Goal: Feedback & Contribution: Submit feedback/report problem

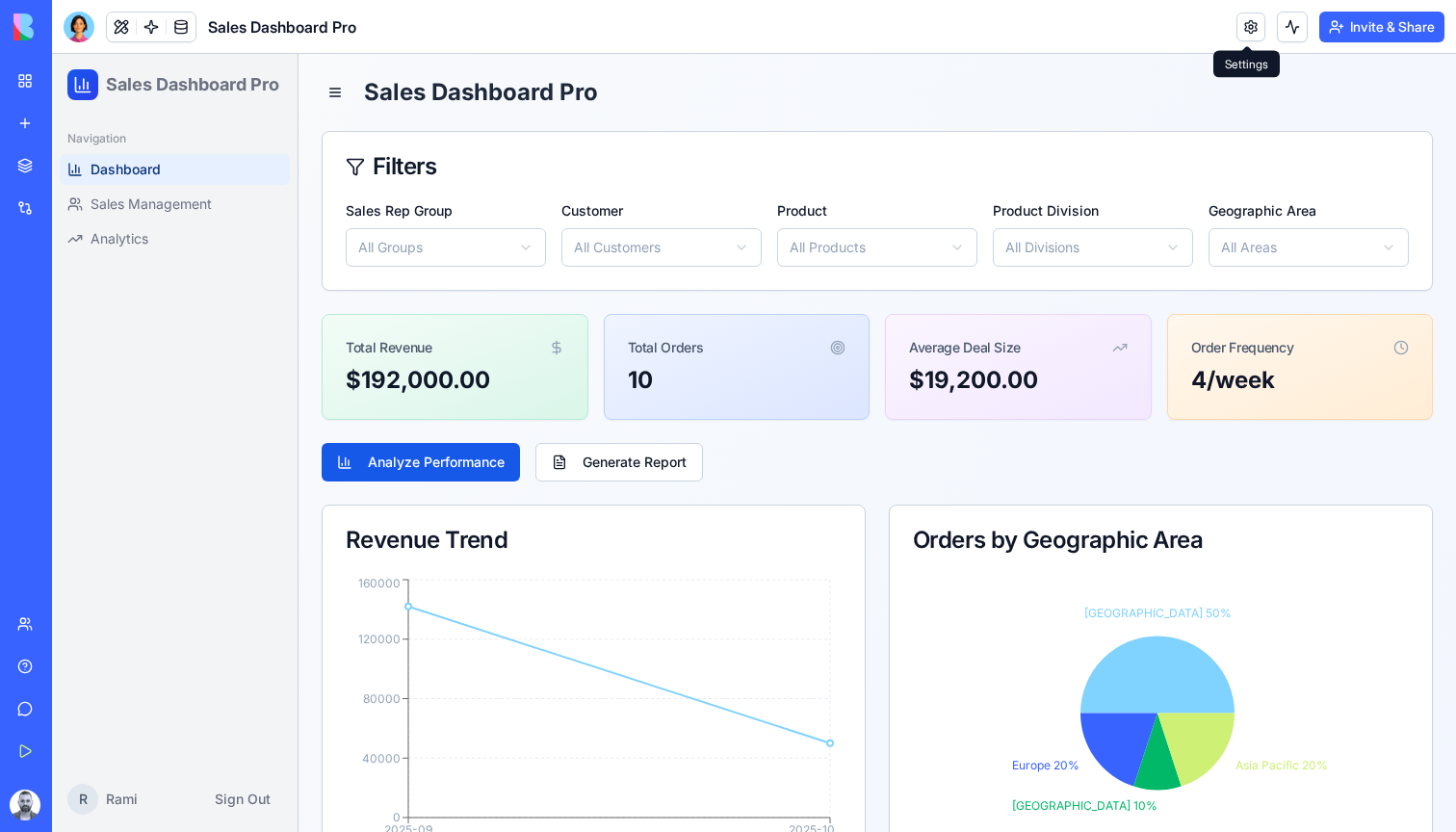
click at [1248, 32] on link at bounding box center [1251, 27] width 29 height 29
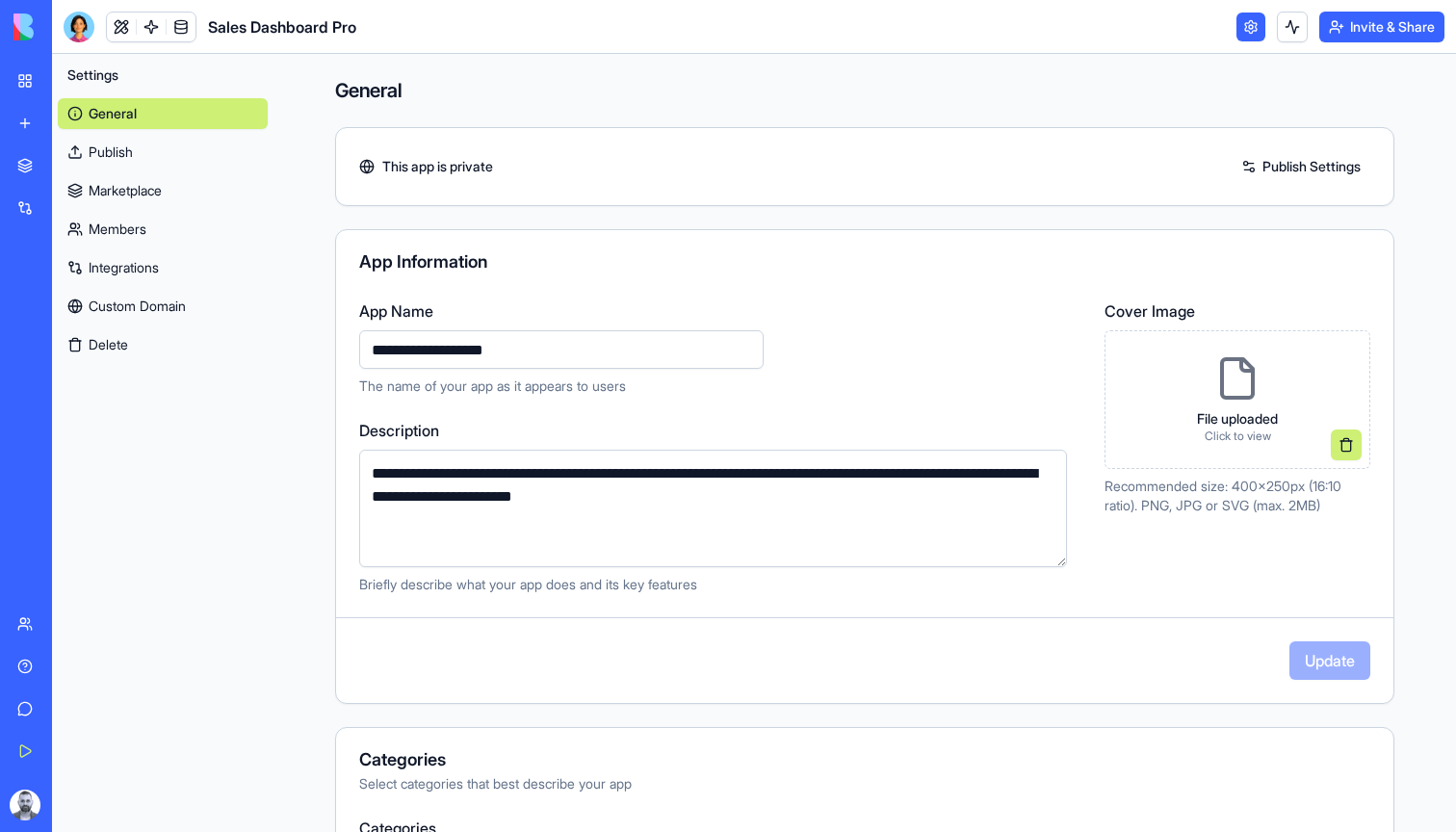
click at [167, 351] on button "Delete" at bounding box center [163, 344] width 210 height 31
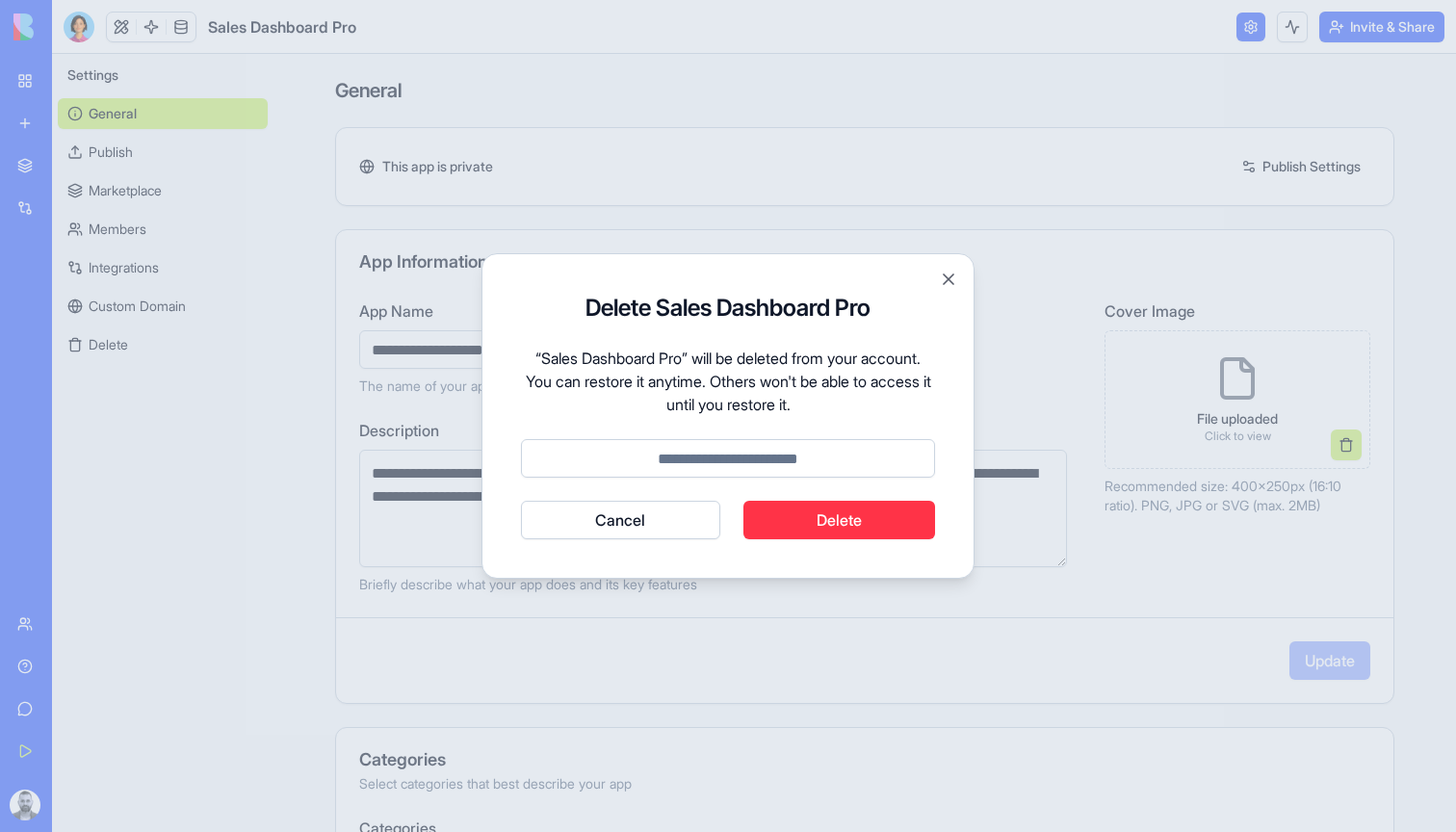
click at [779, 451] on input at bounding box center [728, 458] width 414 height 38
type input "******"
click at [786, 524] on button "Delete" at bounding box center [839, 520] width 192 height 38
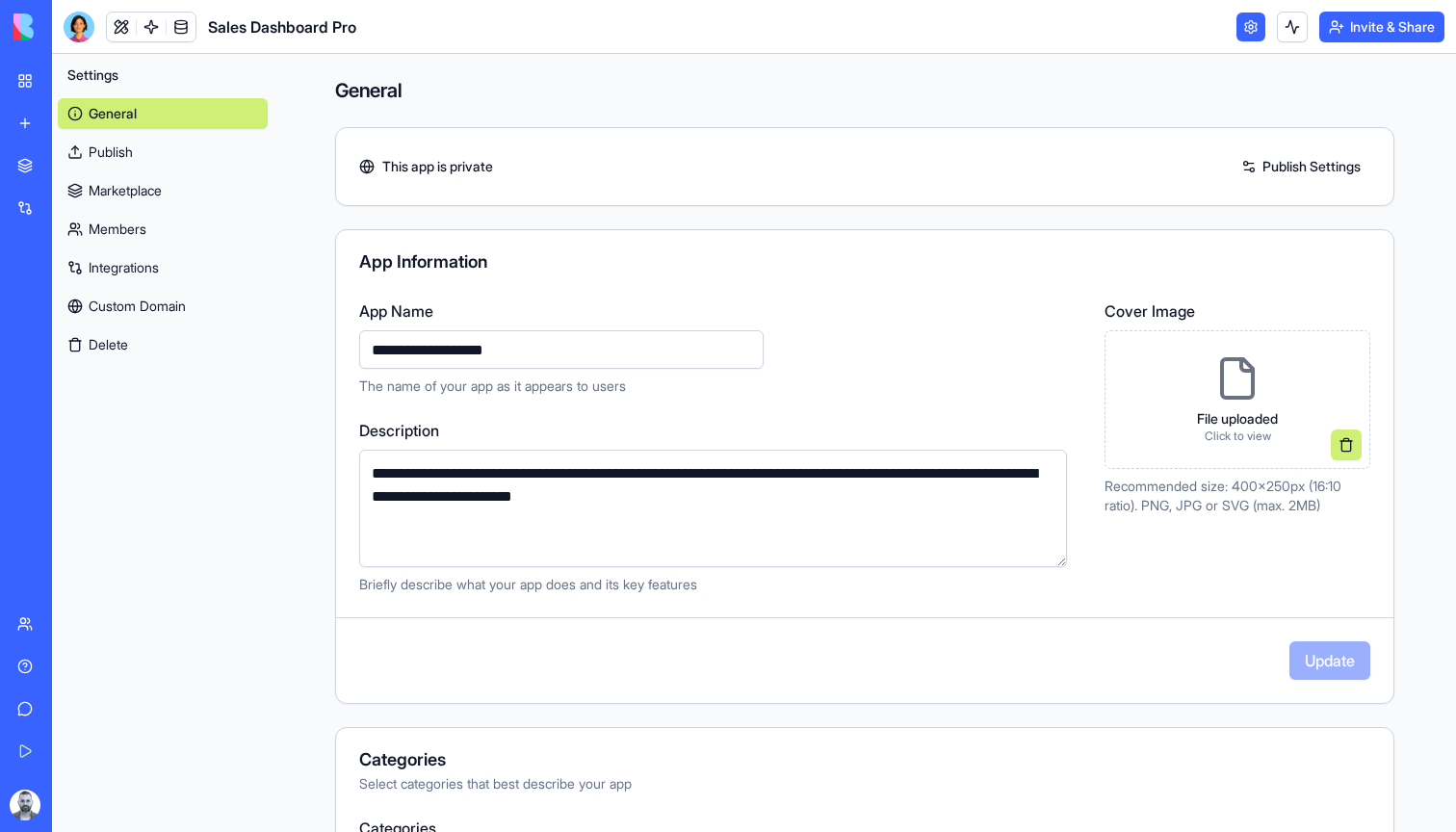
click at [243, 192] on link "Marketplace" at bounding box center [163, 190] width 210 height 31
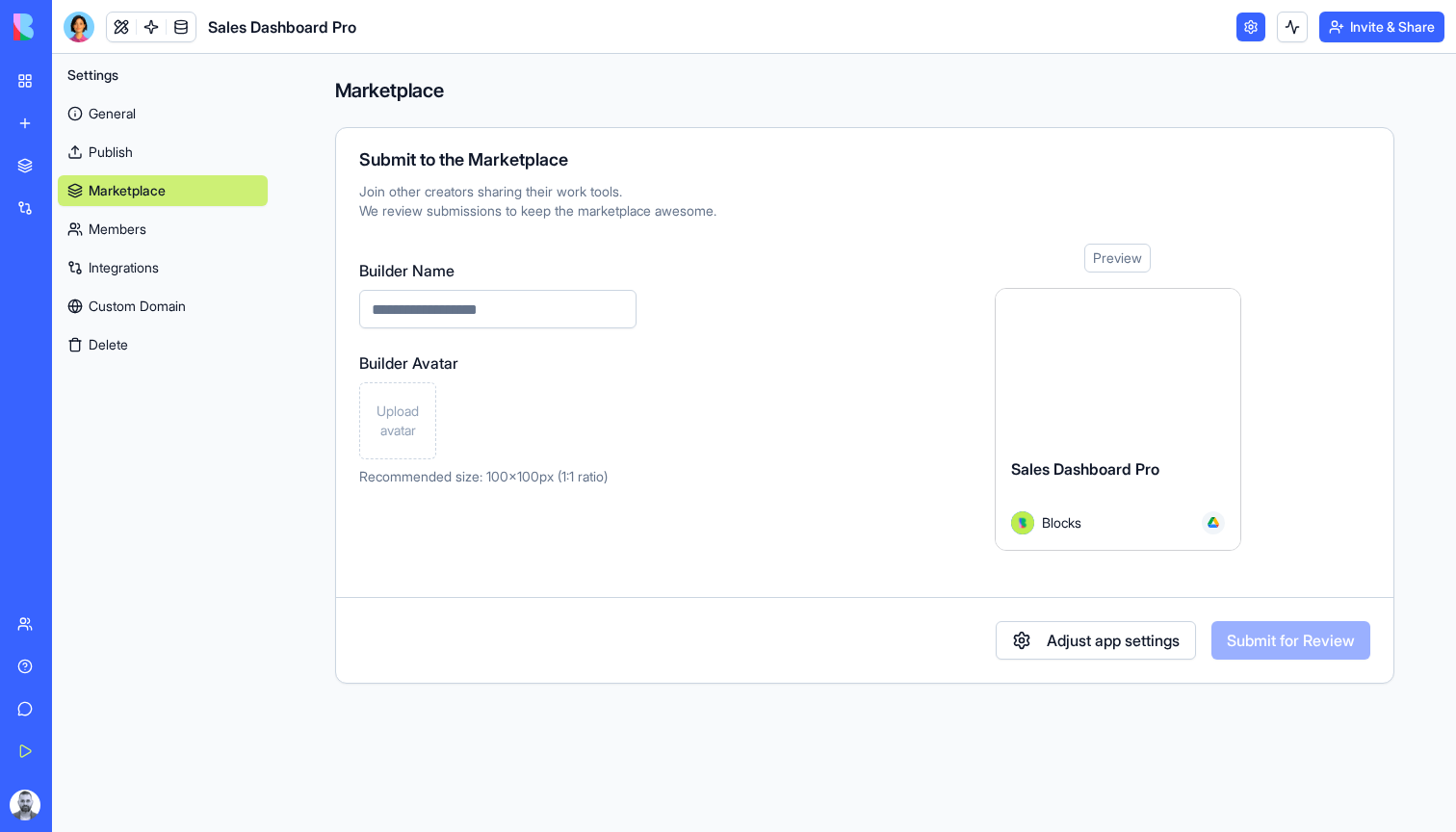
click at [174, 374] on div "Settings General Publish Marketplace Members Integrations Custom Domain Delete" at bounding box center [163, 443] width 222 height 778
click at [171, 339] on button "Delete" at bounding box center [163, 344] width 210 height 31
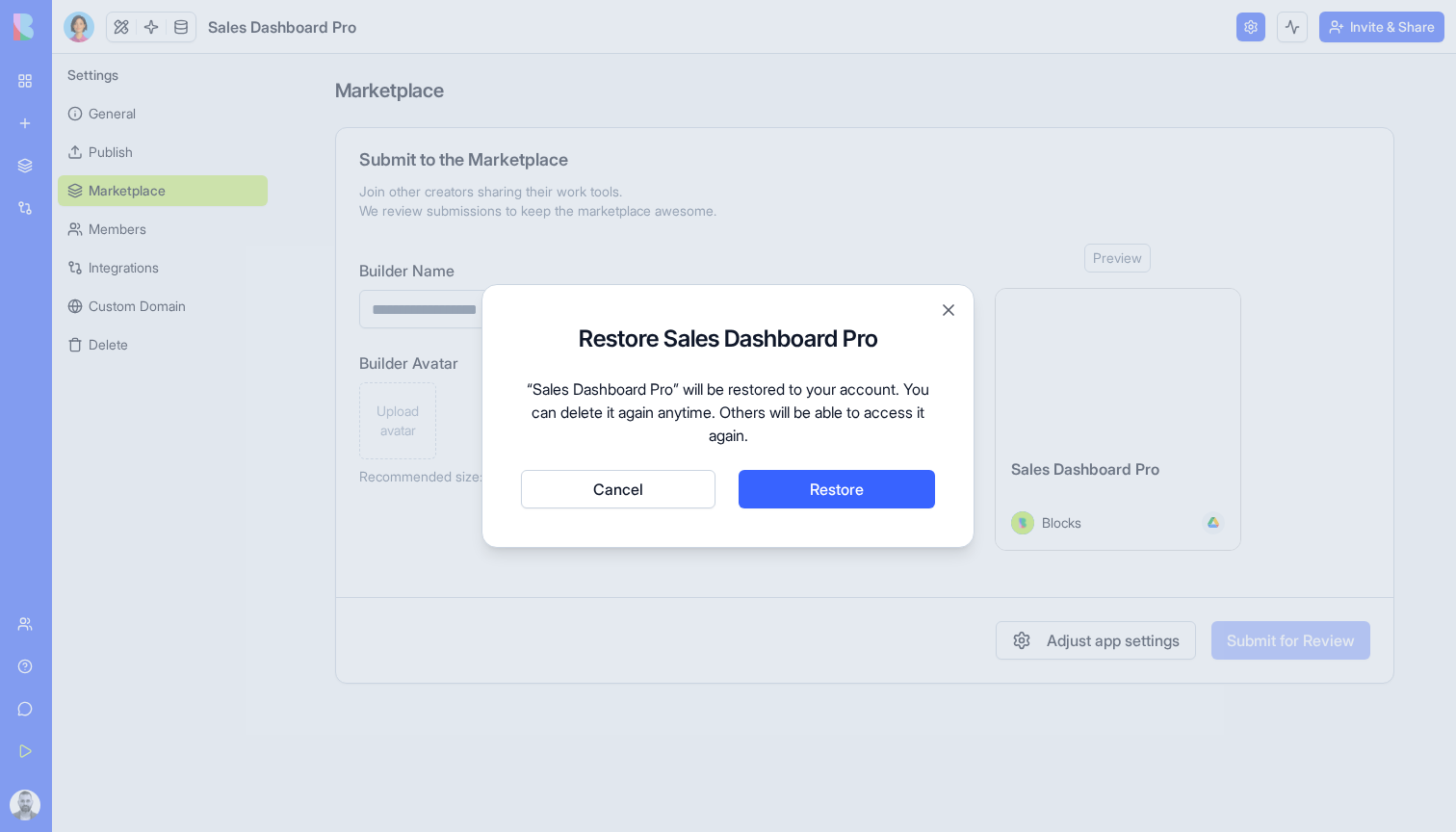
click at [665, 502] on button "Cancel" at bounding box center [618, 489] width 194 height 38
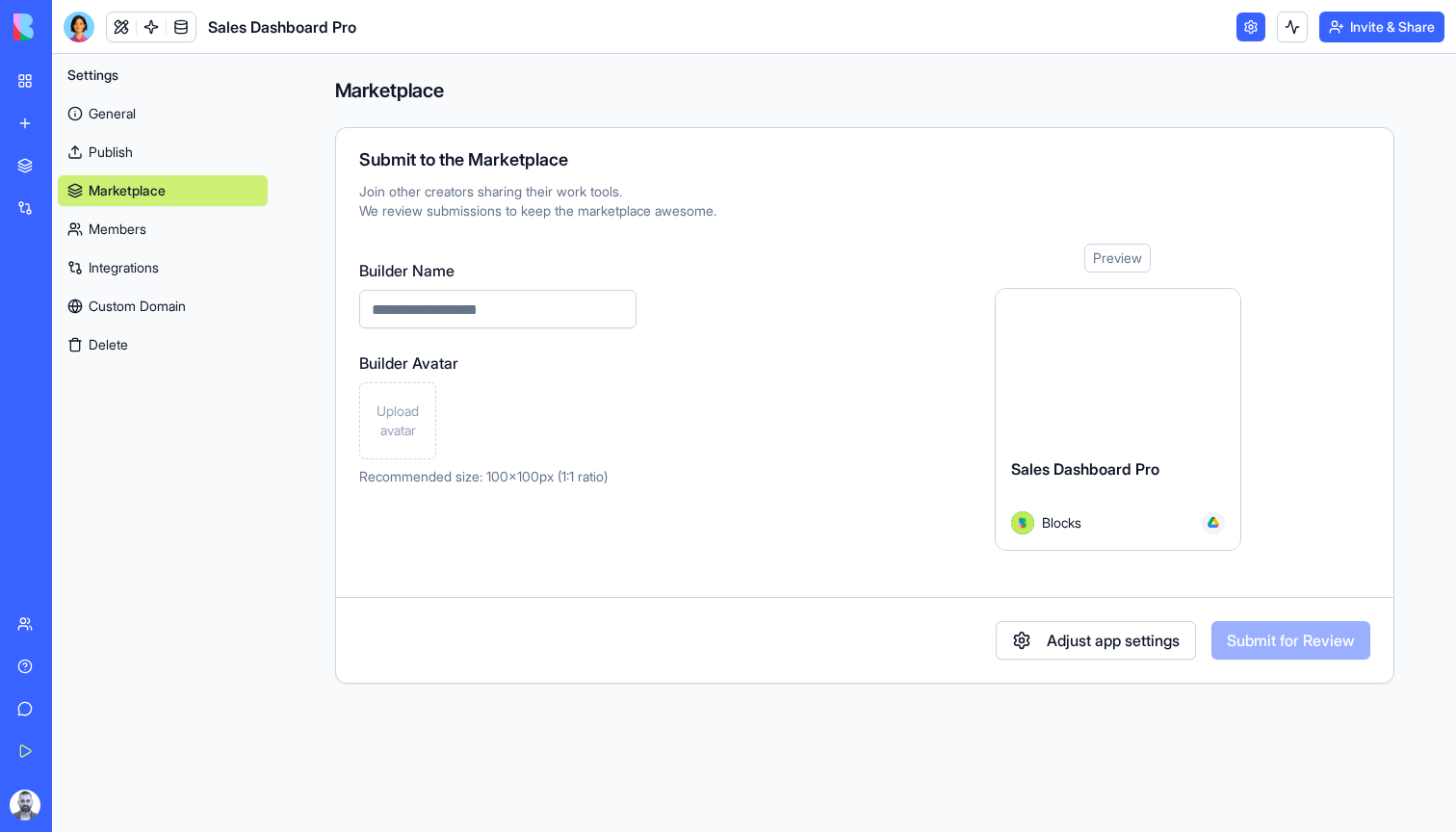
click at [98, 111] on link "General" at bounding box center [163, 113] width 210 height 31
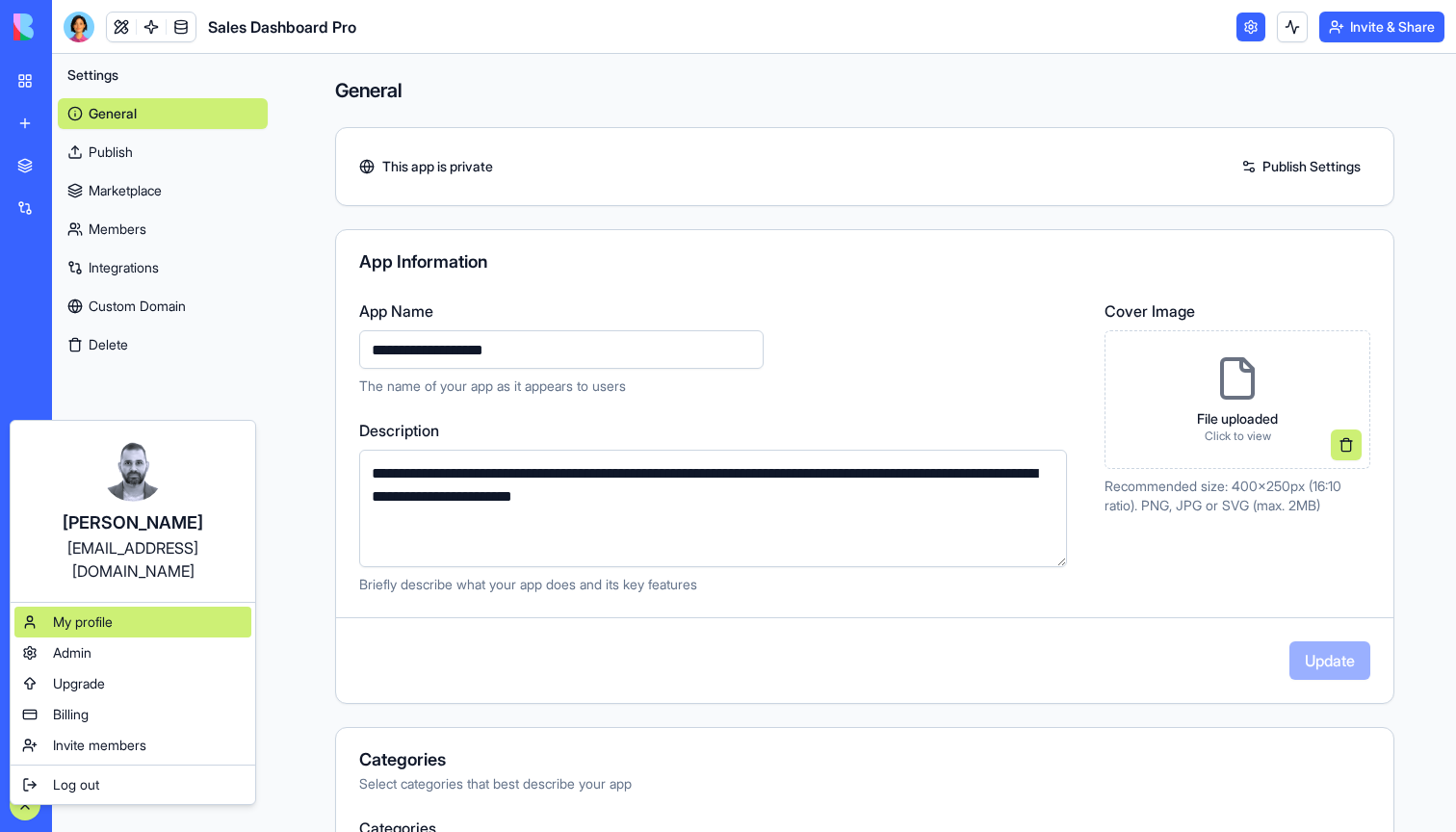
click at [154, 607] on div "My profile" at bounding box center [133, 622] width 237 height 31
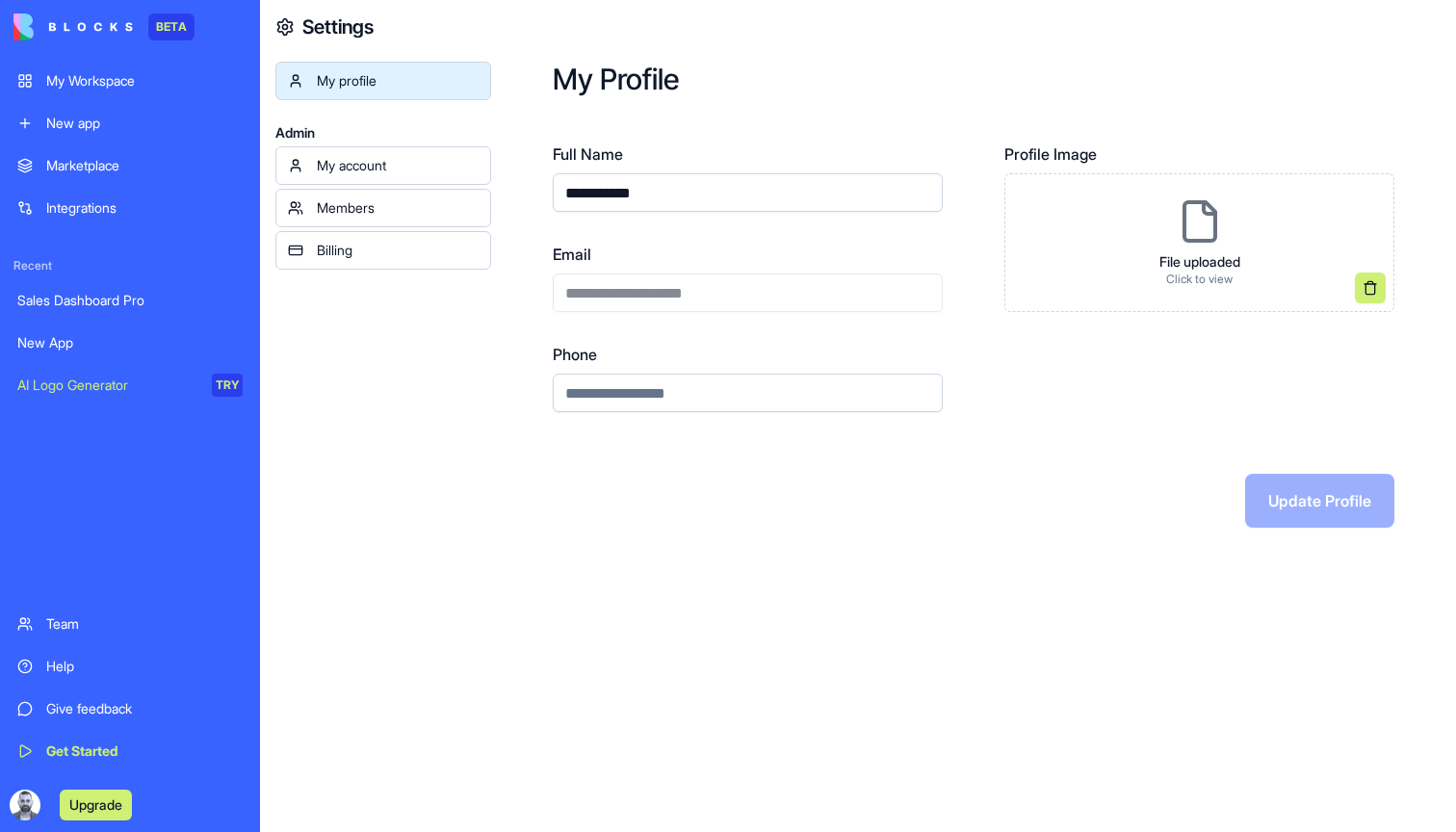
click at [380, 165] on div "My account" at bounding box center [397, 166] width 162 height 20
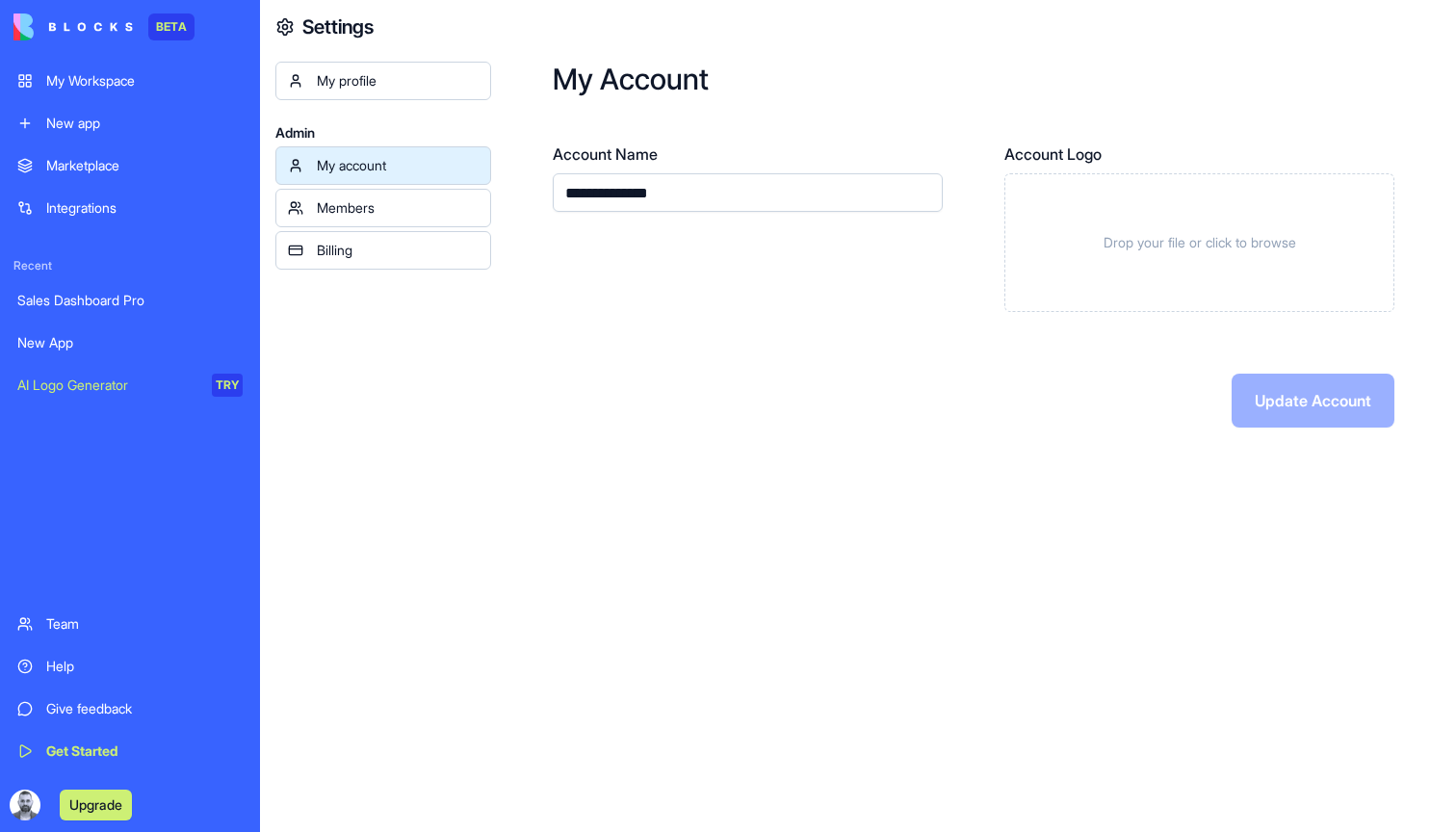
click at [415, 194] on link "Members" at bounding box center [382, 208] width 216 height 38
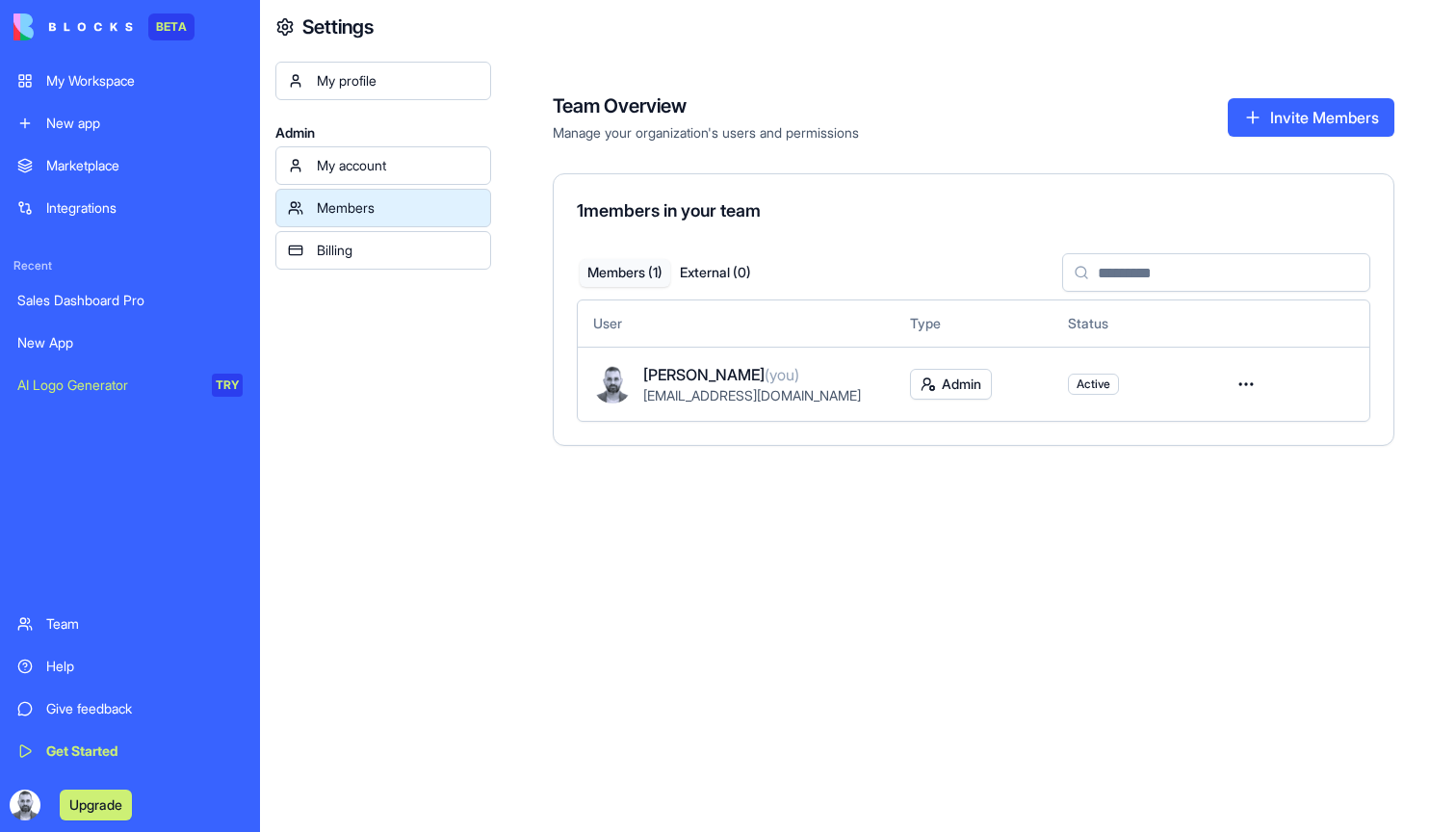
click at [964, 388] on html "BETA My Workspace New app Marketplace Integrations Recent Sales Dashboard Pro N…" at bounding box center [728, 416] width 1456 height 832
click at [1230, 384] on html "BETA My Workspace New app Marketplace Integrations Recent Sales Dashboard Pro N…" at bounding box center [728, 416] width 1456 height 832
click at [1240, 384] on html "BETA My Workspace New app Marketplace Integrations Recent Sales Dashboard Pro N…" at bounding box center [728, 416] width 1456 height 832
click at [1163, 504] on div "Remove user" at bounding box center [1177, 498] width 154 height 31
click at [968, 584] on div "Team Overview Manage your organization's users and permissions Invite Members 1…" at bounding box center [973, 416] width 965 height 832
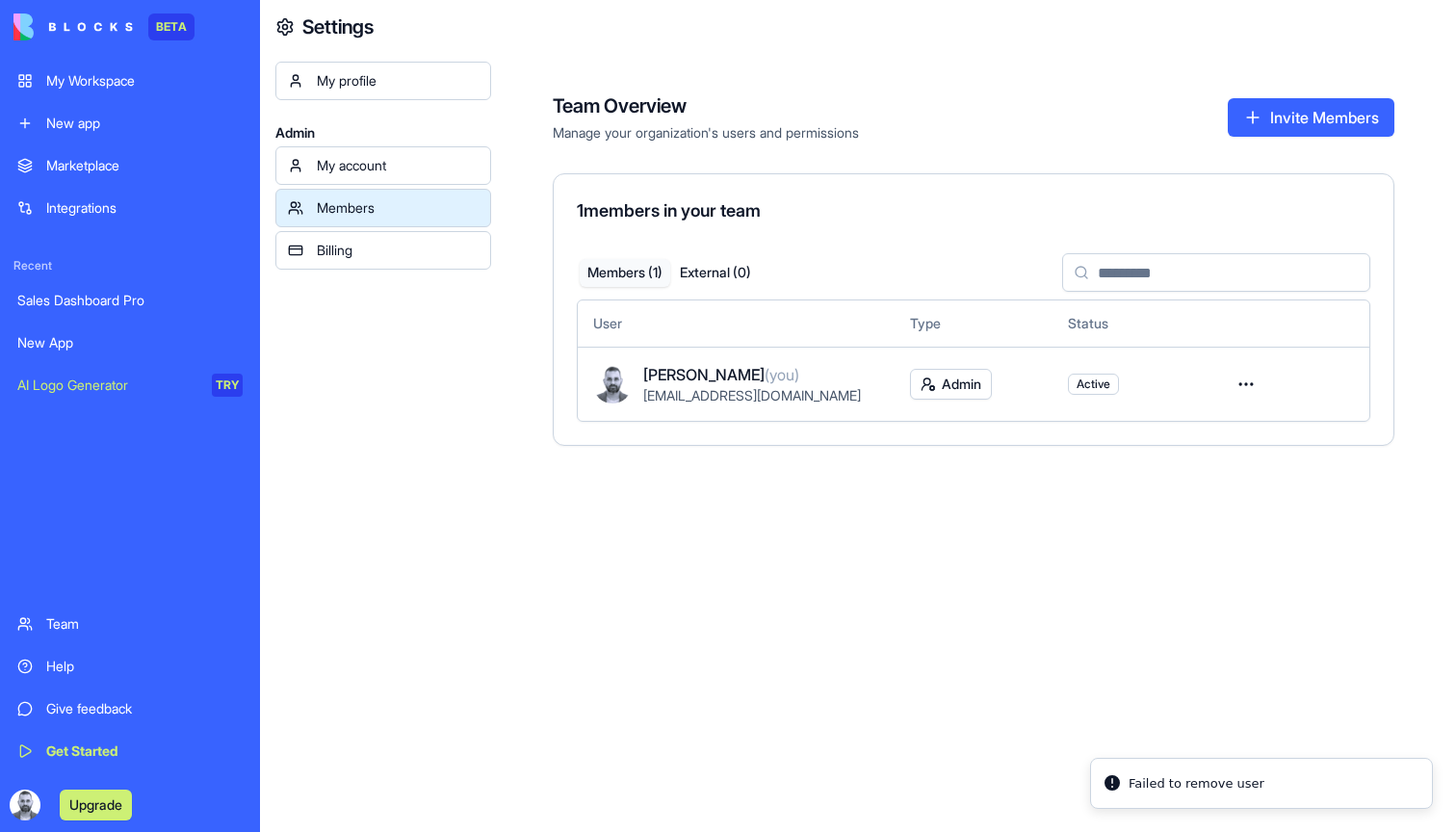
click at [426, 179] on link "My account" at bounding box center [382, 166] width 216 height 38
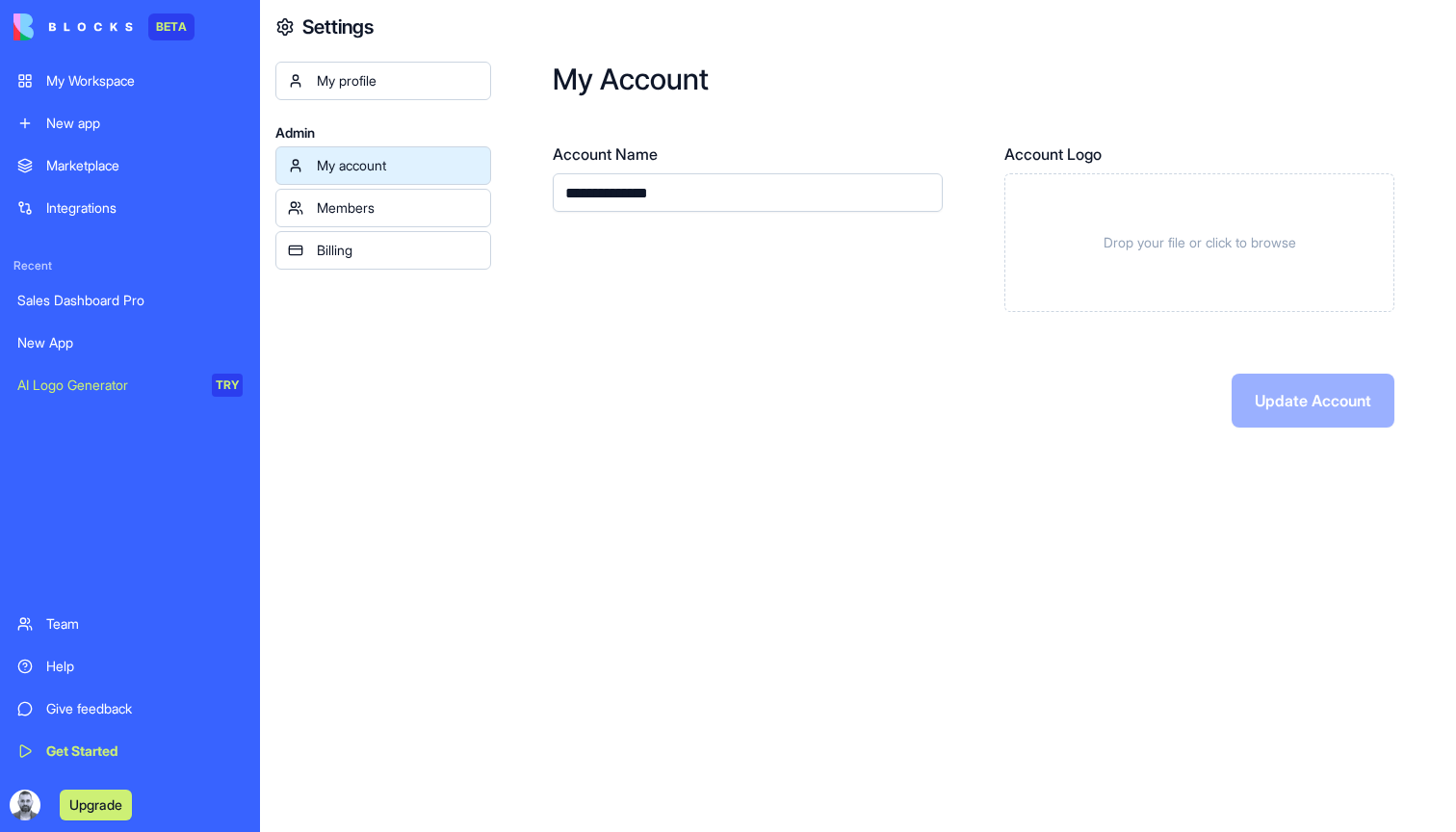
click at [330, 70] on link "My profile" at bounding box center [382, 81] width 216 height 38
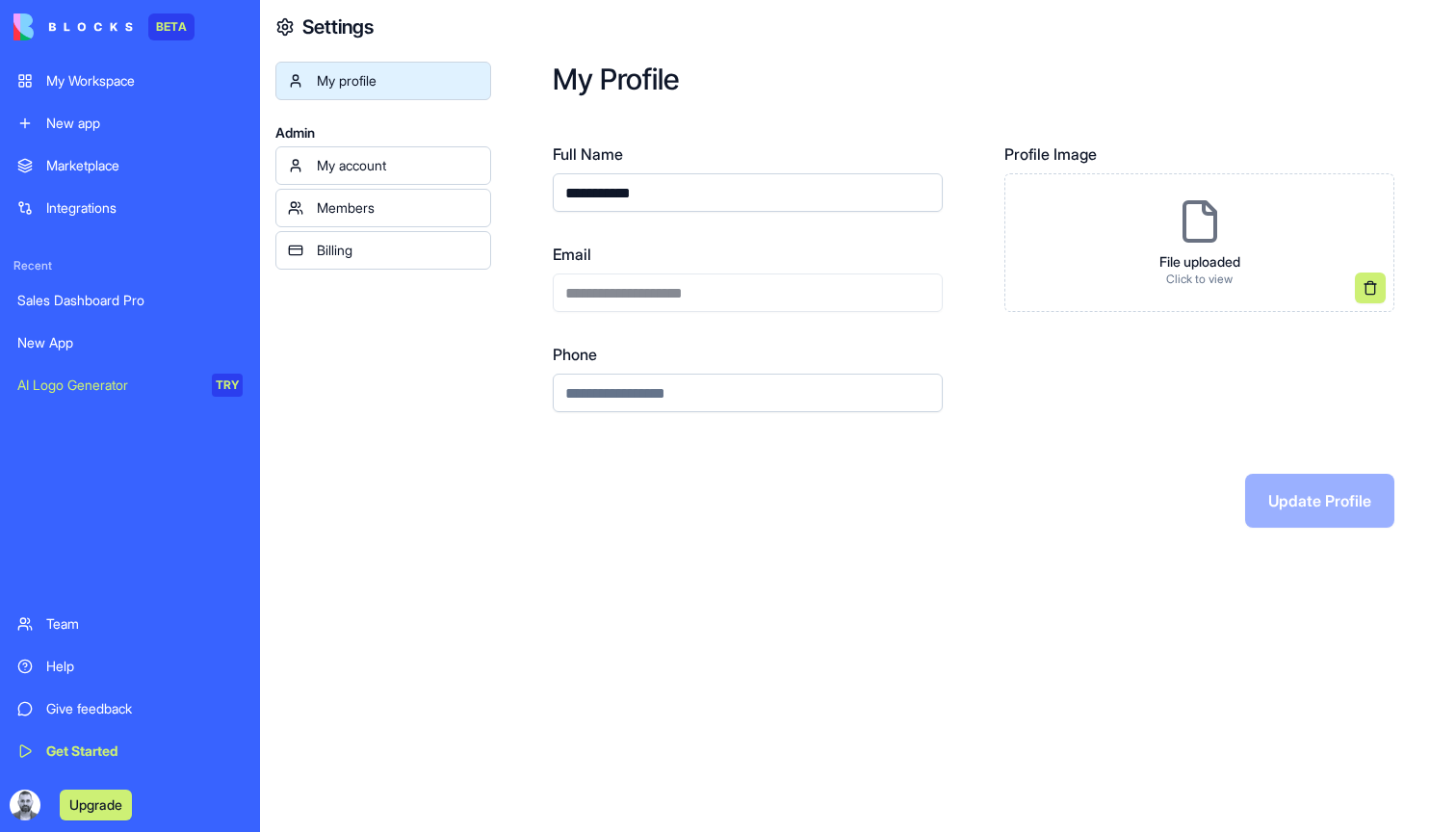
click at [330, 70] on link "My profile" at bounding box center [382, 81] width 216 height 38
click at [315, 147] on link "My account" at bounding box center [382, 166] width 216 height 38
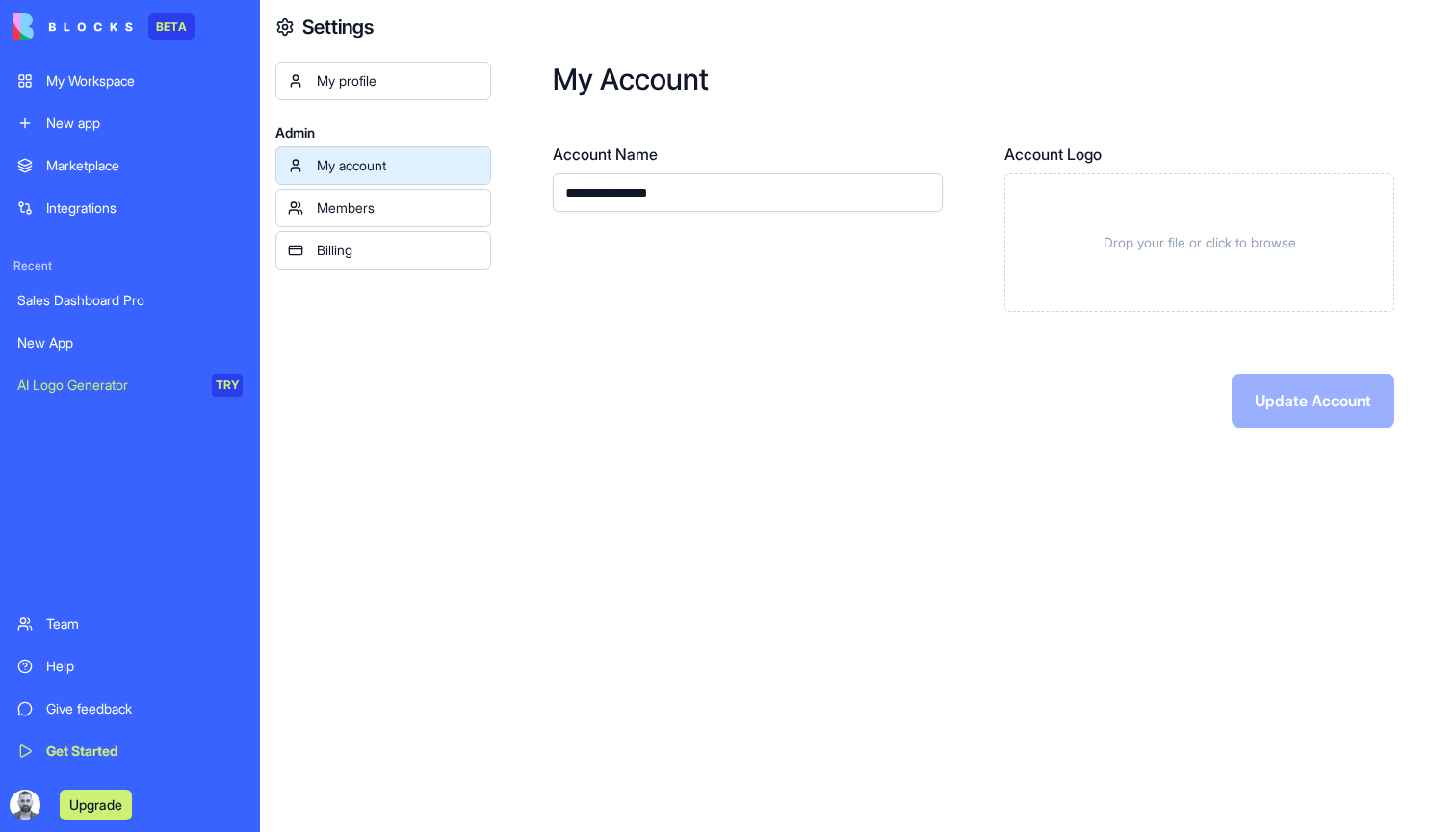
click at [322, 214] on div "Members" at bounding box center [397, 208] width 162 height 20
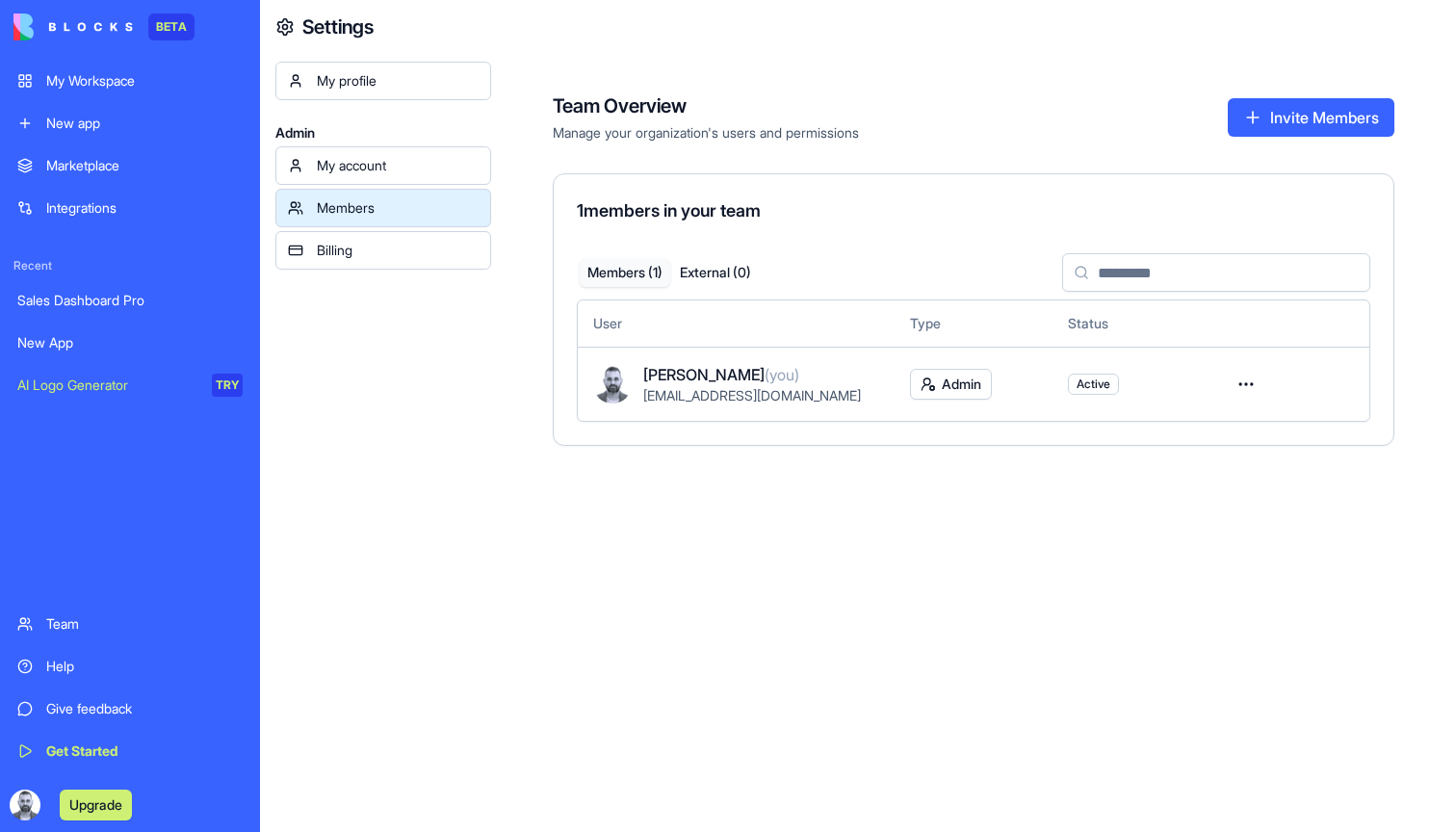
click at [318, 260] on link "Billing" at bounding box center [382, 250] width 216 height 38
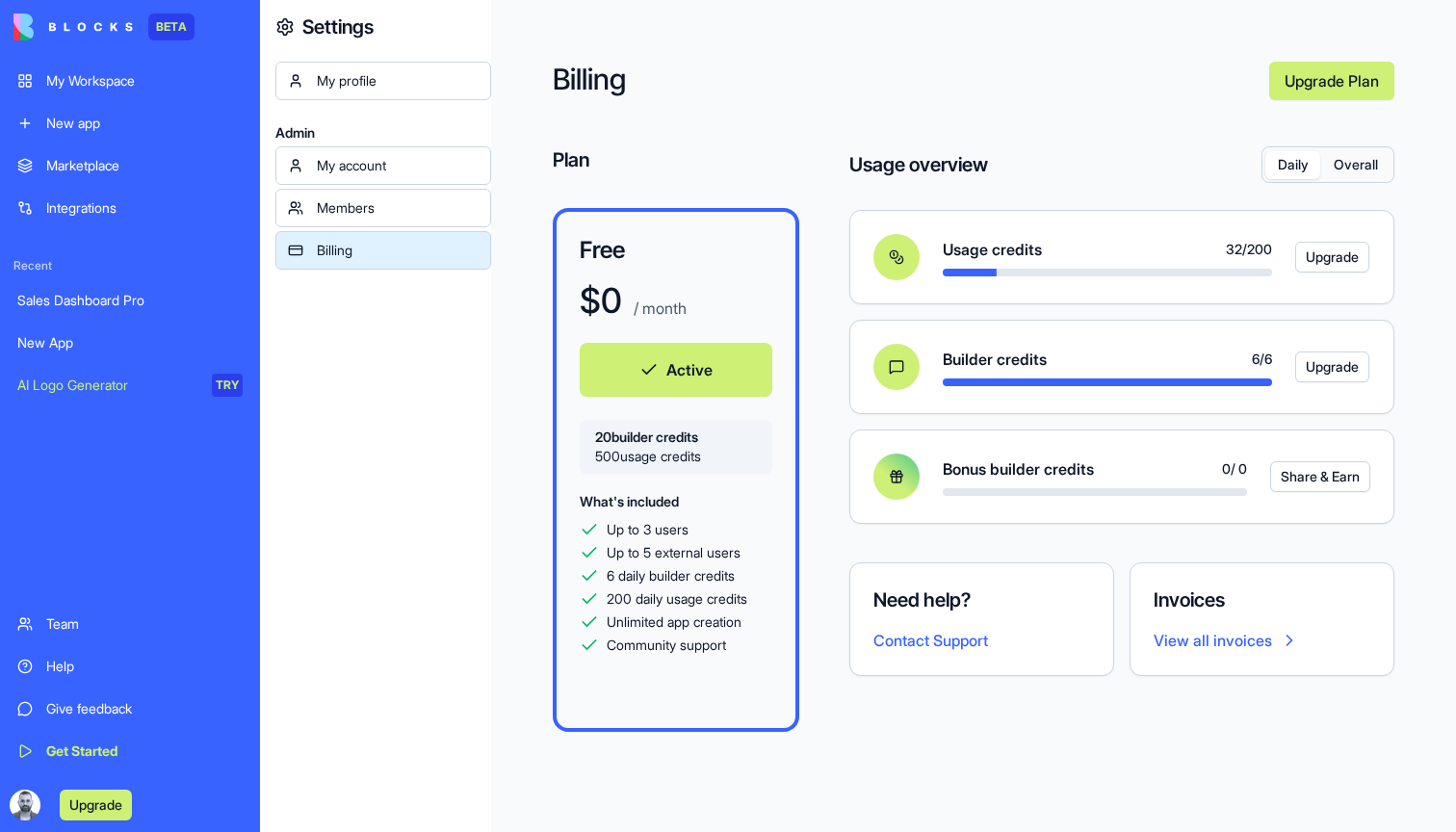
click at [638, 455] on span "500 usage credits" at bounding box center [676, 456] width 162 height 20
click at [596, 368] on button "Active" at bounding box center [675, 370] width 192 height 54
click at [100, 90] on div "My Workspace" at bounding box center [144, 81] width 196 height 20
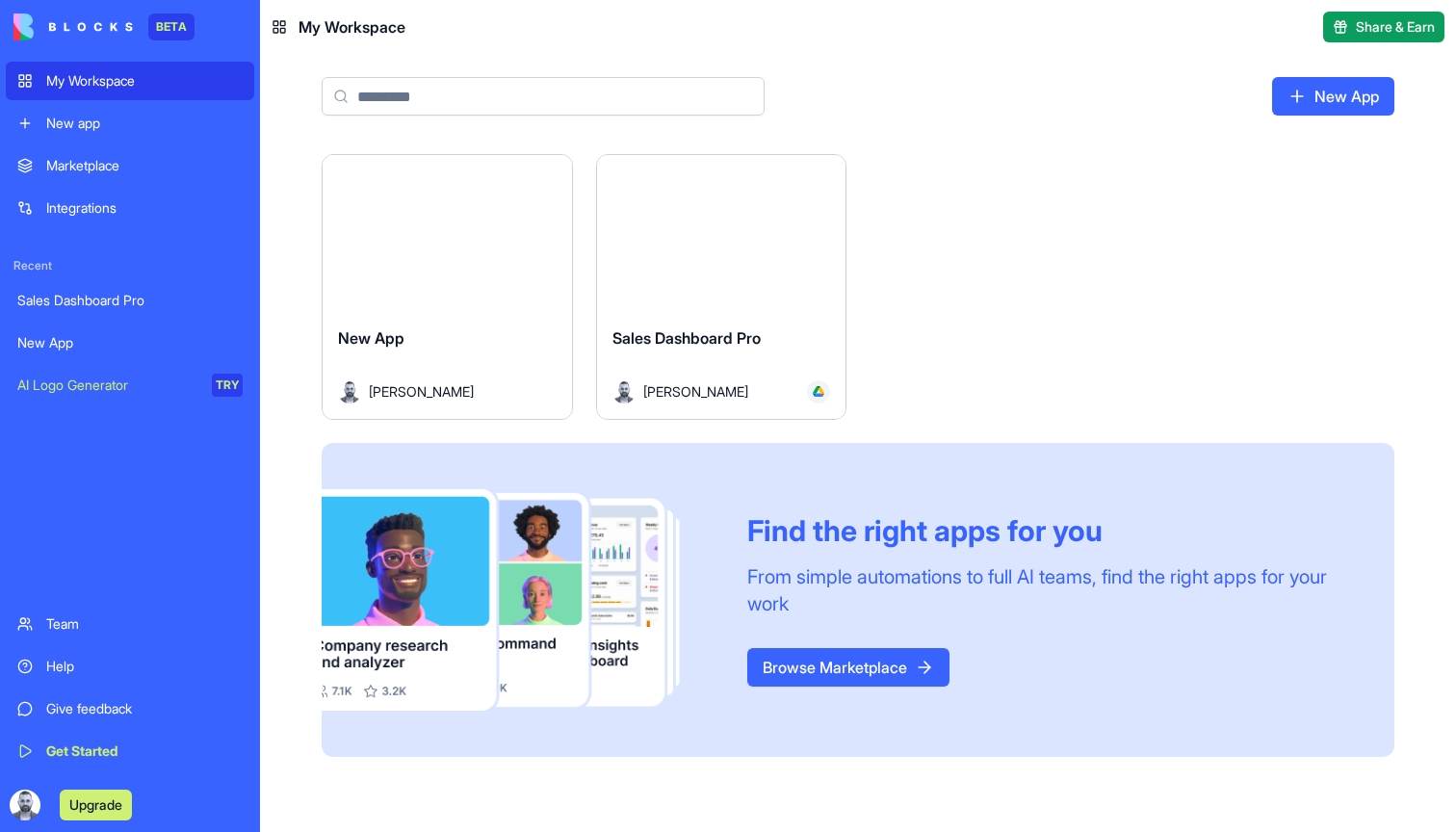
click at [814, 173] on html "BETA My Workspace New app Marketplace Integrations Recent Sales Dashboard Pro N…" at bounding box center [728, 416] width 1456 height 832
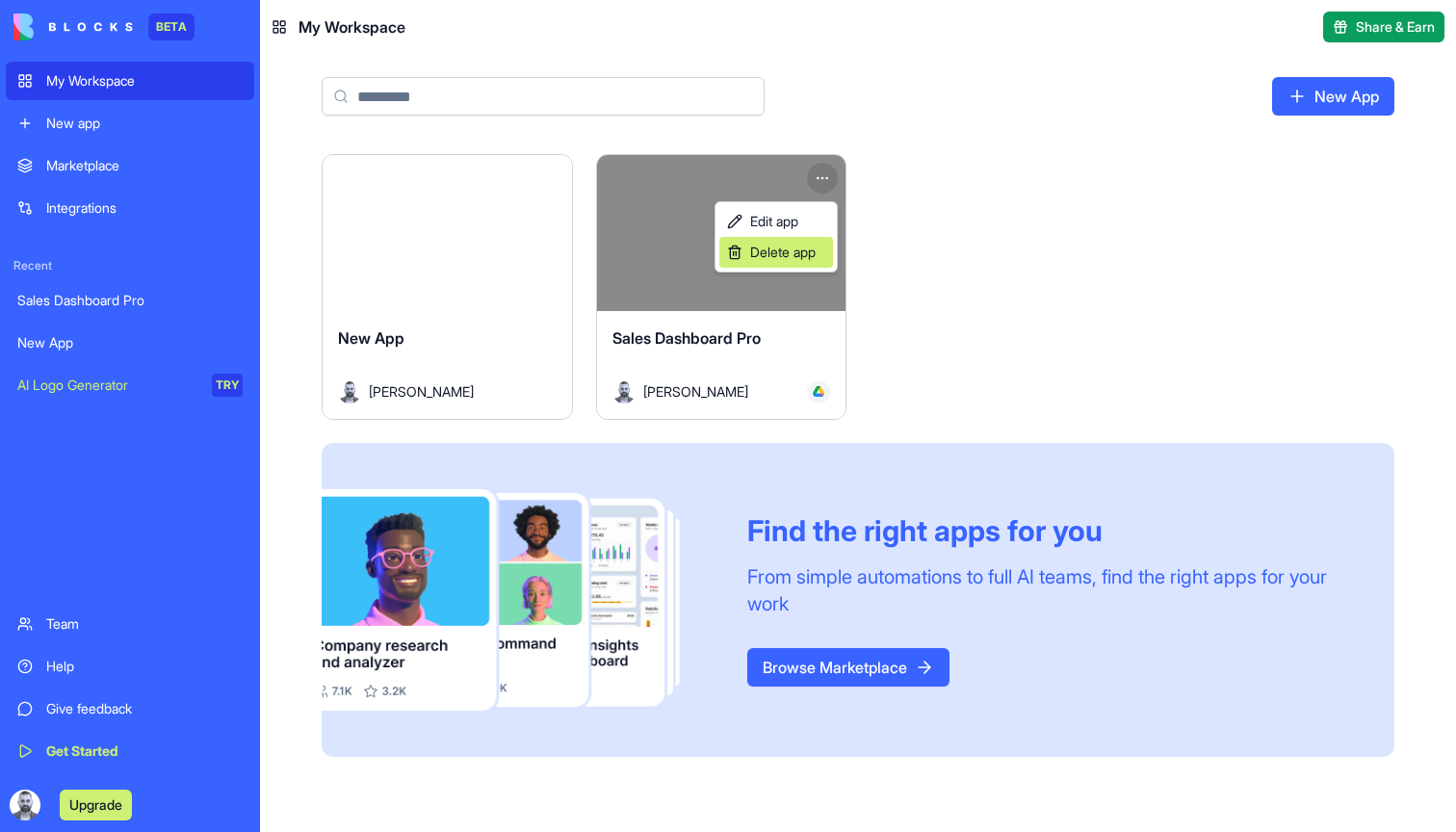
click at [781, 248] on span "Delete app" at bounding box center [783, 252] width 65 height 20
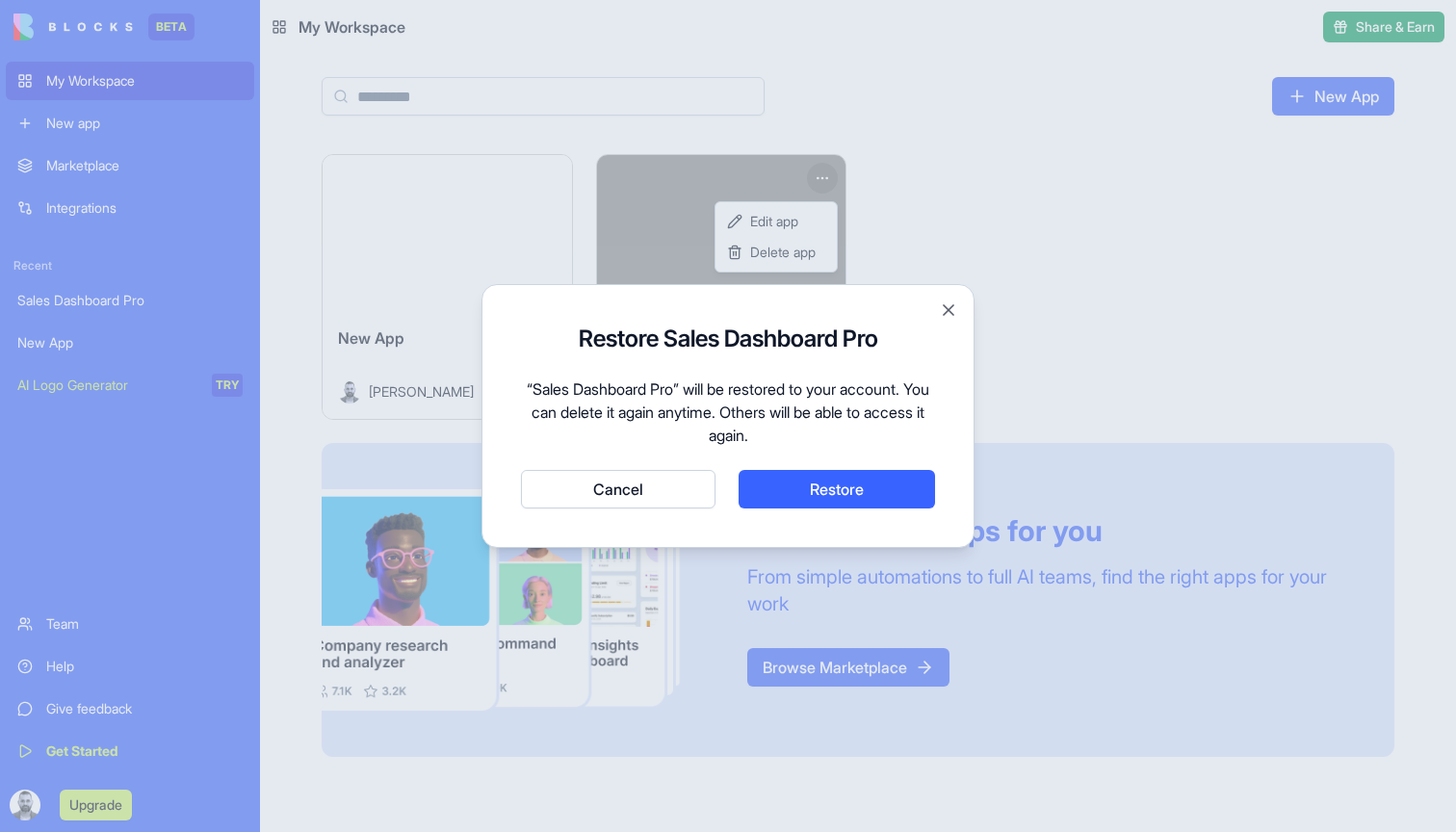
click at [679, 491] on button "Cancel" at bounding box center [618, 489] width 194 height 38
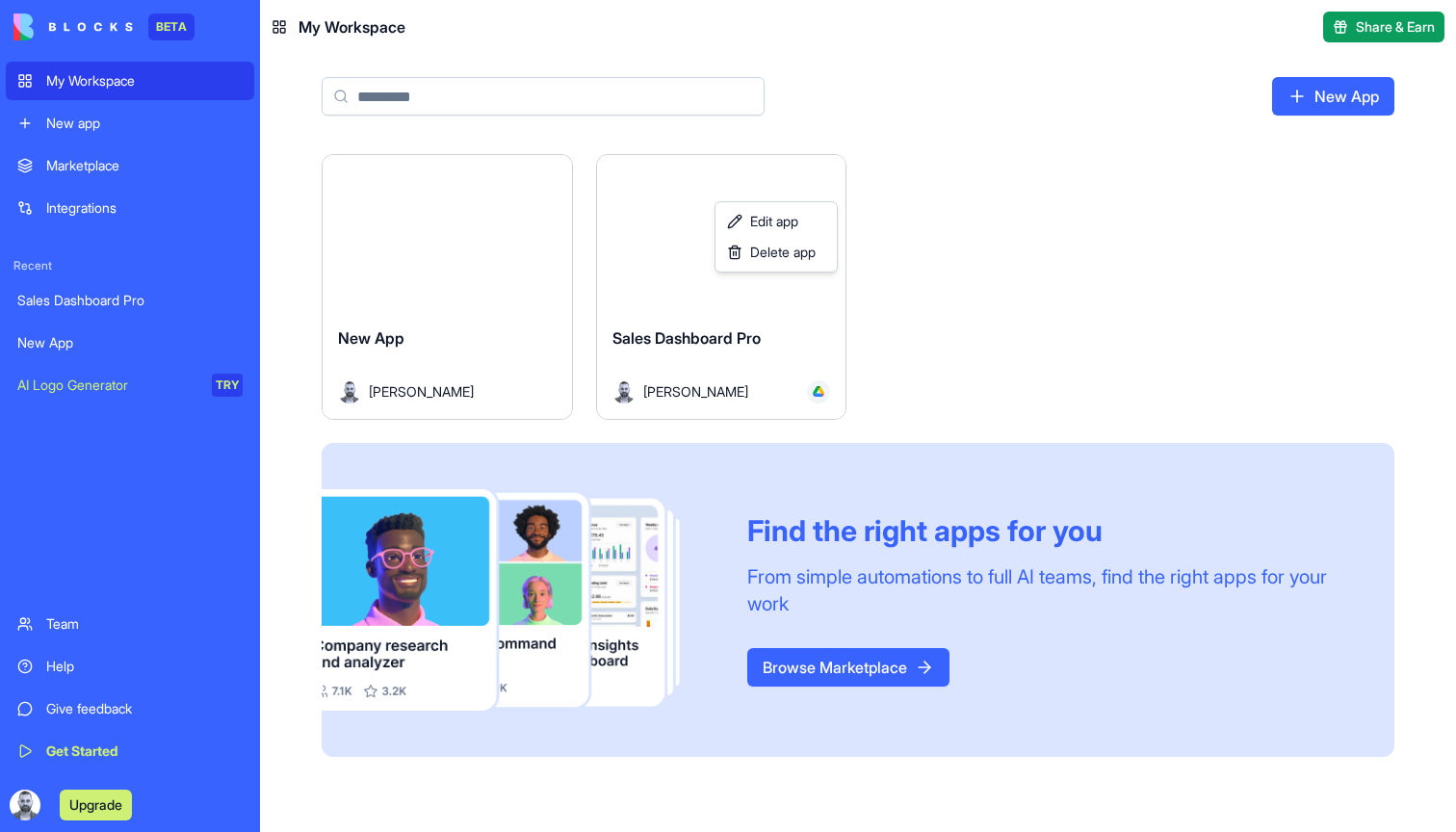
click at [564, 396] on html "BETA My Workspace New app Marketplace Integrations Recent Sales Dashboard Pro N…" at bounding box center [728, 416] width 1456 height 832
click at [523, 175] on div "Launch" at bounding box center [447, 233] width 249 height 156
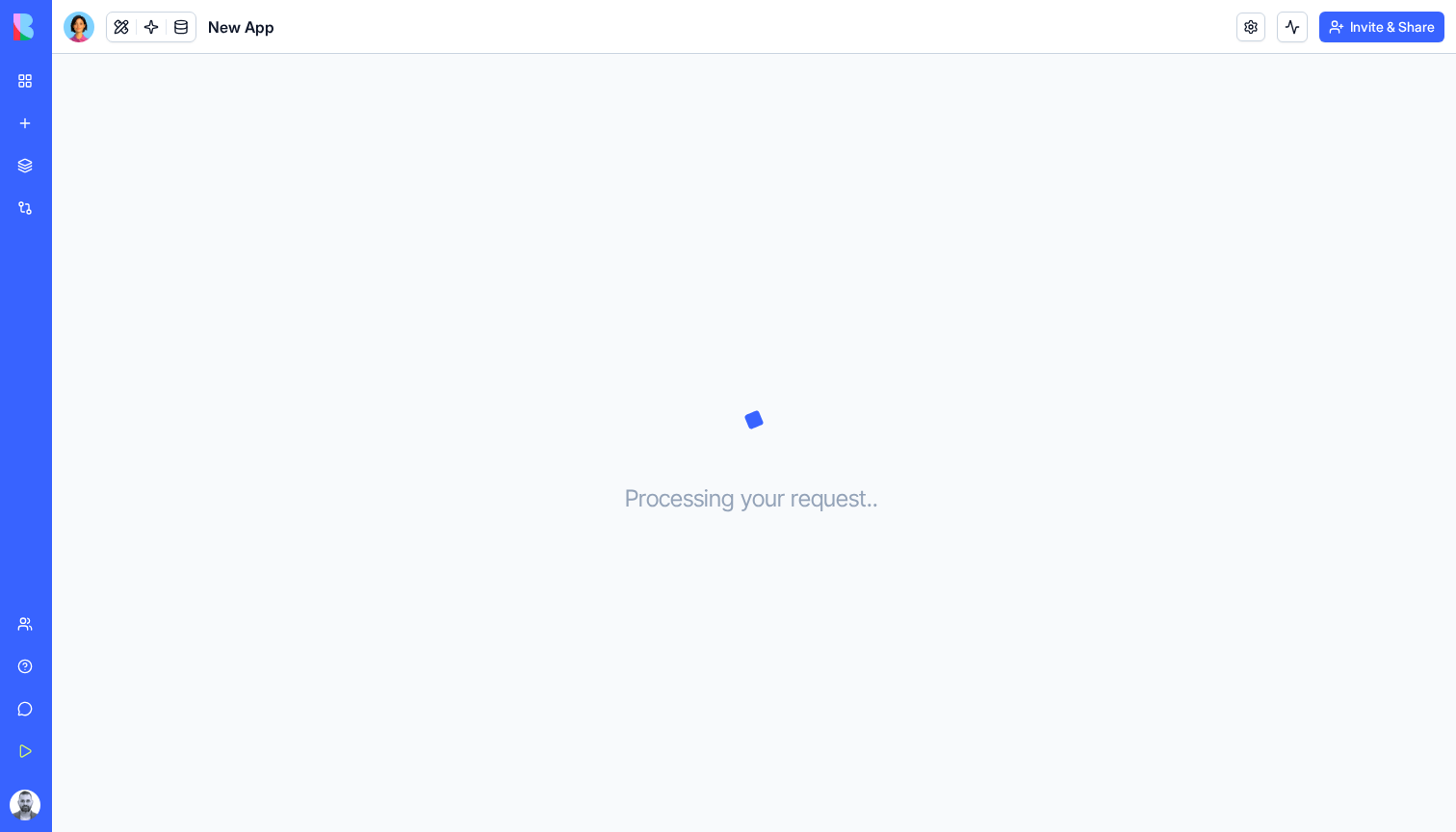
click at [18, 77] on link "My Workspace" at bounding box center [44, 81] width 77 height 38
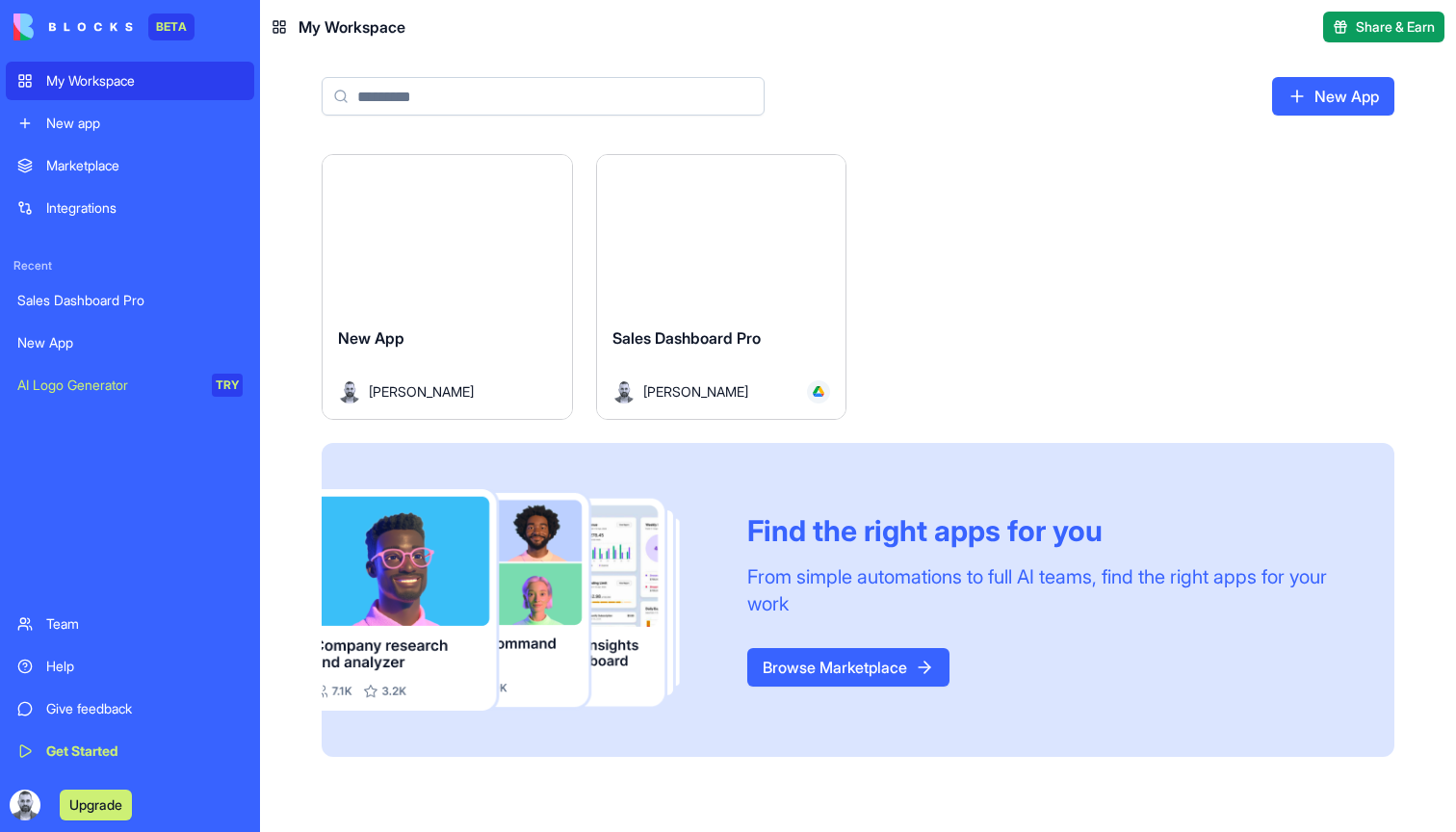
click at [536, 316] on div "New App Rami Rousse" at bounding box center [447, 365] width 249 height 107
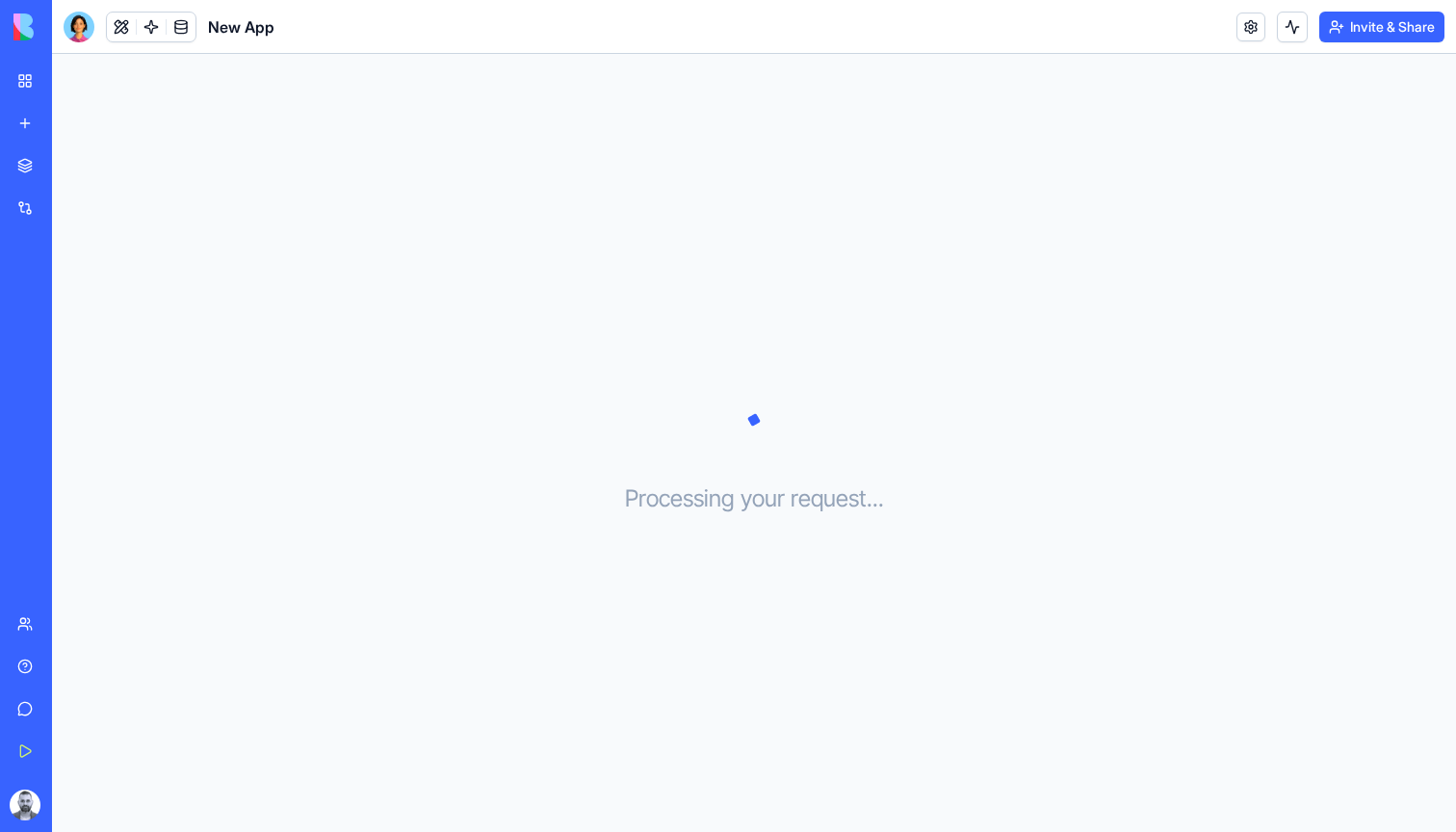
click at [17, 94] on link "My Workspace" at bounding box center [44, 81] width 77 height 38
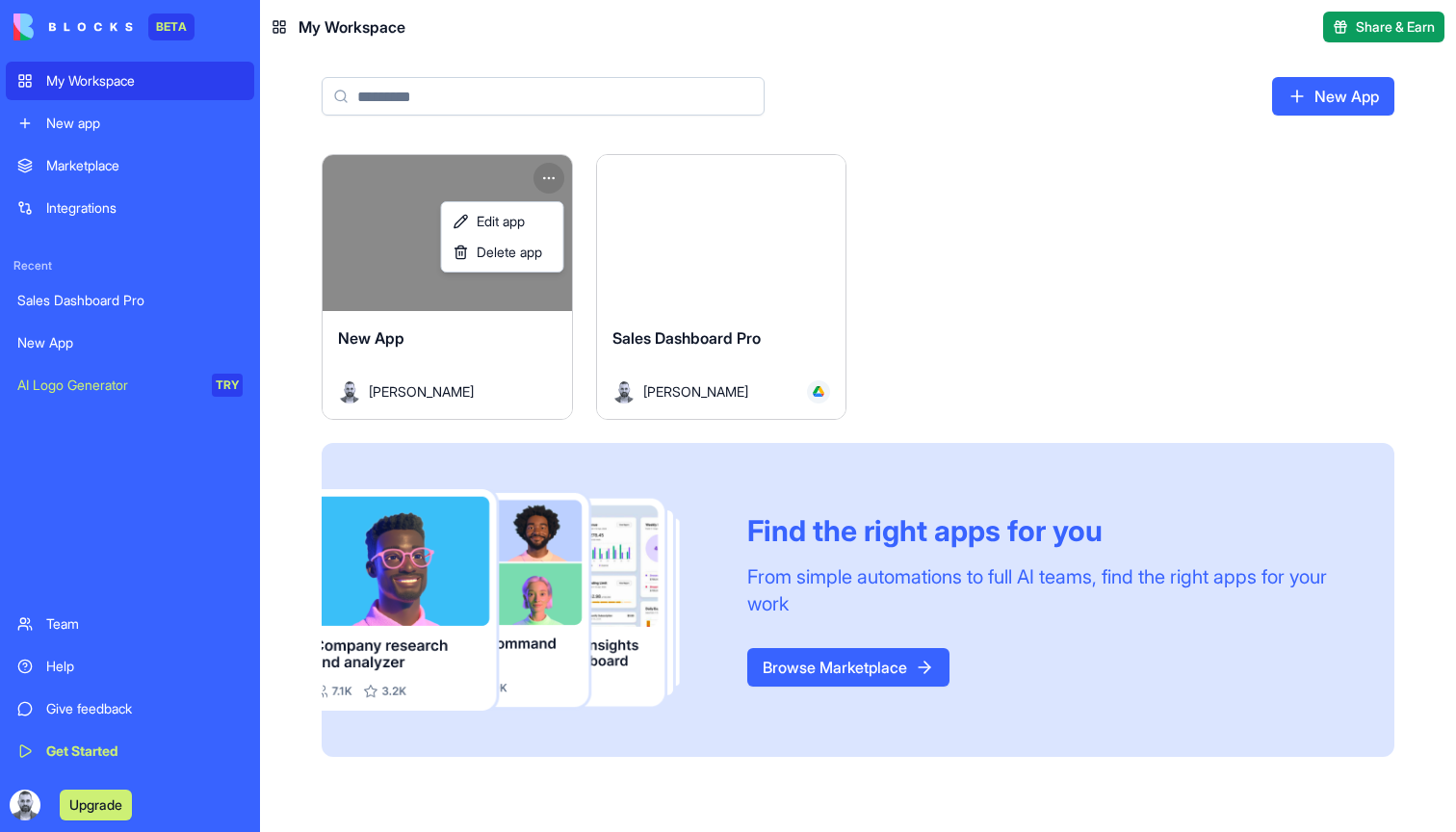
click at [547, 170] on html "BETA My Workspace New app Marketplace Integrations Recent Sales Dashboard Pro N…" at bounding box center [728, 416] width 1456 height 832
click at [515, 259] on span "Delete app" at bounding box center [510, 252] width 65 height 20
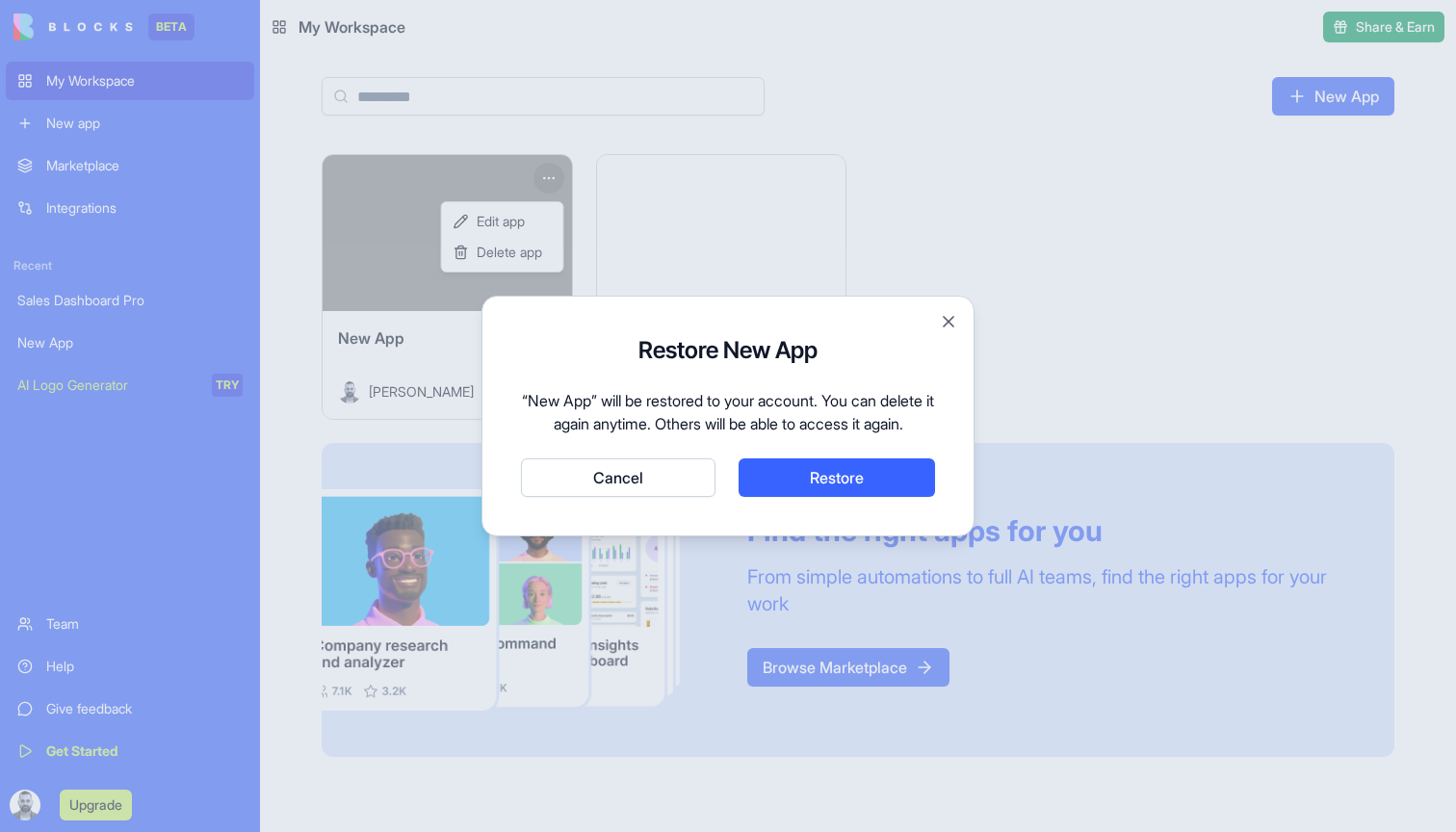
click at [673, 490] on button "Cancel" at bounding box center [618, 477] width 194 height 38
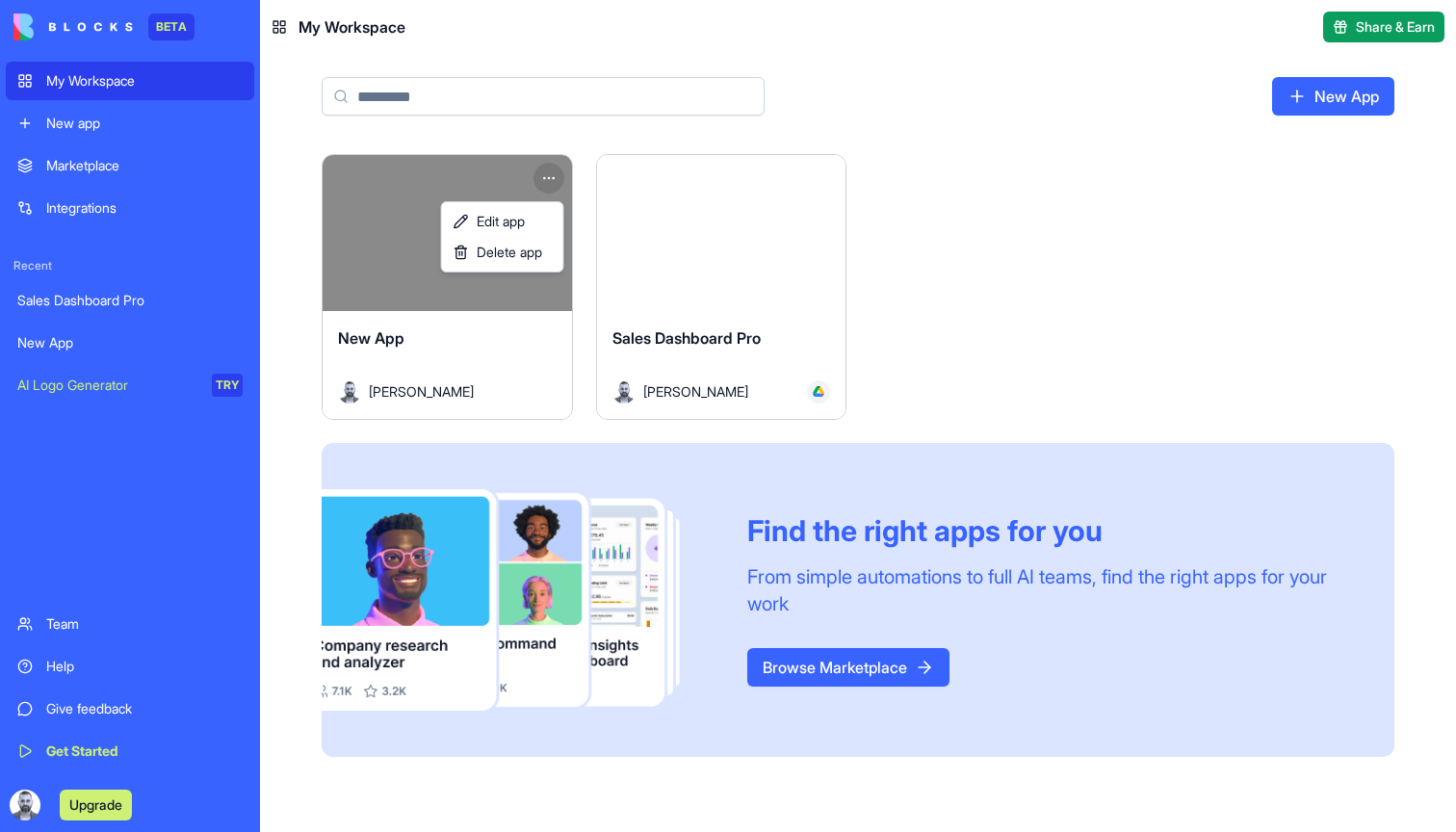
click at [1054, 156] on html "BETA My Workspace New app Marketplace Integrations Recent Sales Dashboard Pro N…" at bounding box center [728, 416] width 1456 height 832
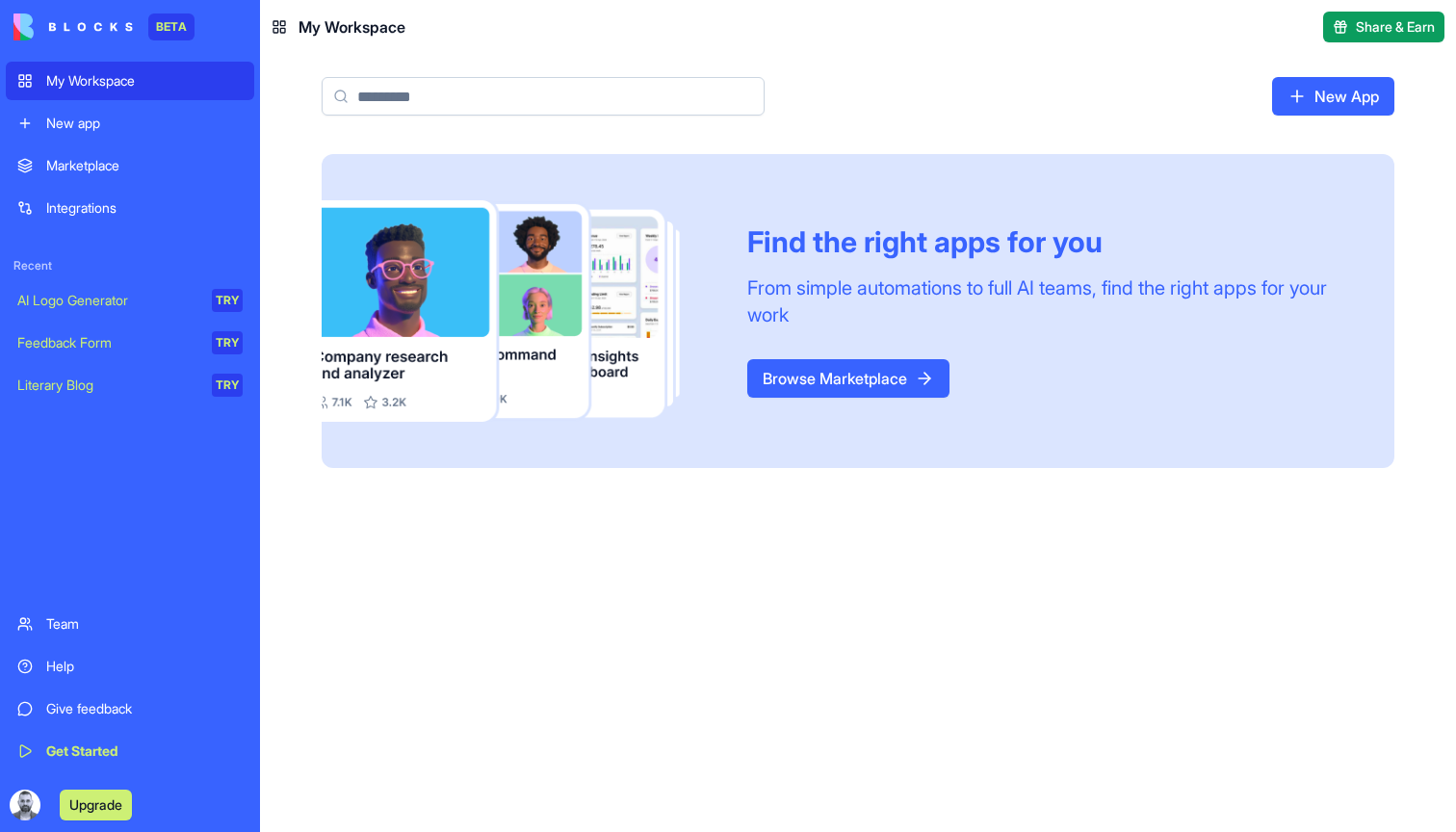
click at [100, 190] on link "Integrations" at bounding box center [130, 208] width 248 height 38
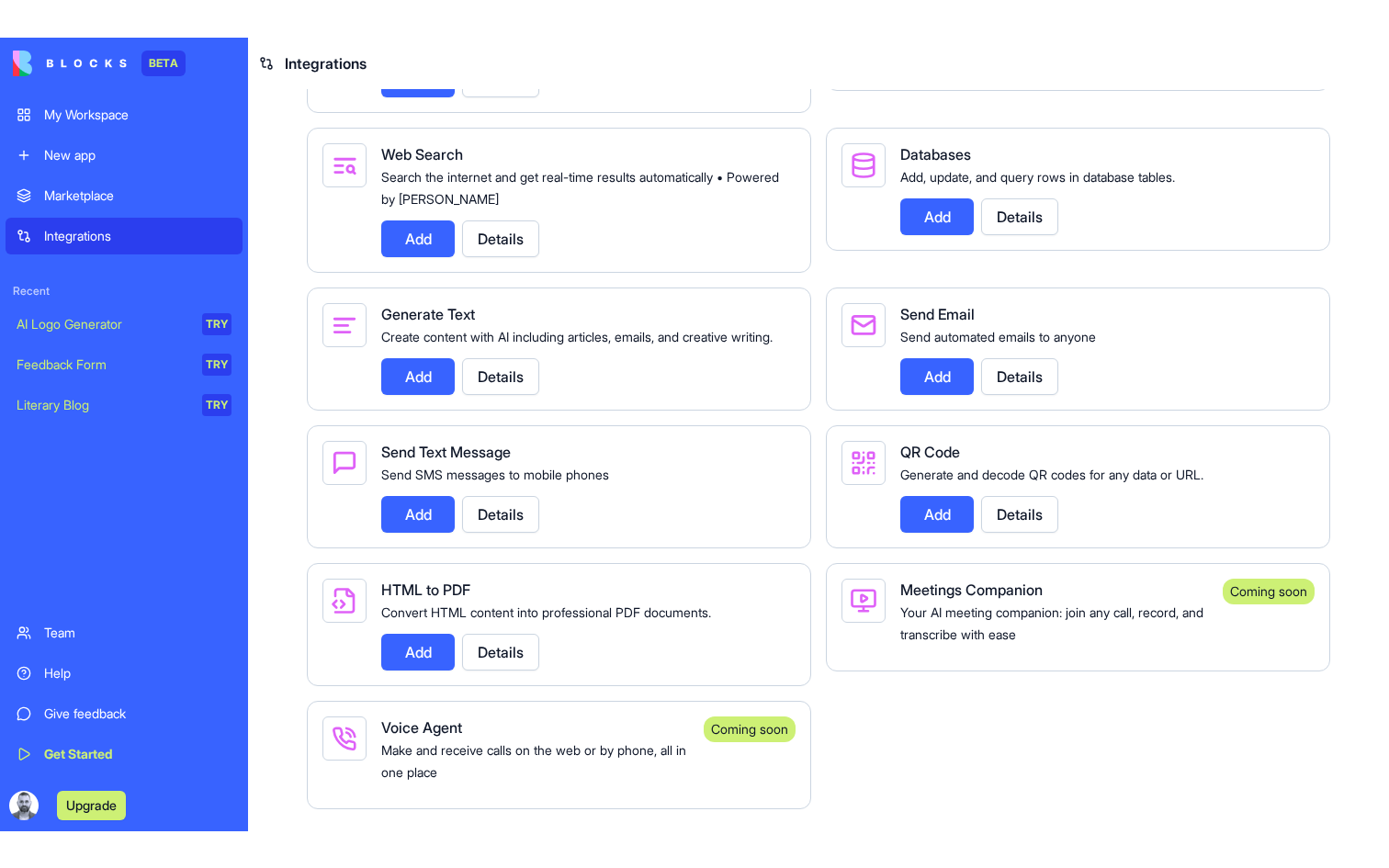
scroll to position [2821, 0]
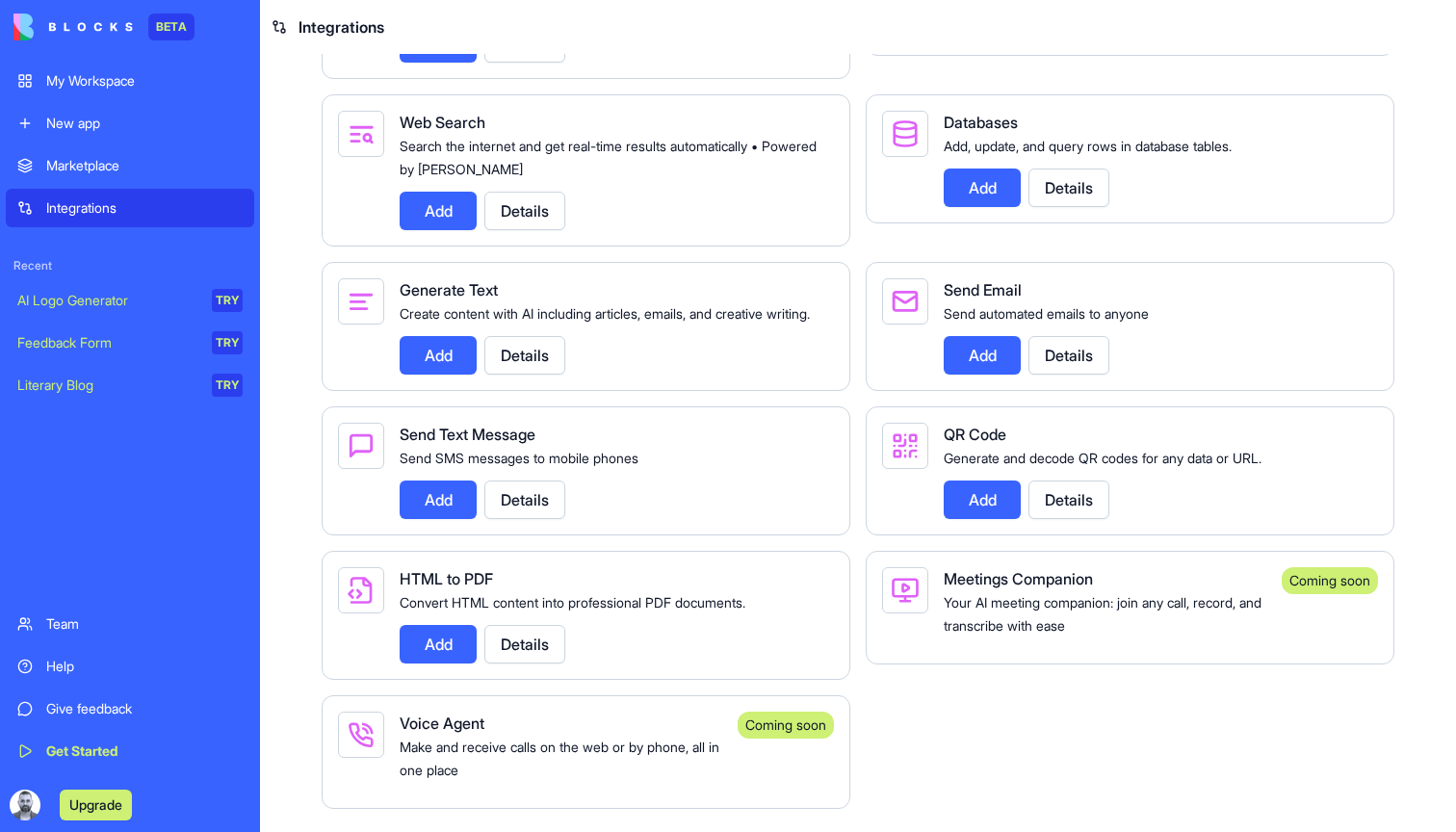
click at [91, 758] on div "Get Started" at bounding box center [144, 751] width 196 height 20
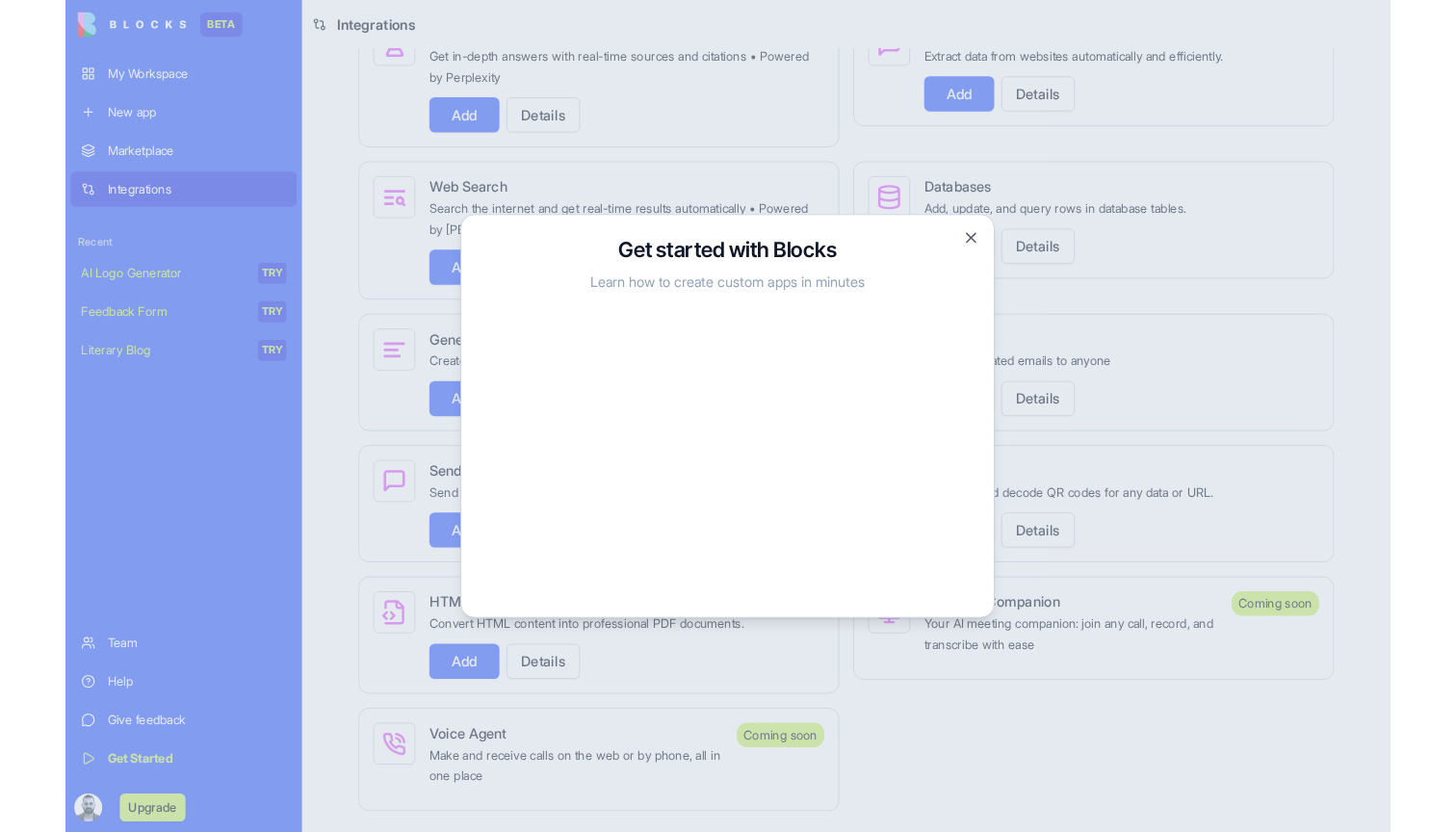
scroll to position [2875, 0]
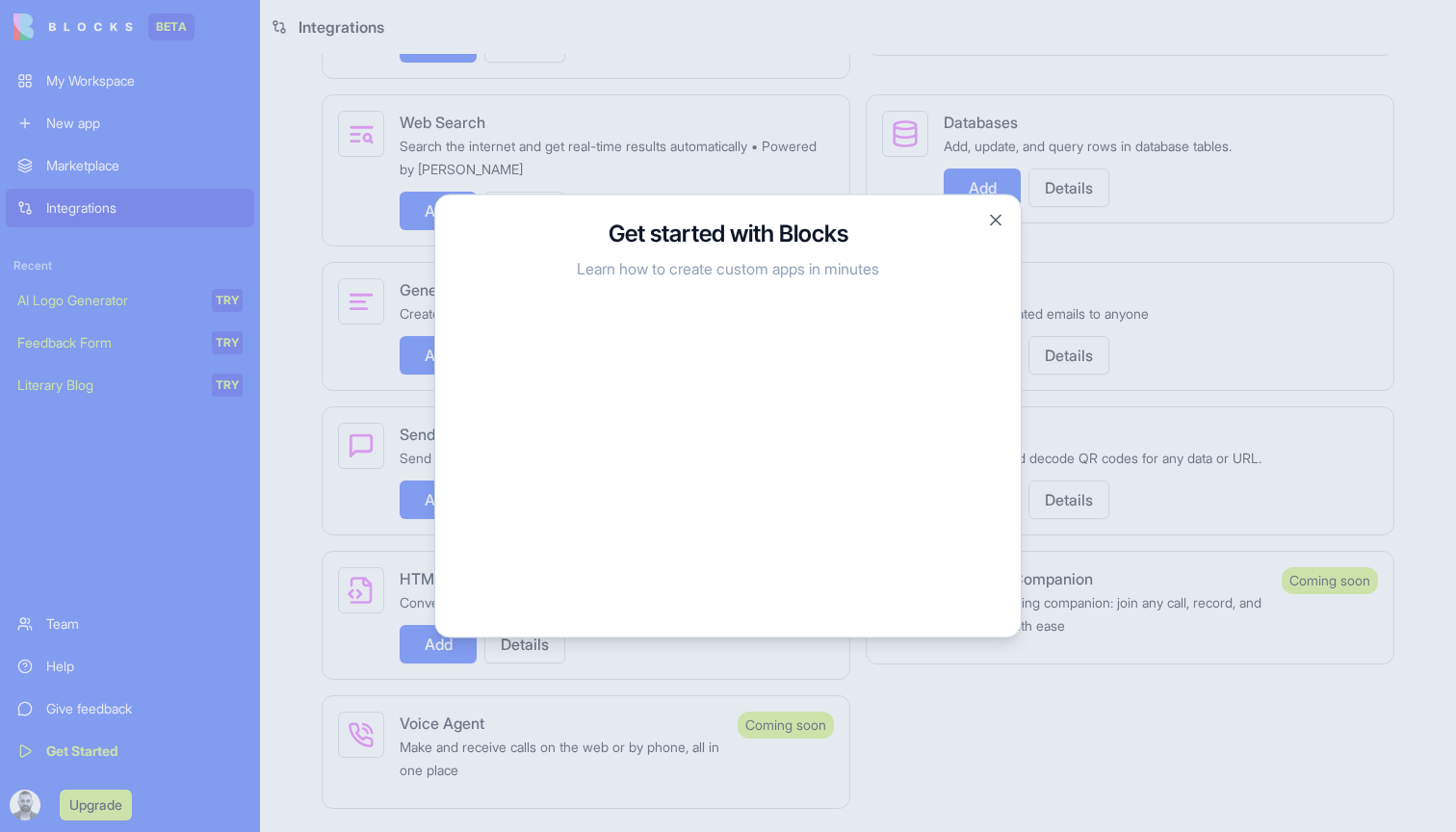
click at [1003, 228] on button "Close" at bounding box center [997, 221] width 20 height 20
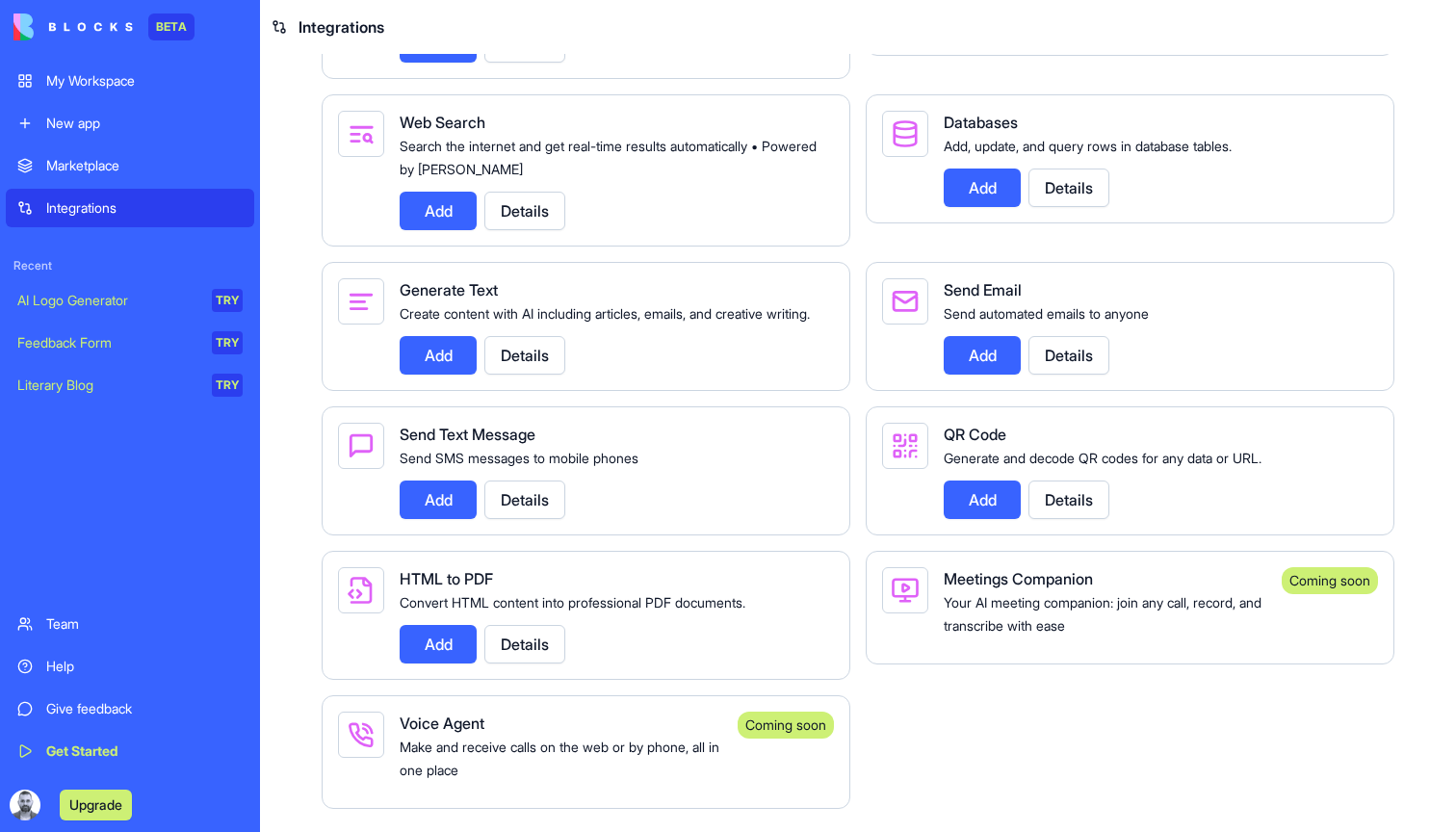
click at [130, 160] on div "Marketplace" at bounding box center [144, 166] width 196 height 20
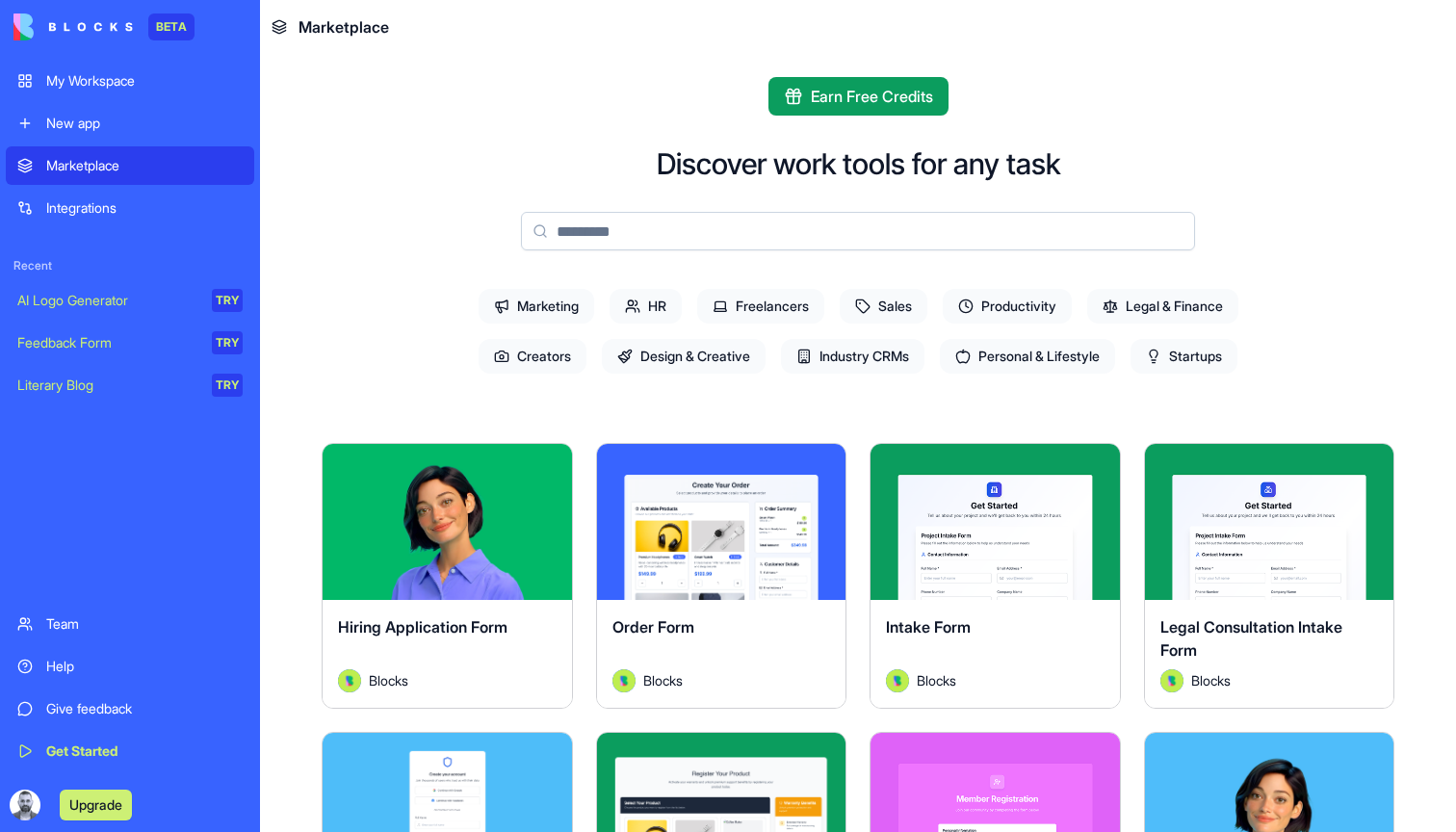
click at [52, 112] on link "New app" at bounding box center [130, 123] width 248 height 38
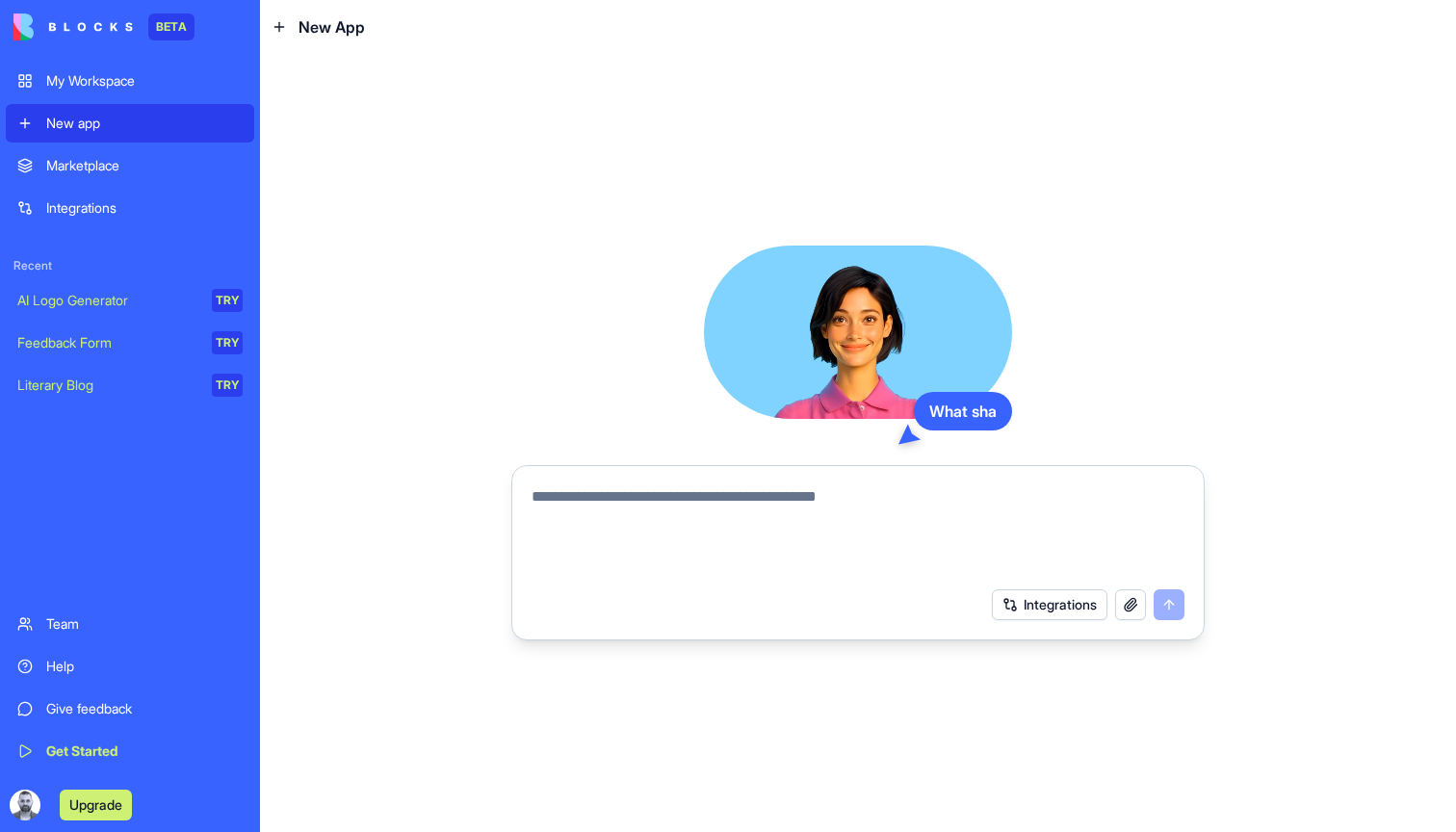
click at [52, 101] on div "My Workspace New app" at bounding box center [130, 103] width 248 height 81
click at [48, 92] on link "My Workspace" at bounding box center [130, 81] width 248 height 38
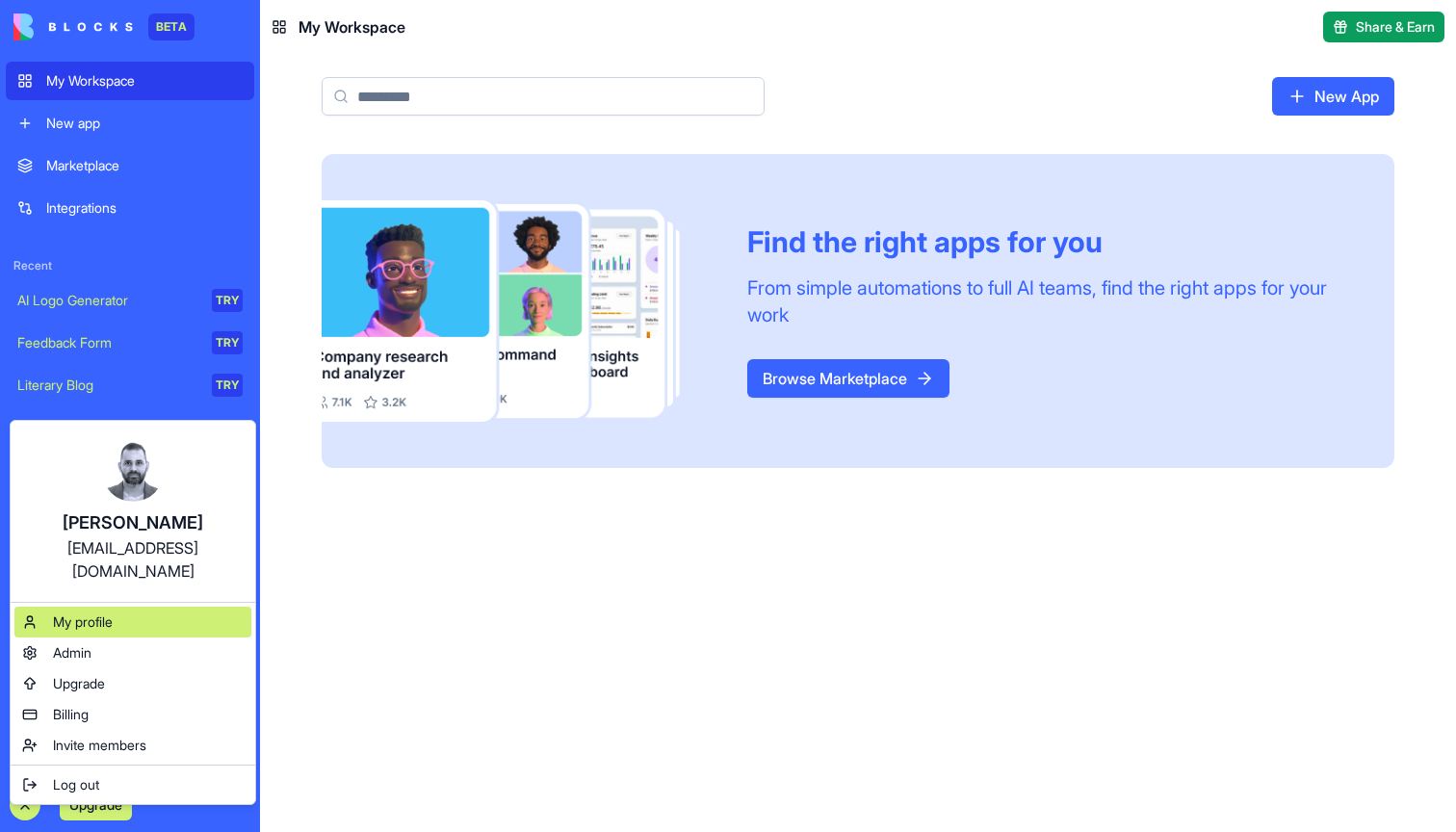
click at [95, 609] on div "My profile" at bounding box center [133, 622] width 237 height 31
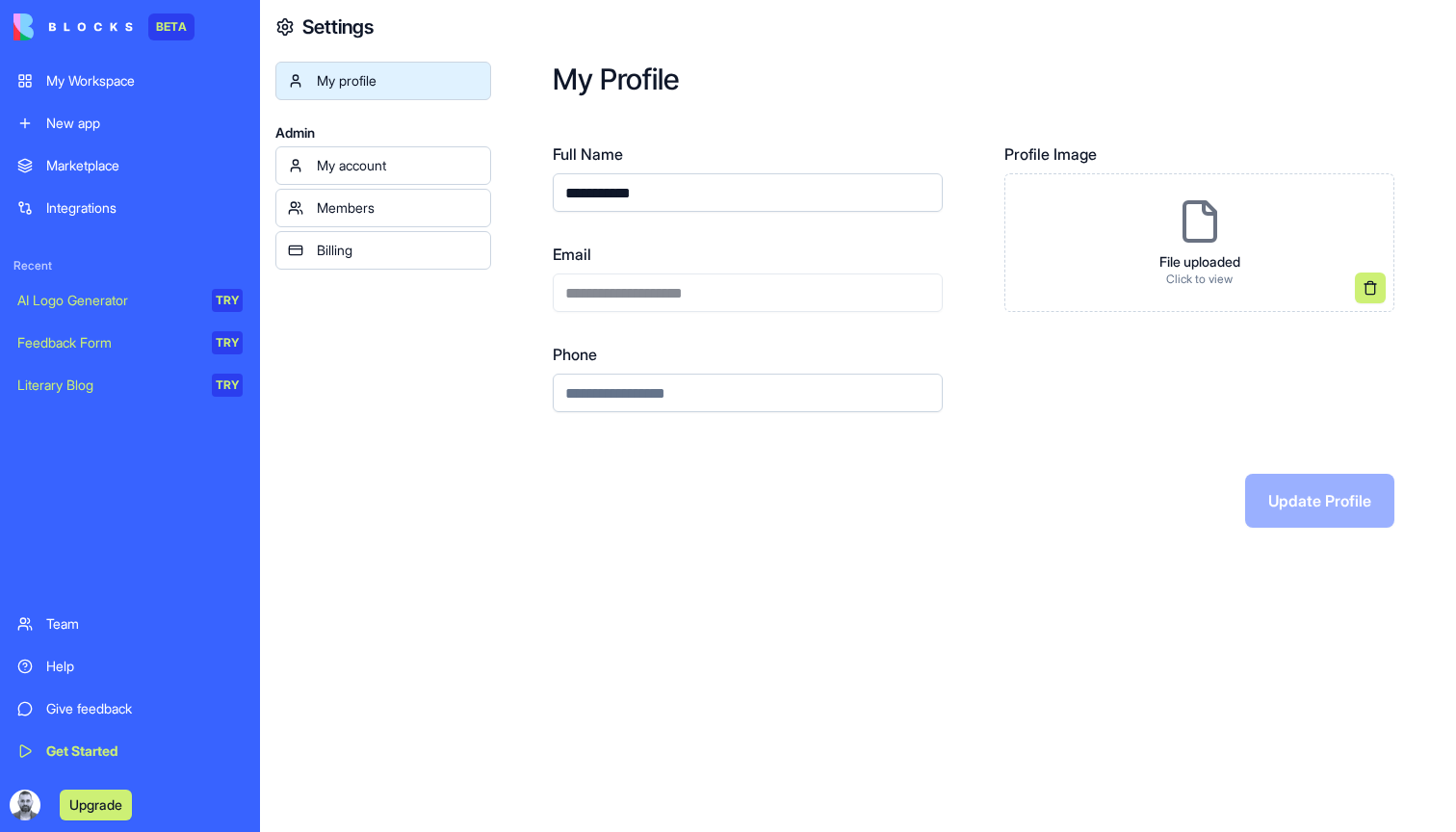
click at [362, 162] on div "My account" at bounding box center [397, 166] width 162 height 20
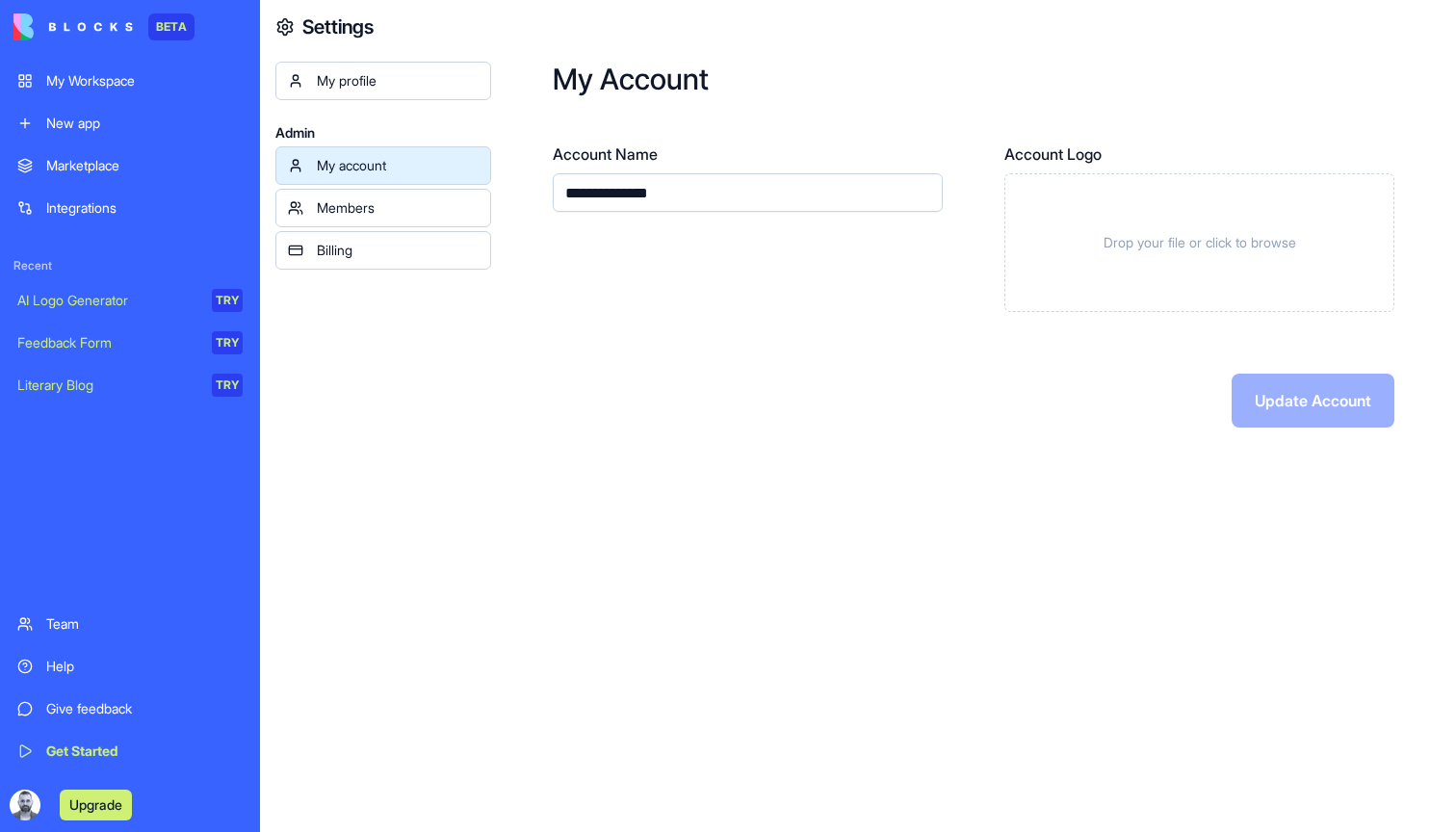
click at [361, 202] on div "Members" at bounding box center [397, 208] width 162 height 20
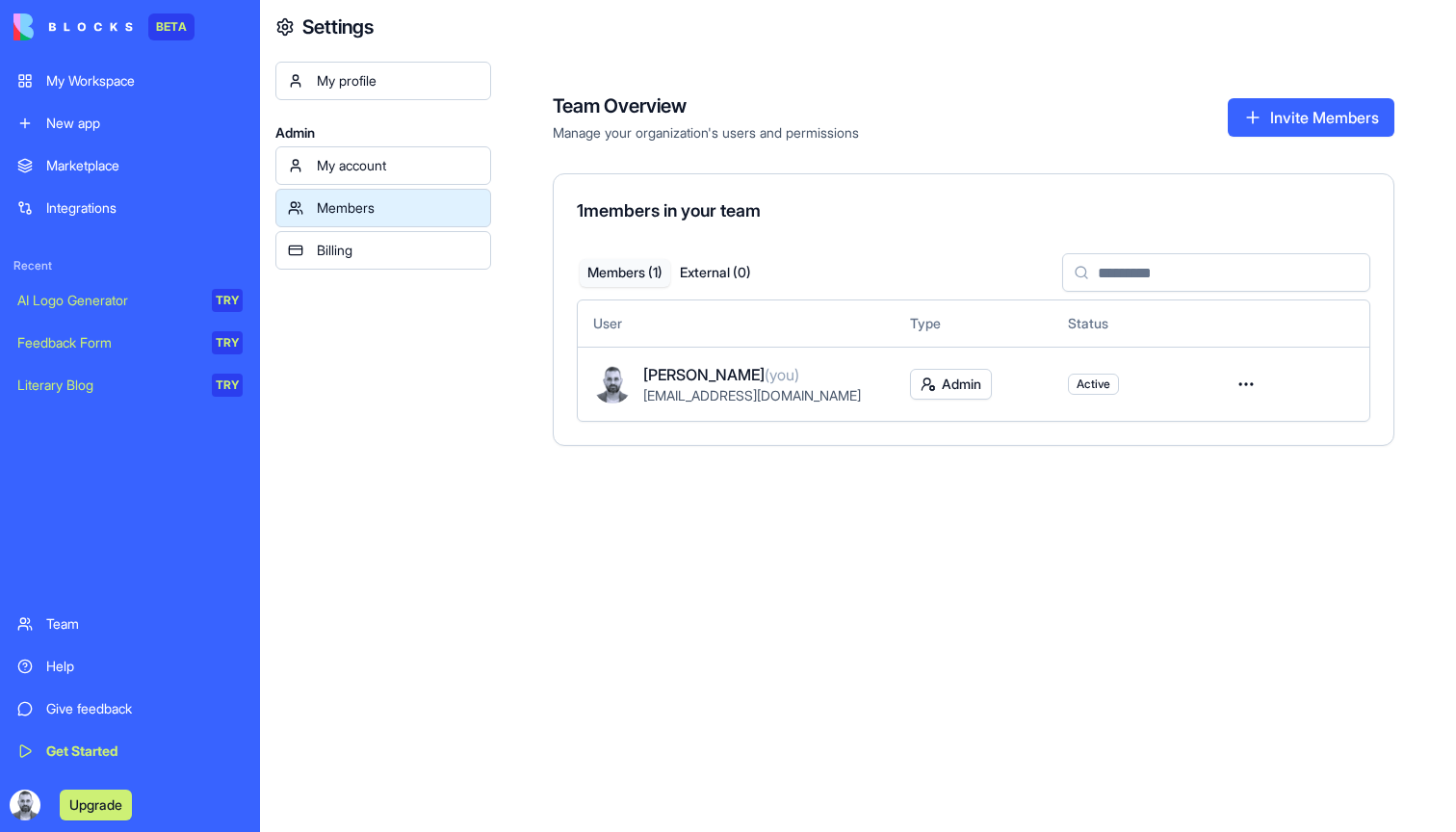
click at [368, 168] on div "My account" at bounding box center [397, 166] width 162 height 20
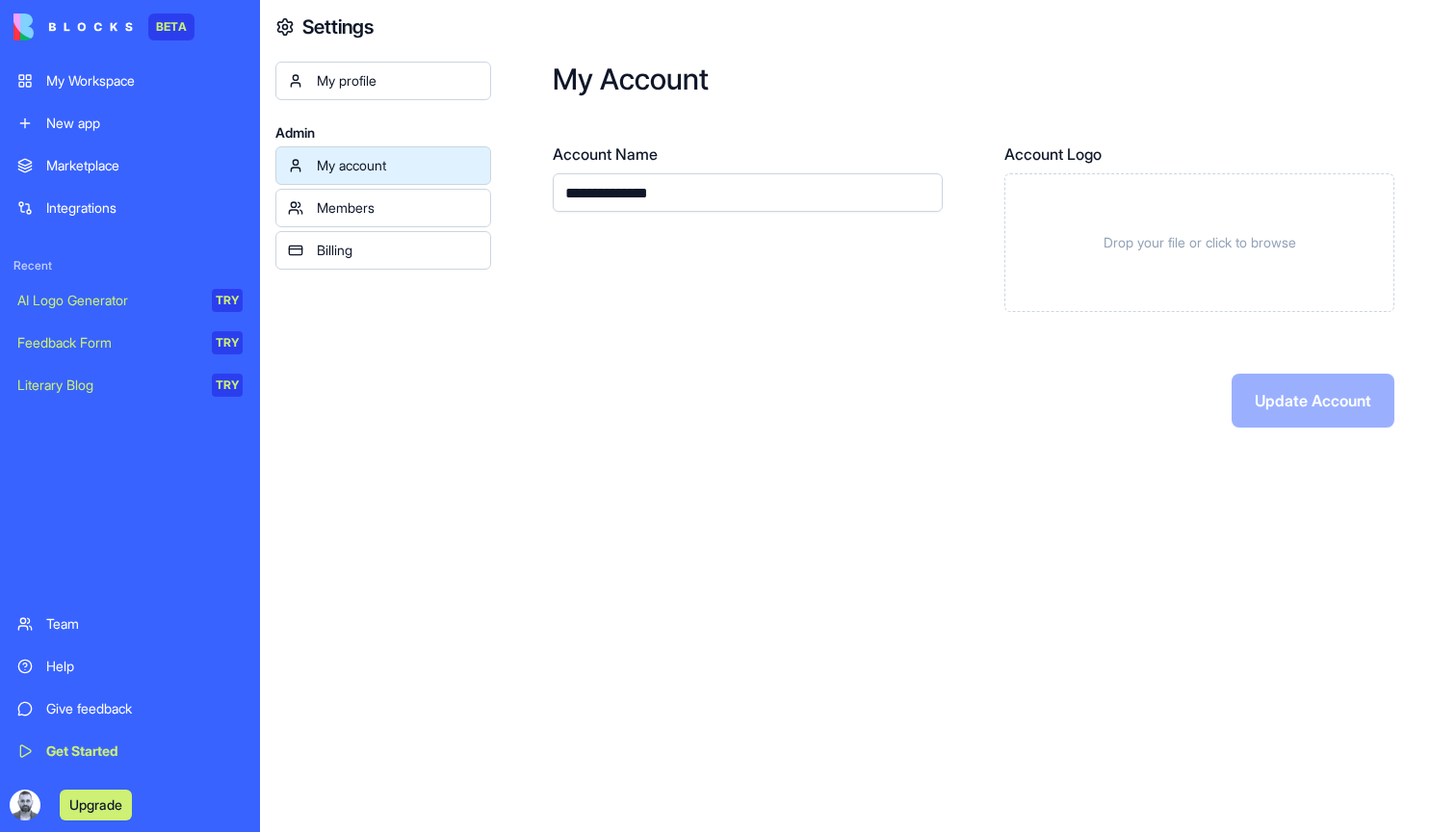
click at [812, 240] on div "**********" at bounding box center [748, 228] width 390 height 170
click at [741, 200] on input "**********" at bounding box center [748, 192] width 390 height 38
click at [419, 220] on link "Members" at bounding box center [382, 208] width 216 height 38
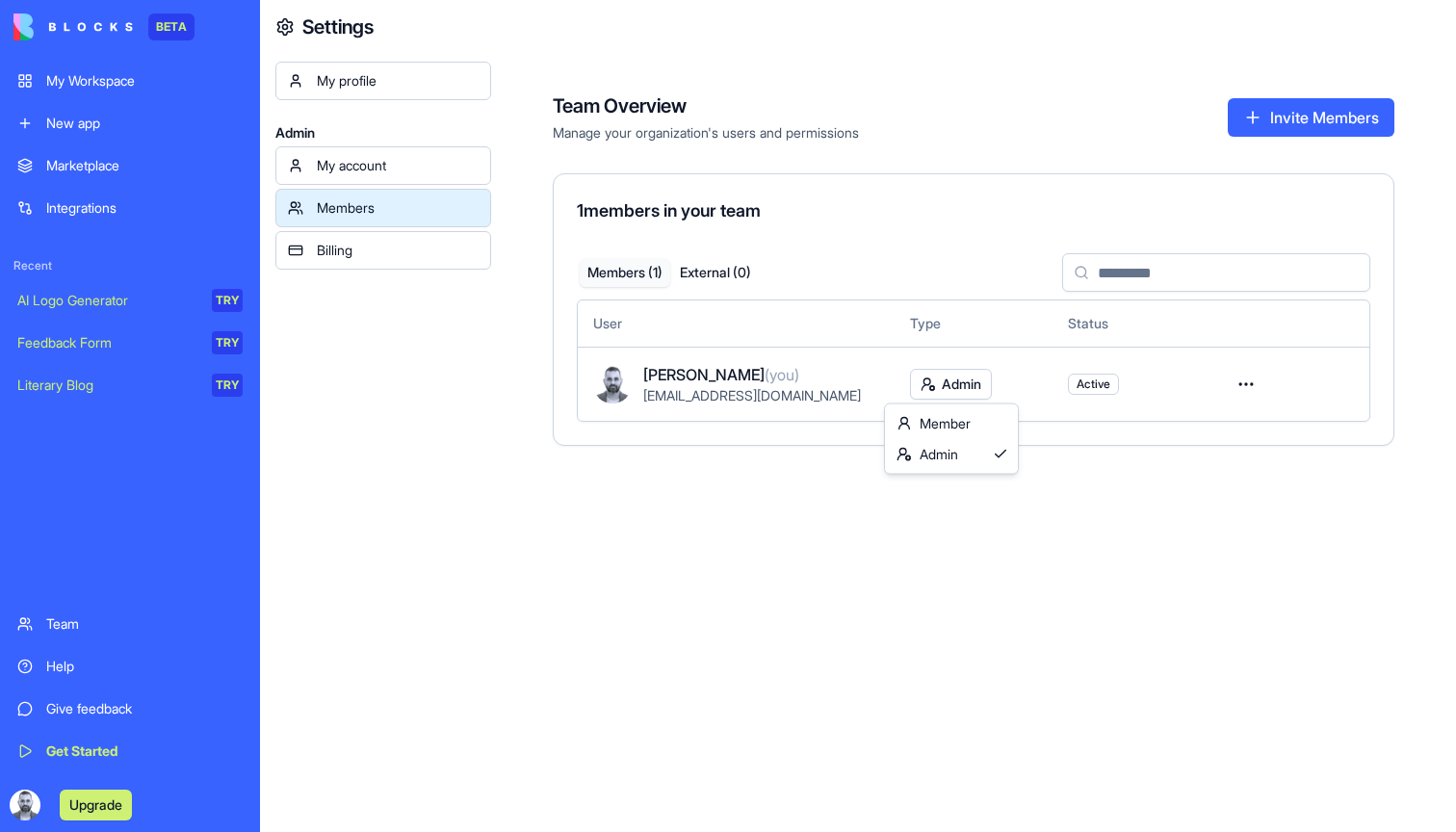
click at [953, 392] on html "BETA My Workspace New app Marketplace Integrations Recent AI Logo Generator TRY…" at bounding box center [728, 416] width 1456 height 832
click at [1198, 393] on html "BETA My Workspace New app Marketplace Integrations Recent AI Logo Generator TRY…" at bounding box center [728, 416] width 1456 height 832
click at [1094, 394] on span "Active" at bounding box center [1094, 383] width 51 height 21
click at [964, 408] on td "Admin" at bounding box center [974, 383] width 158 height 74
click at [963, 398] on html "BETA My Workspace New app Marketplace Integrations Recent AI Logo Generator TRY…" at bounding box center [728, 416] width 1456 height 832
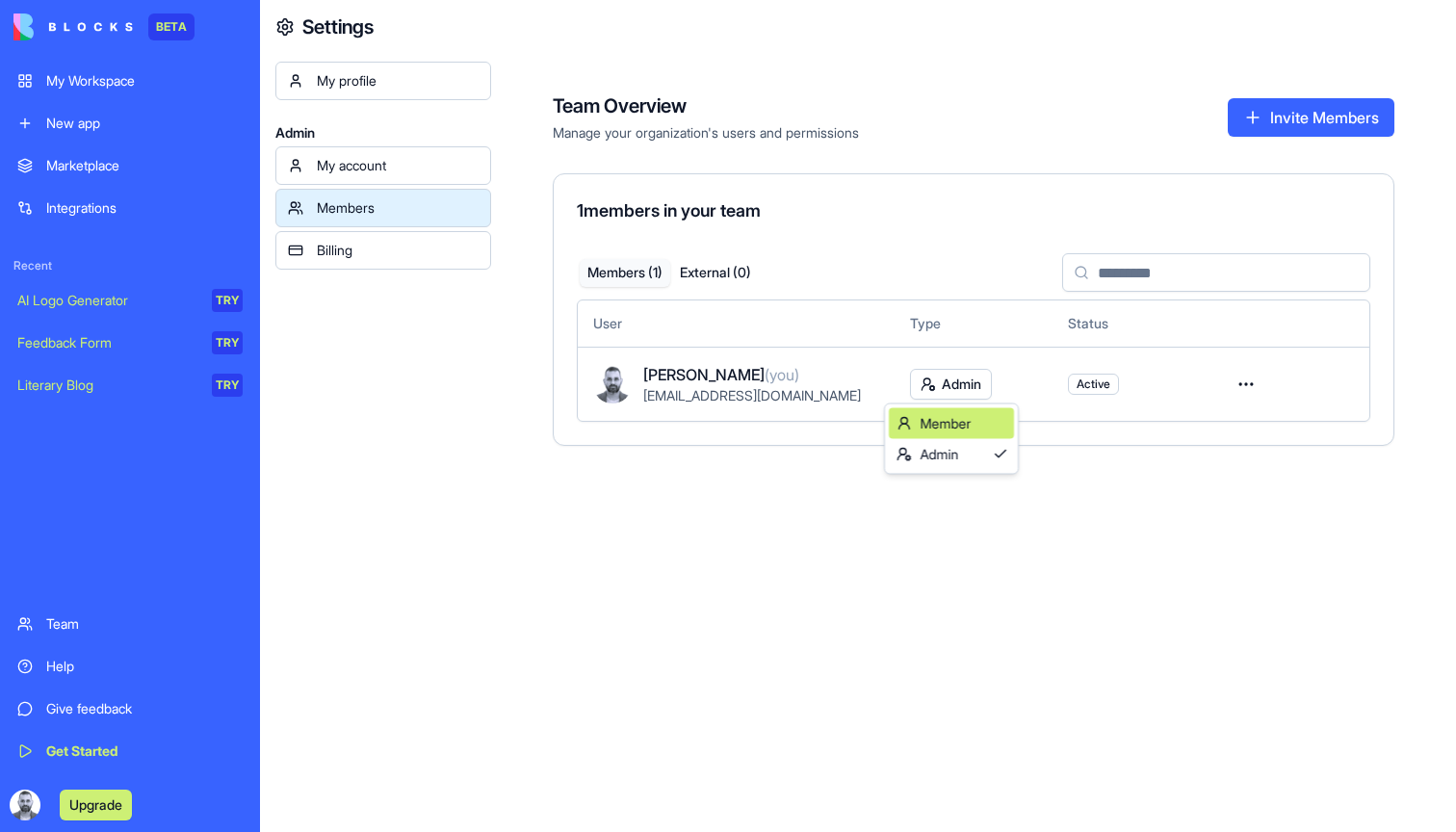
click at [964, 438] on div "Member" at bounding box center [951, 423] width 125 height 31
click at [942, 386] on html "BETA My Workspace New app Marketplace Integrations Recent AI Logo Generator TRY…" at bounding box center [728, 416] width 1456 height 832
click at [978, 430] on div "Member" at bounding box center [951, 423] width 125 height 31
click at [1253, 381] on html "BETA My Workspace New app Marketplace Integrations Recent AI Logo Generator TRY…" at bounding box center [728, 416] width 1456 height 832
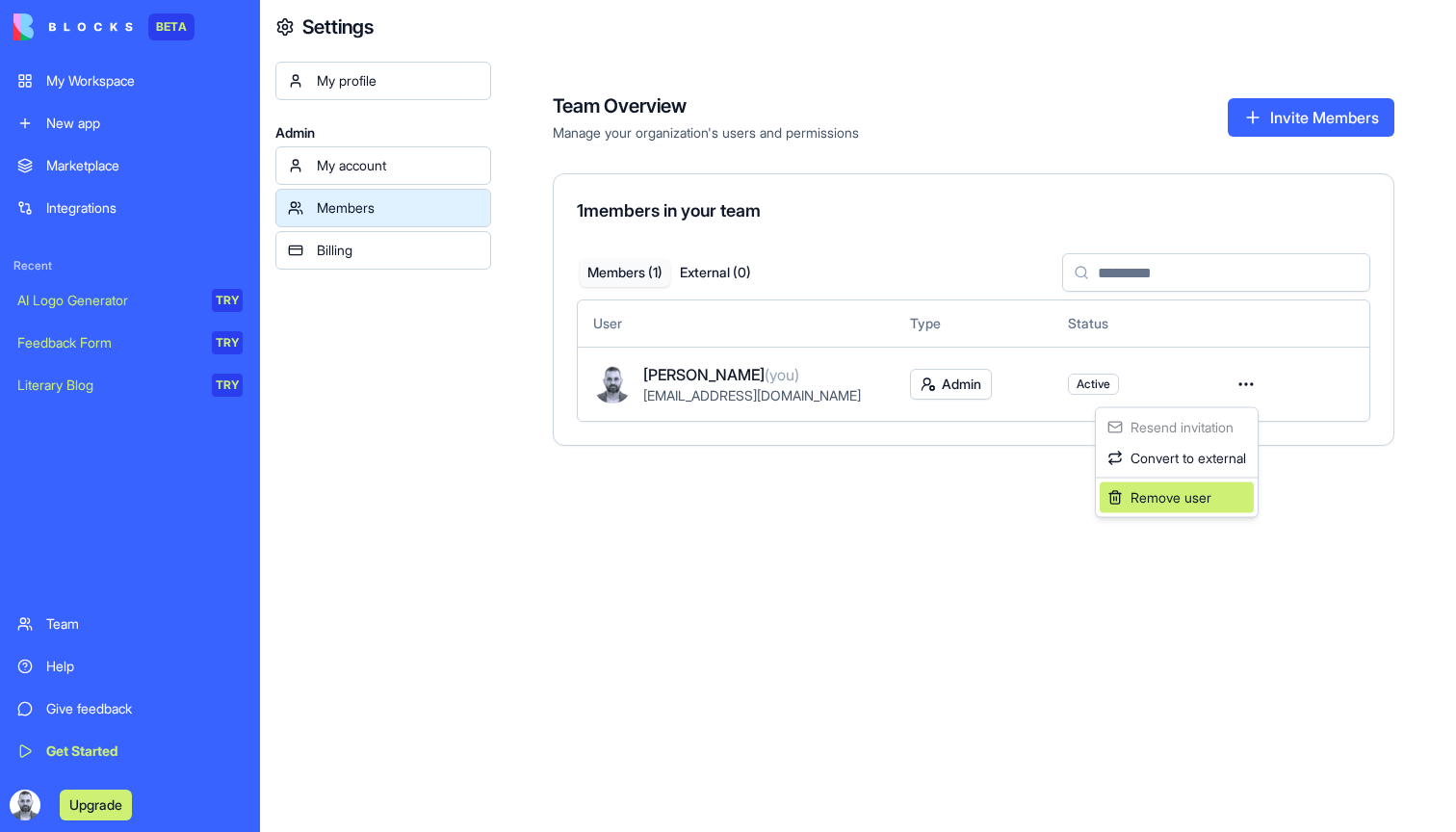
click at [1150, 496] on div "Remove user" at bounding box center [1177, 498] width 154 height 31
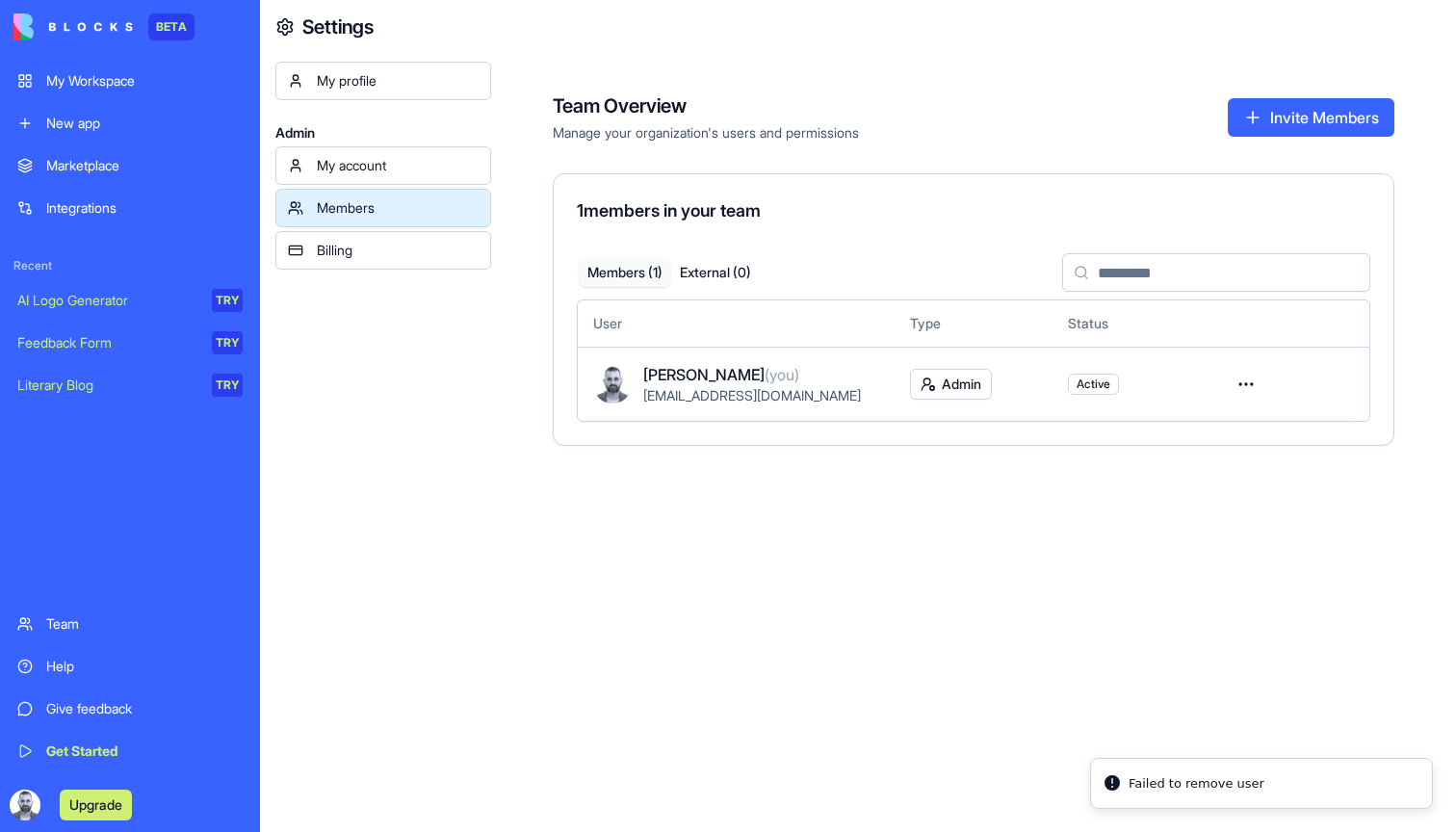
click at [973, 387] on html "BETA My Workspace New app Marketplace Integrations Recent AI Logo Generator TRY…" at bounding box center [728, 416] width 1456 height 832
click at [968, 415] on div "Member" at bounding box center [951, 423] width 125 height 31
click at [954, 451] on div "Admin" at bounding box center [951, 454] width 125 height 31
click at [1088, 382] on span "Active" at bounding box center [1093, 384] width 34 height 16
click at [1231, 385] on html "BETA My Workspace New app Marketplace Integrations Recent AI Logo Generator TRY…" at bounding box center [728, 416] width 1456 height 832
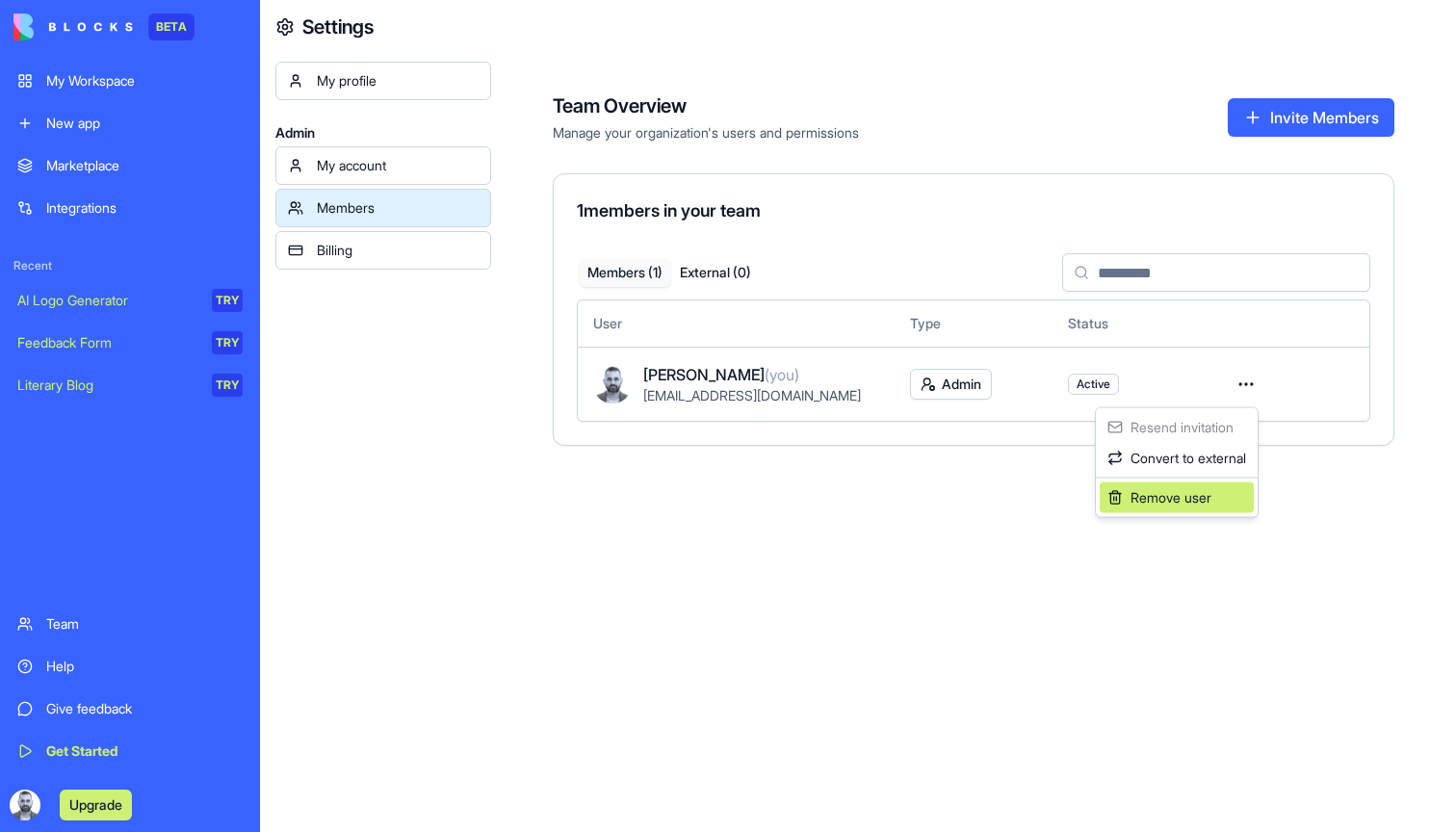
click at [1170, 498] on div "Remove user" at bounding box center [1177, 498] width 154 height 31
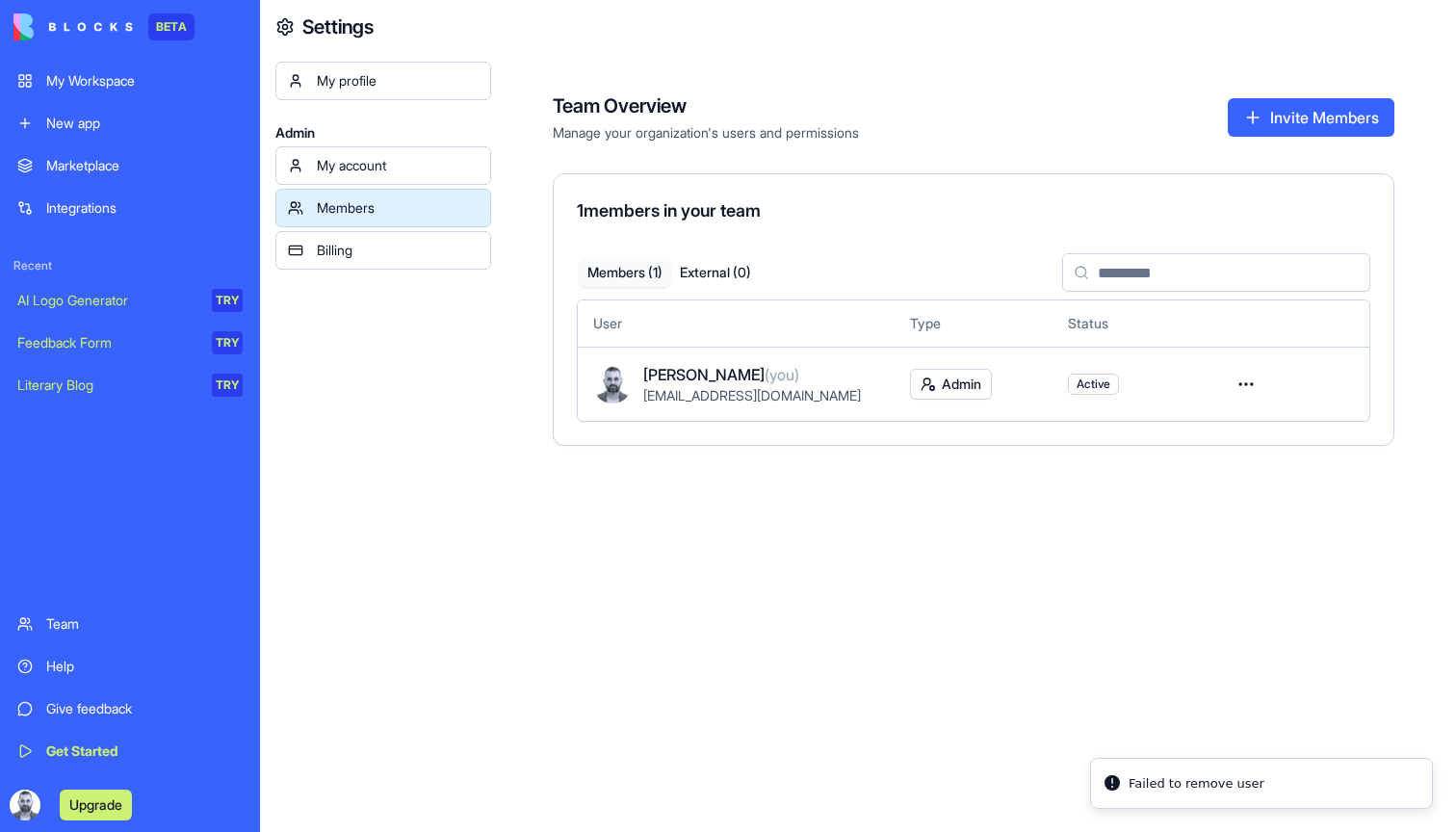
click at [396, 249] on div "Billing" at bounding box center [397, 250] width 162 height 20
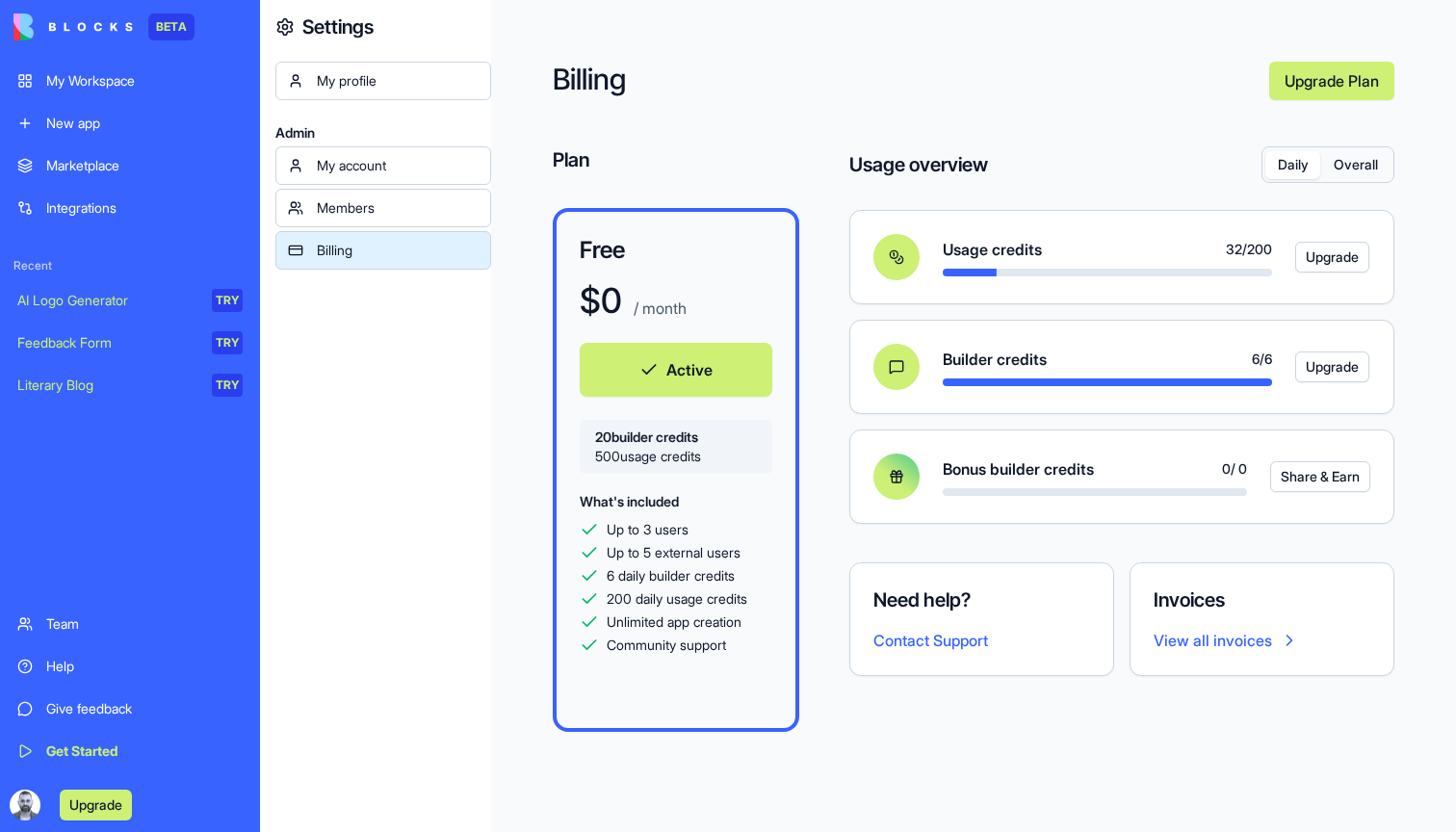
click at [7, 798] on div "Upgrade" at bounding box center [130, 804] width 248 height 54
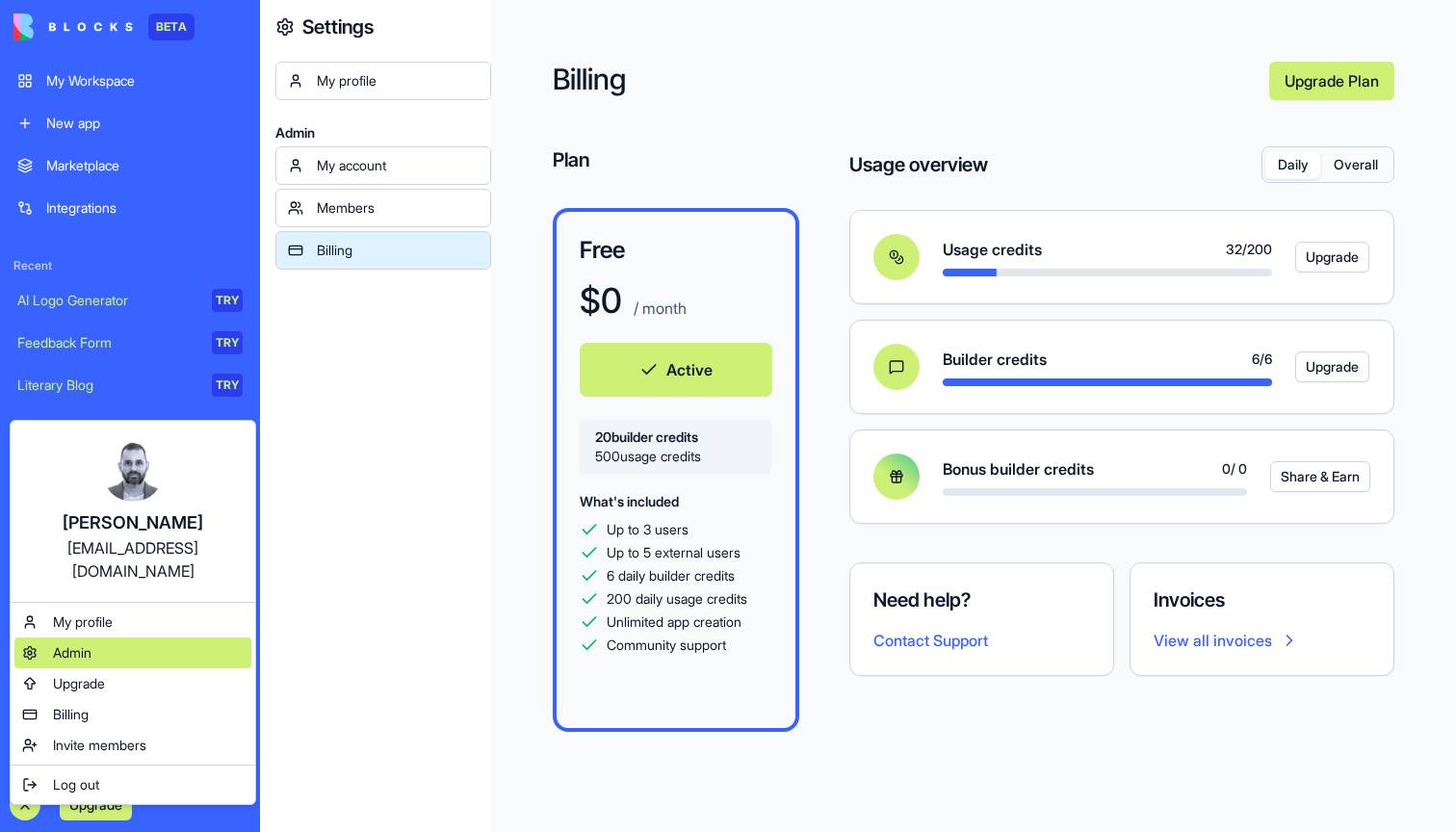
click at [97, 638] on div "Admin" at bounding box center [133, 653] width 237 height 31
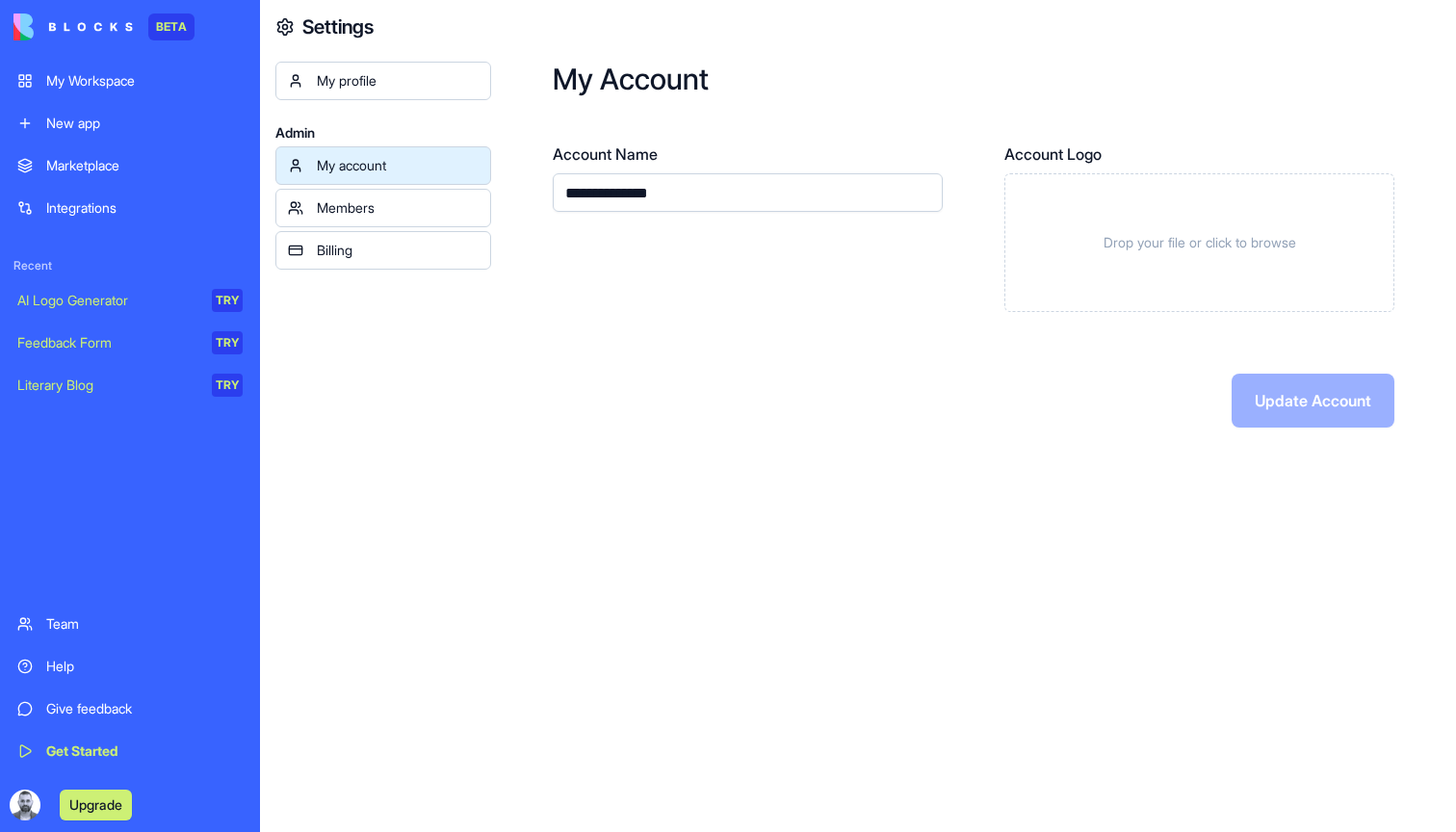
click at [93, 652] on link "Help" at bounding box center [130, 666] width 248 height 38
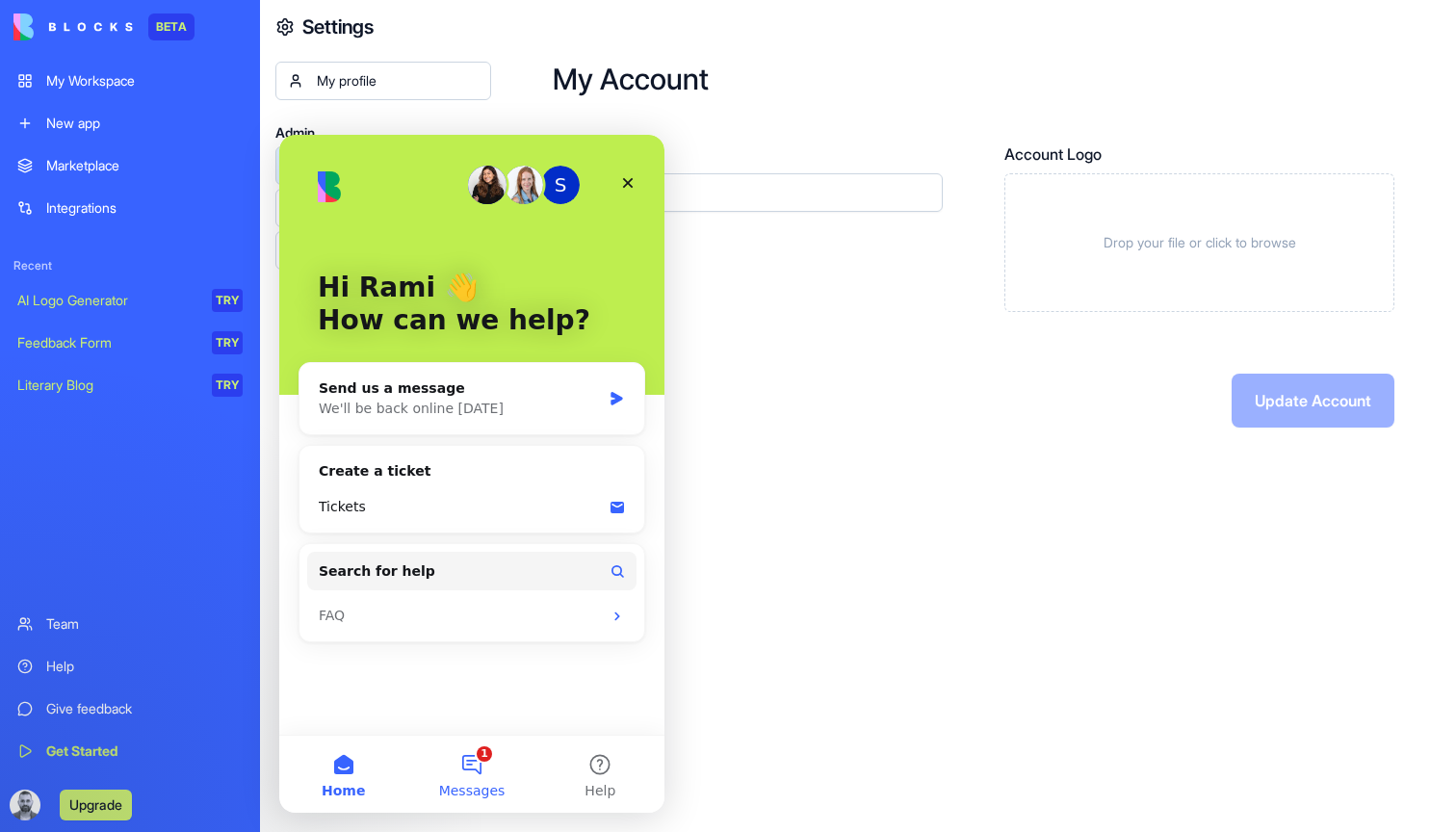
click at [475, 751] on button "1 Messages" at bounding box center [471, 774] width 128 height 77
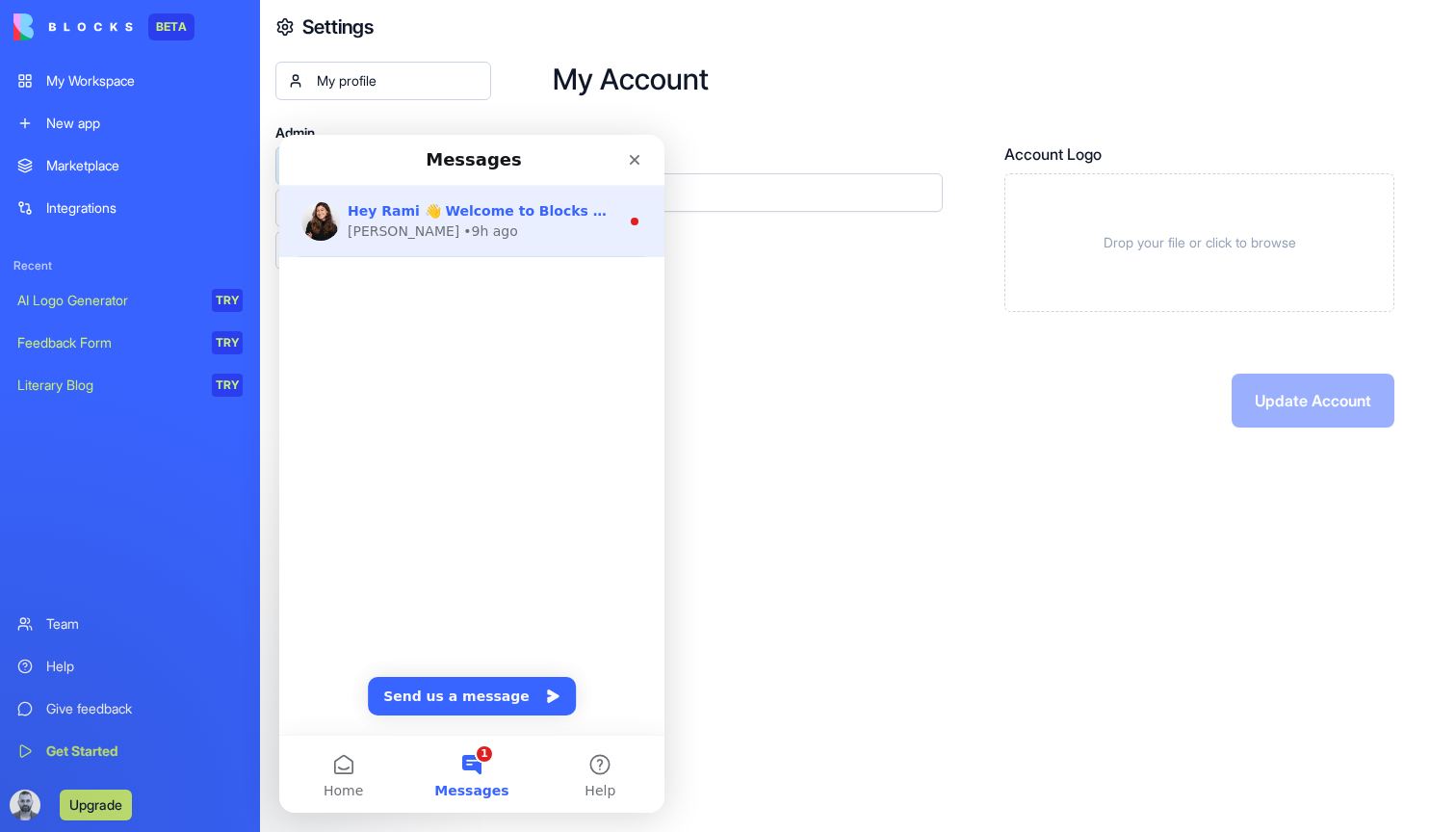
click at [504, 209] on span "Hey Rami 👋 Welcome to Blocks 🙌 I'm here if you have any questions!" at bounding box center [615, 211] width 535 height 16
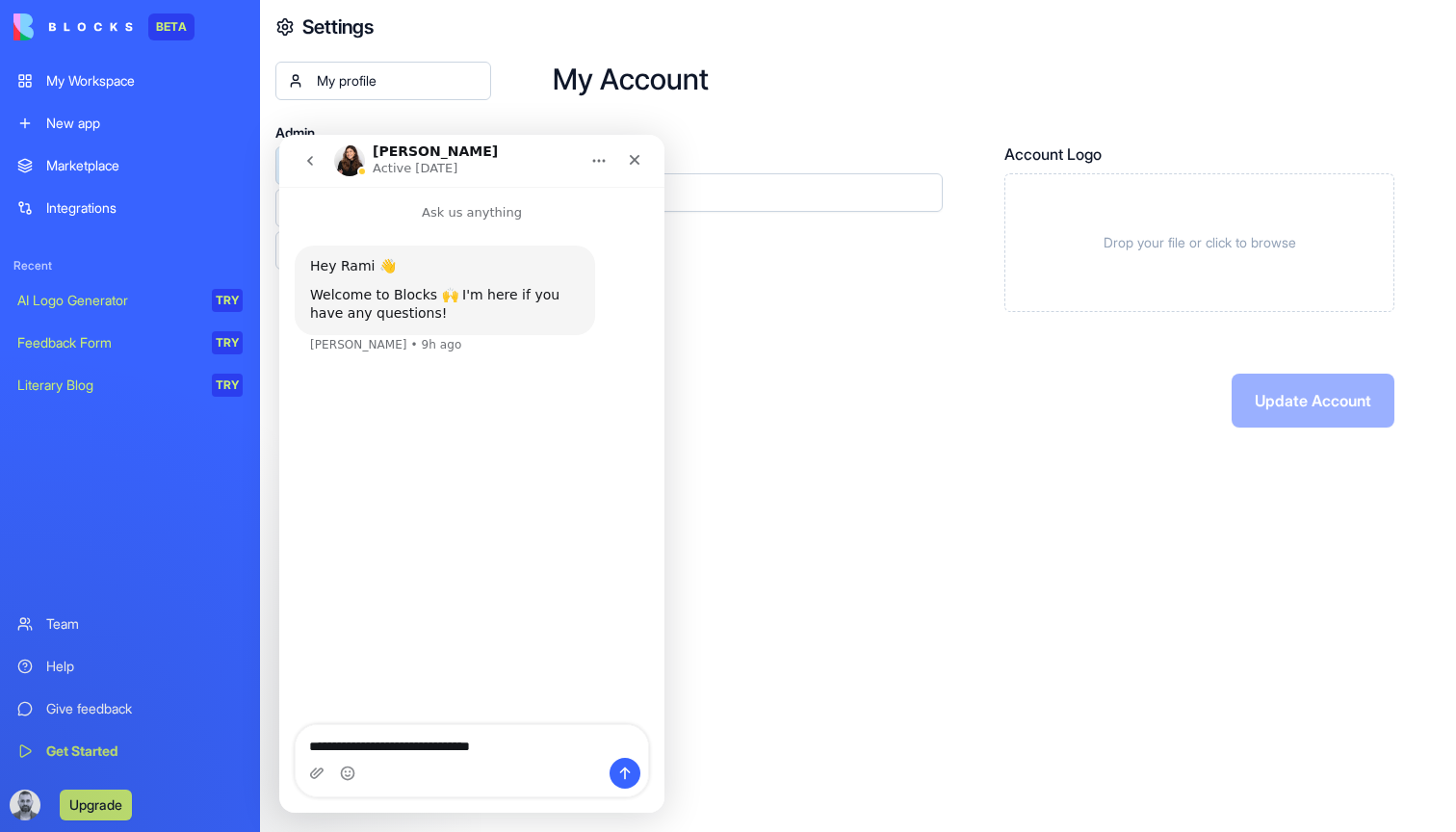
type textarea "**********"
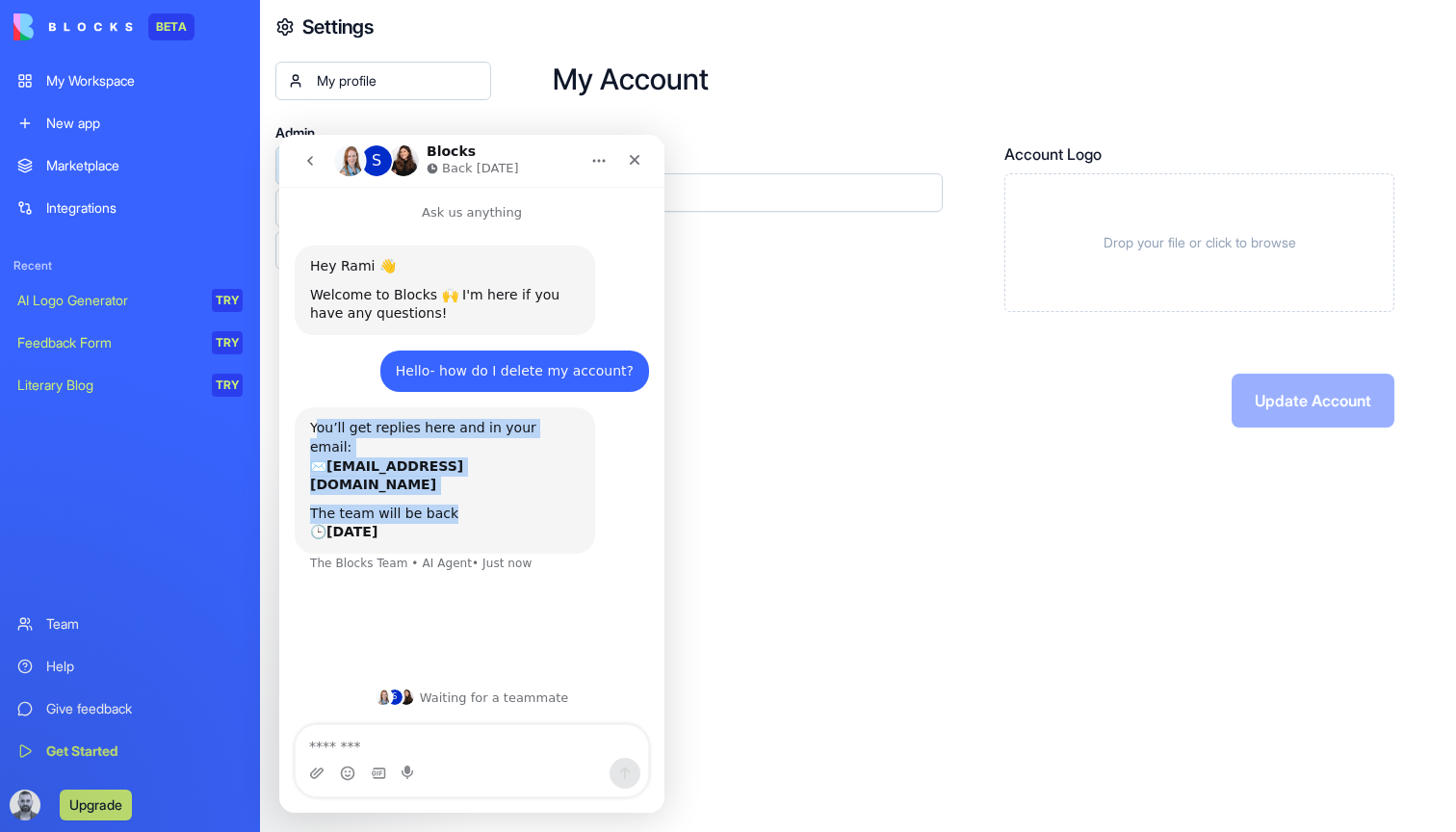
drag, startPoint x: 320, startPoint y: 431, endPoint x: 525, endPoint y: 478, distance: 210.3
click at [525, 479] on div "You’ll get replies here and in your email: ✉️ [EMAIL_ADDRESS][DOMAIN_NAME] The …" at bounding box center [446, 480] width 270 height 123
click at [525, 505] on div "The team will be back 🕒 [DATE]" at bounding box center [446, 523] width 270 height 37
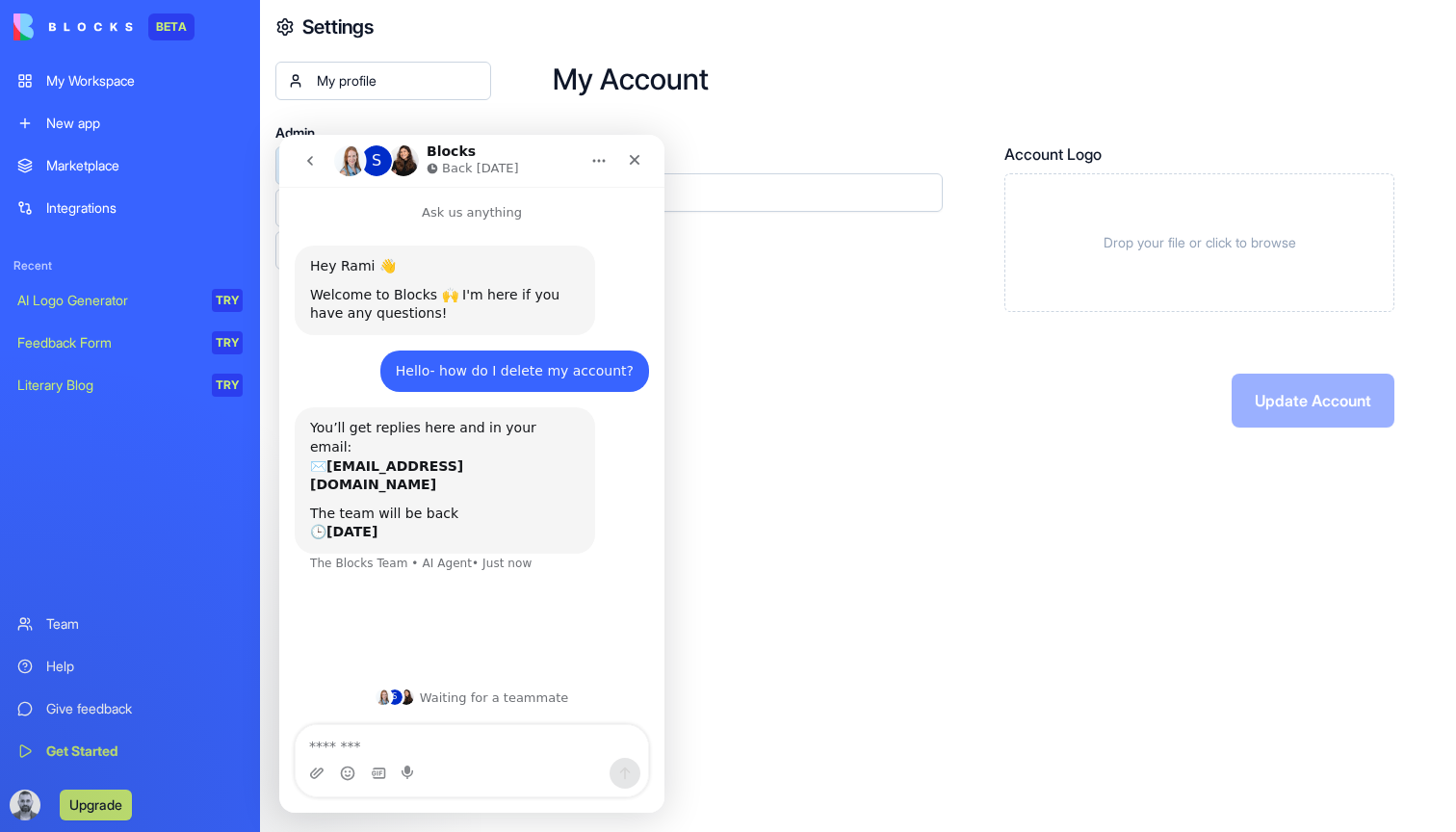
click at [393, 702] on div "S" at bounding box center [395, 698] width 16 height 16
click at [385, 699] on img "Intercom messenger" at bounding box center [383, 698] width 16 height 16
click at [434, 701] on div "S Waiting for a teammate" at bounding box center [472, 698] width 347 height 16
click at [402, 700] on div "S" at bounding box center [395, 698] width 16 height 16
click at [103, 623] on div "Team" at bounding box center [144, 624] width 196 height 20
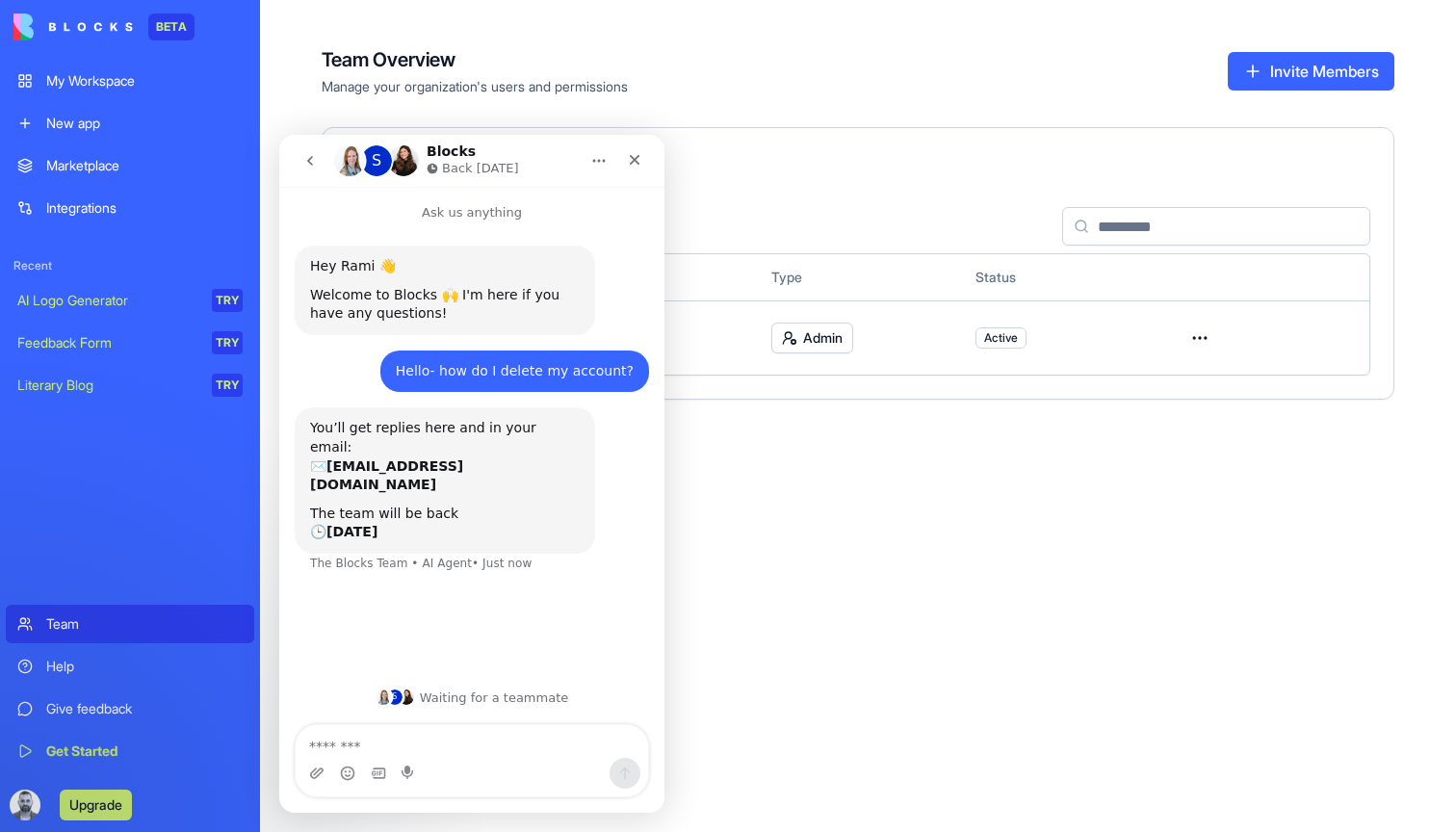
click at [73, 673] on div "Help" at bounding box center [144, 666] width 196 height 20
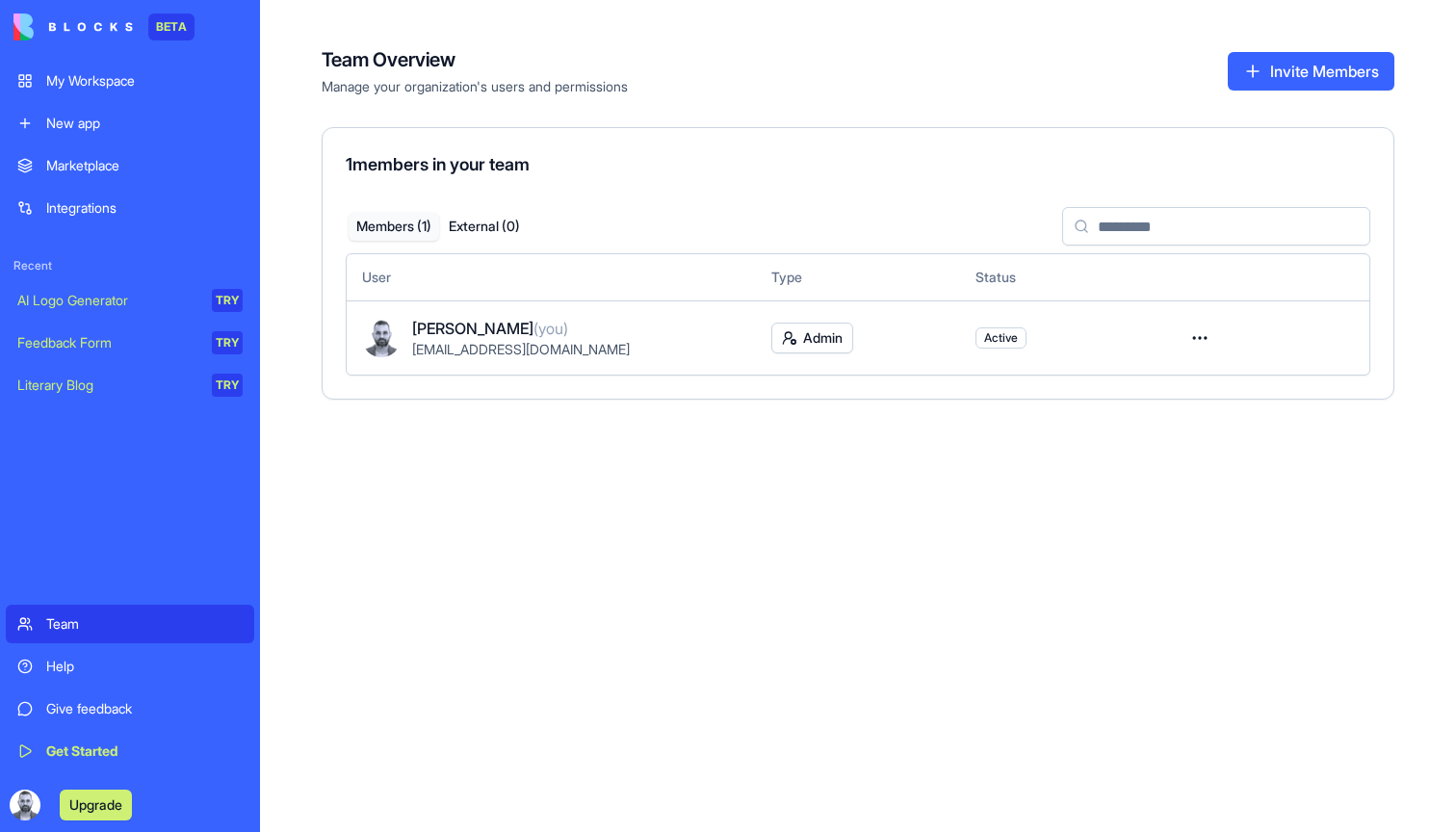
click at [73, 673] on div "Help" at bounding box center [144, 666] width 196 height 20
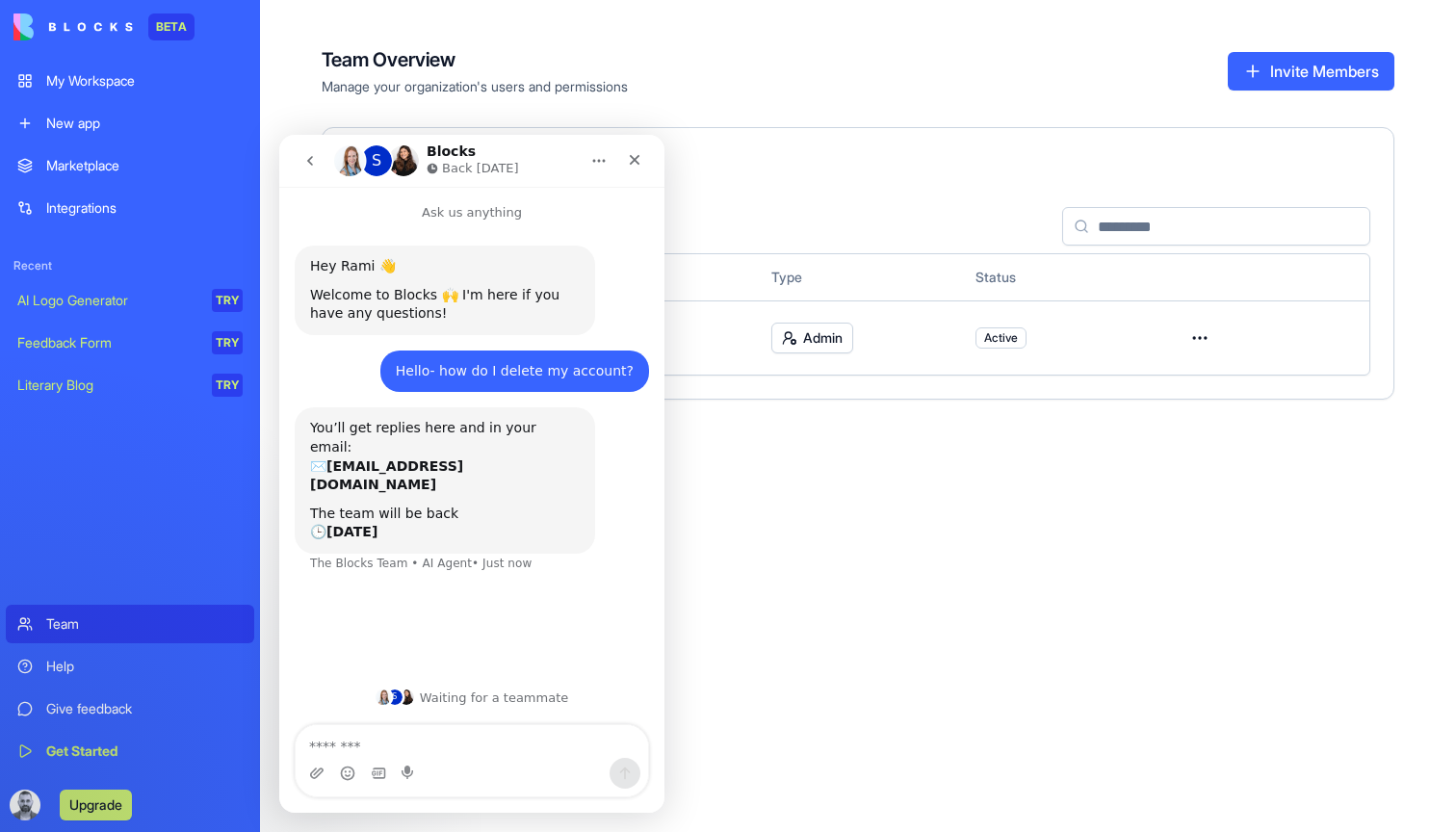
click at [81, 724] on link "Give feedback" at bounding box center [130, 709] width 248 height 38
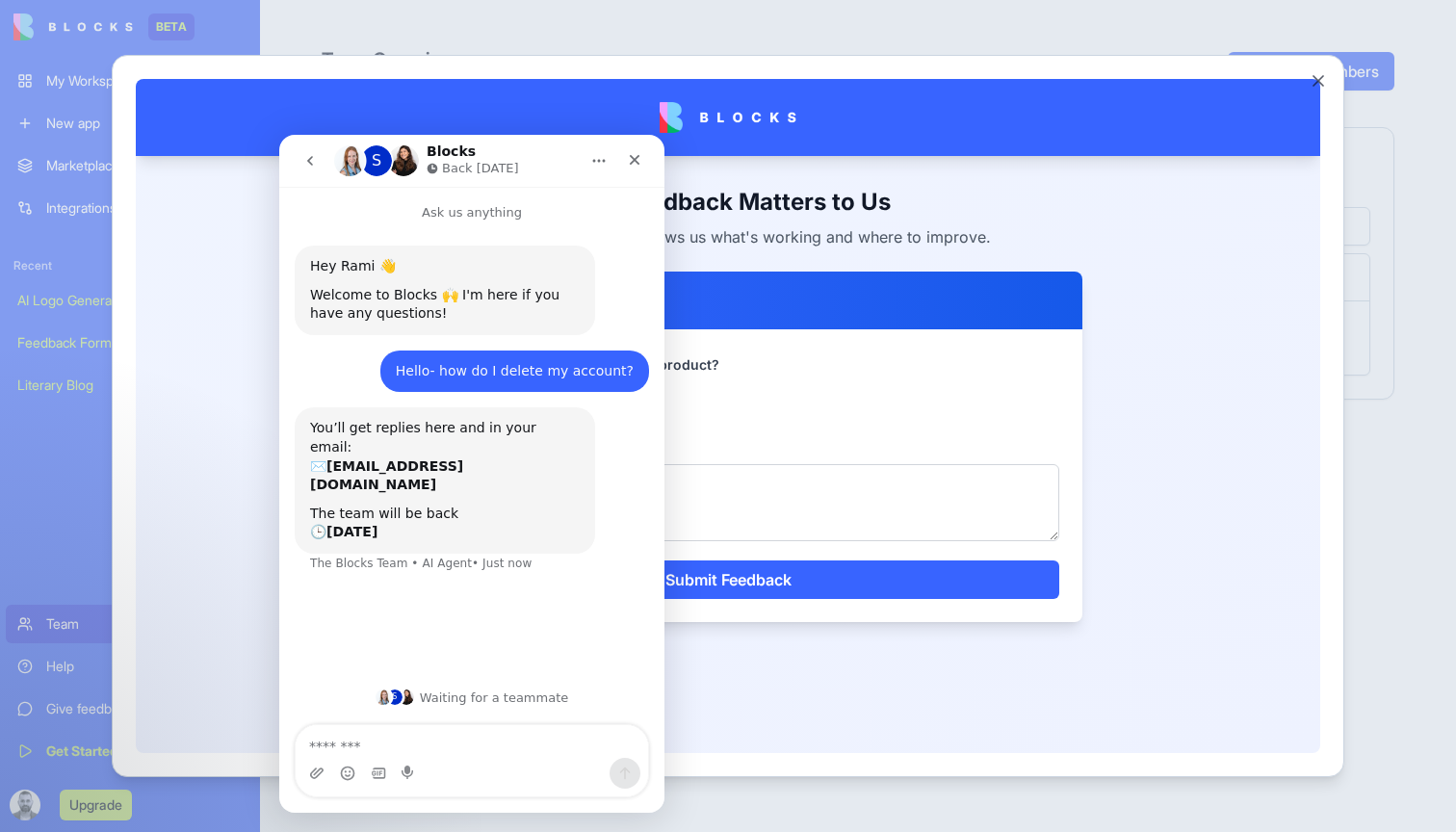
click at [762, 155] on div at bounding box center [728, 117] width 1123 height 77
click at [628, 171] on div "Close" at bounding box center [634, 160] width 35 height 35
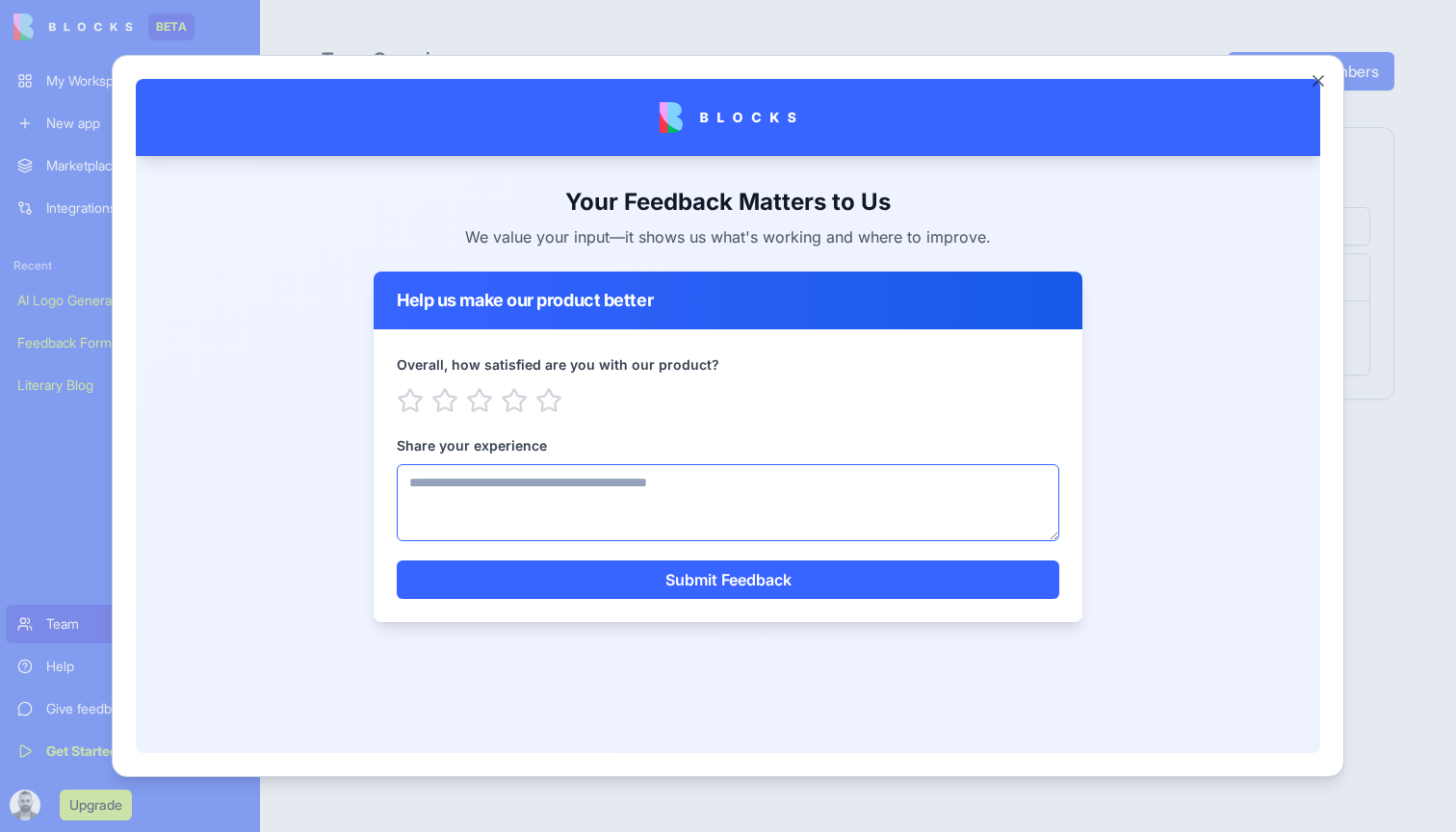
click at [580, 478] on textarea "Share your experience" at bounding box center [728, 503] width 662 height 77
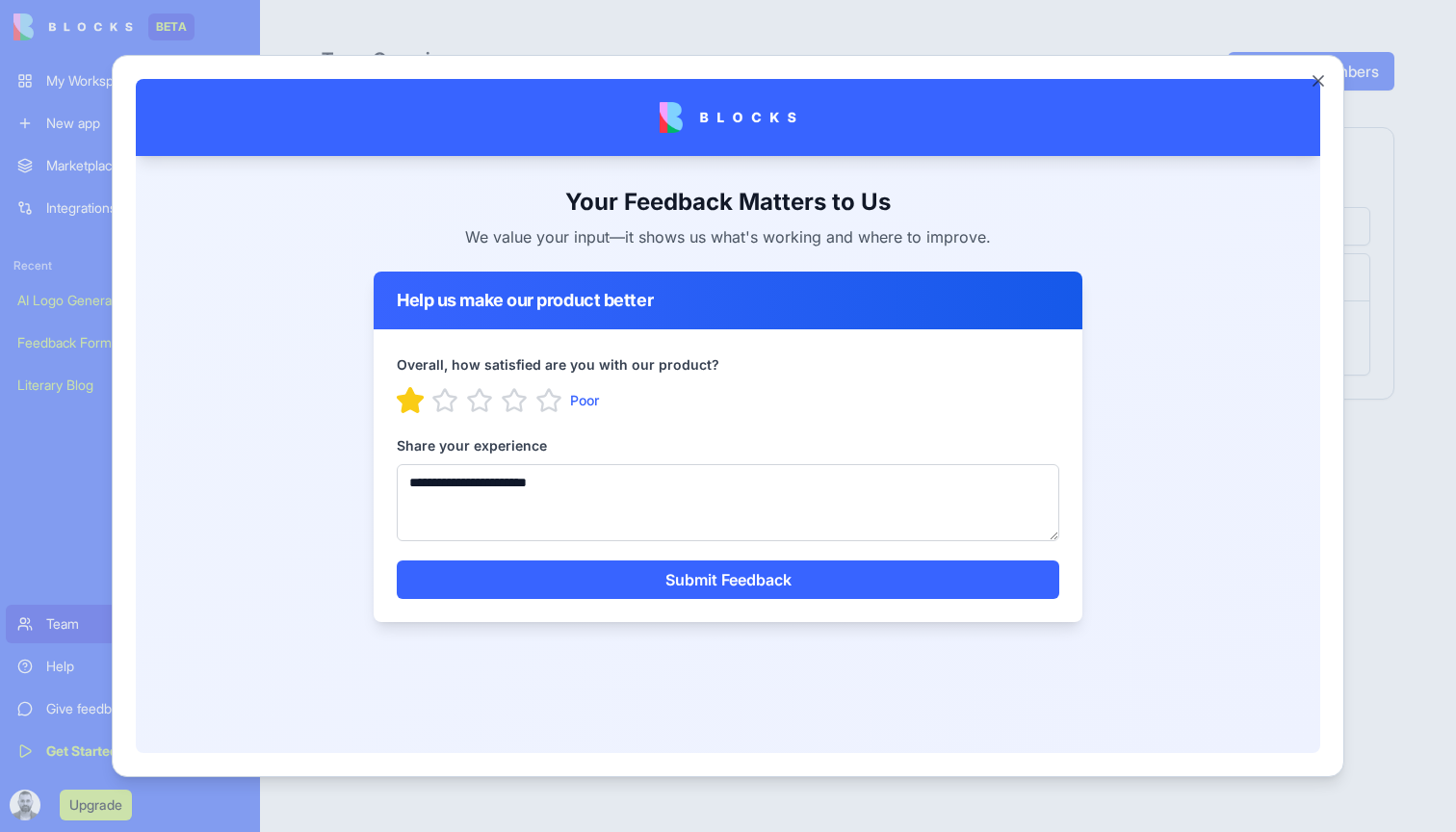
click at [417, 405] on icon "button" at bounding box center [410, 399] width 25 height 23
click at [598, 474] on textarea "**********" at bounding box center [728, 503] width 662 height 77
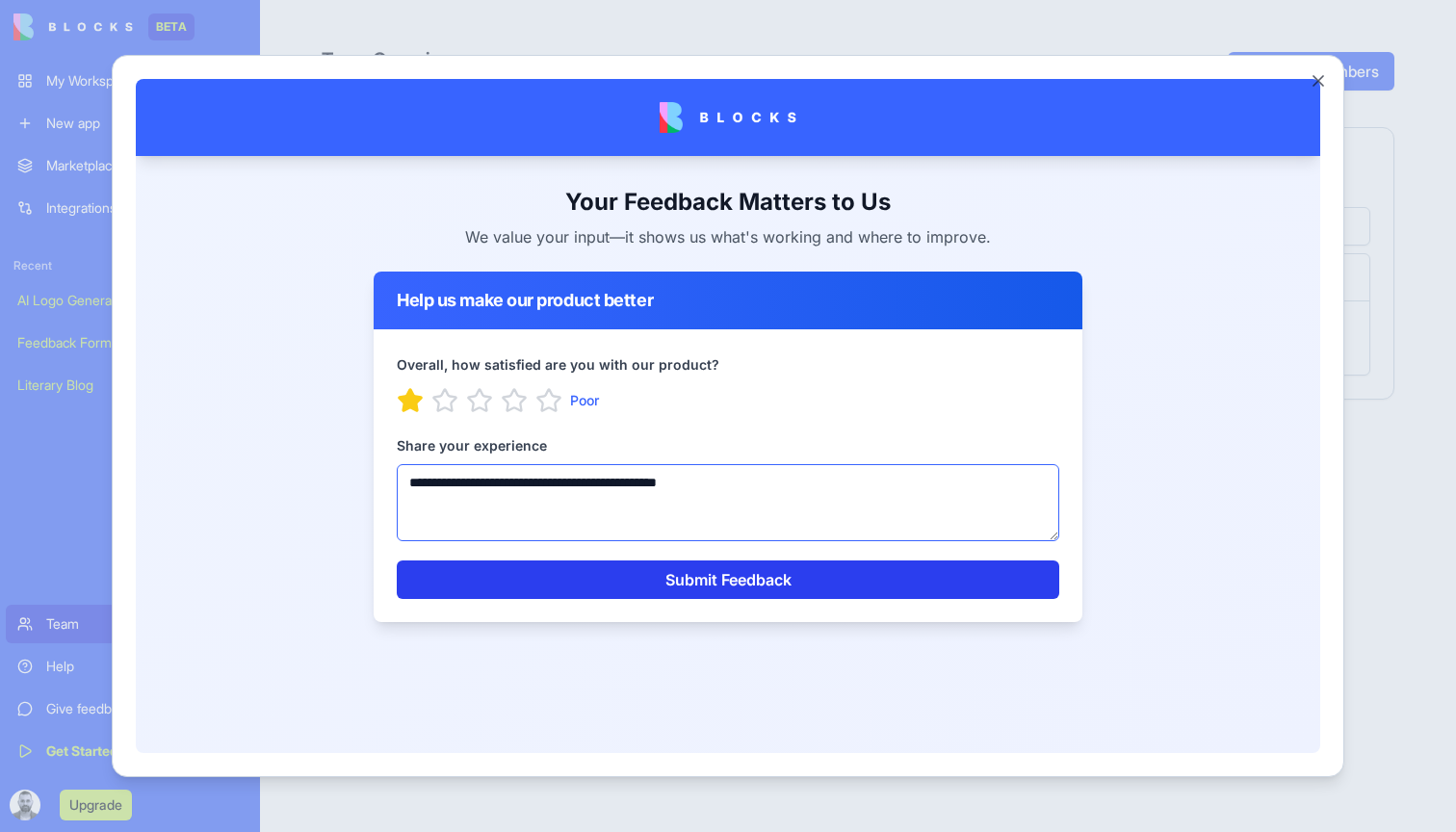
type textarea "**********"
click at [661, 571] on button "Submit Feedback" at bounding box center [728, 580] width 662 height 38
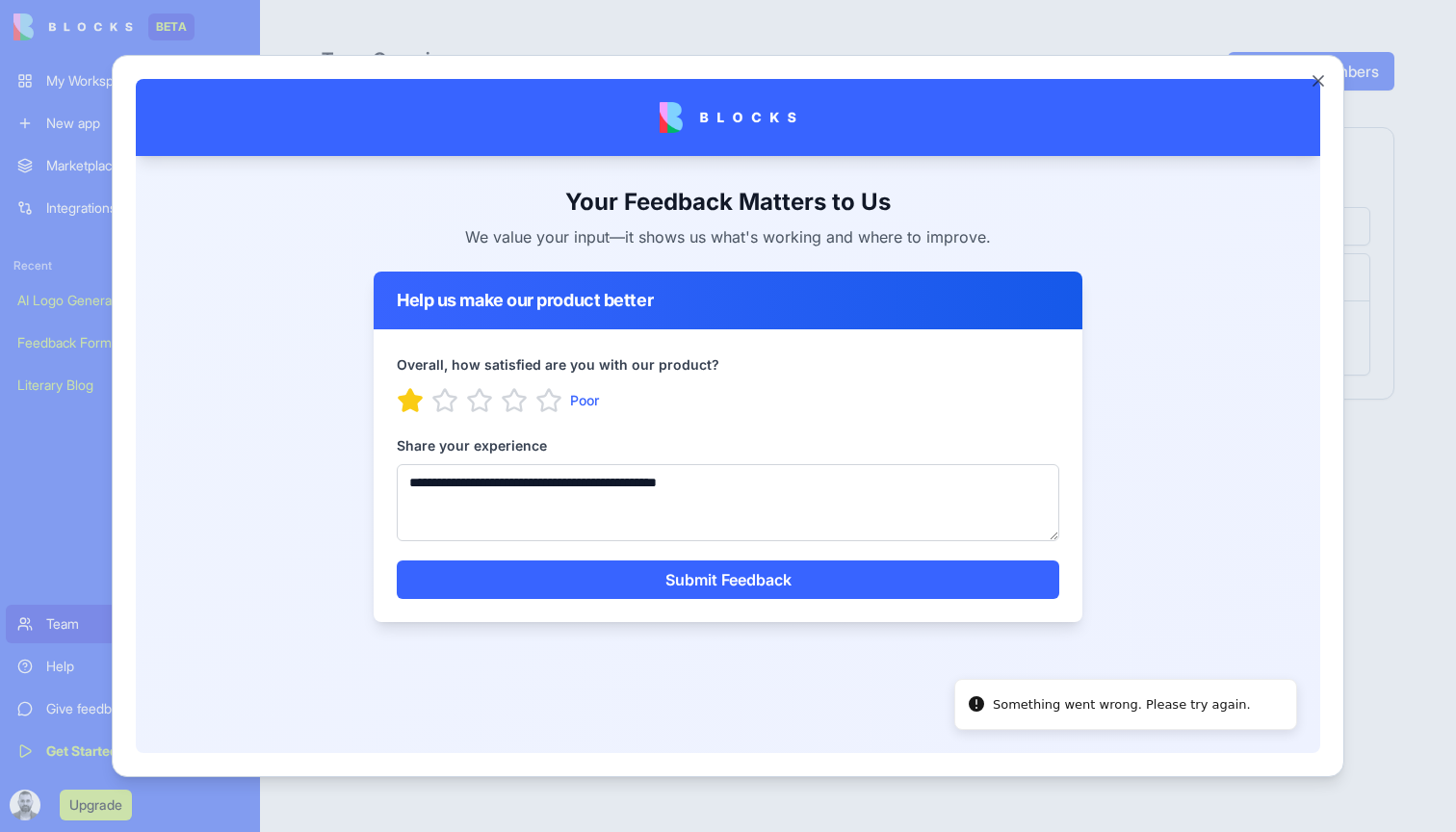
click at [378, 226] on div "Your Feedback Matters to Us We value your input—it shows us what's working and …" at bounding box center [728, 218] width 709 height 62
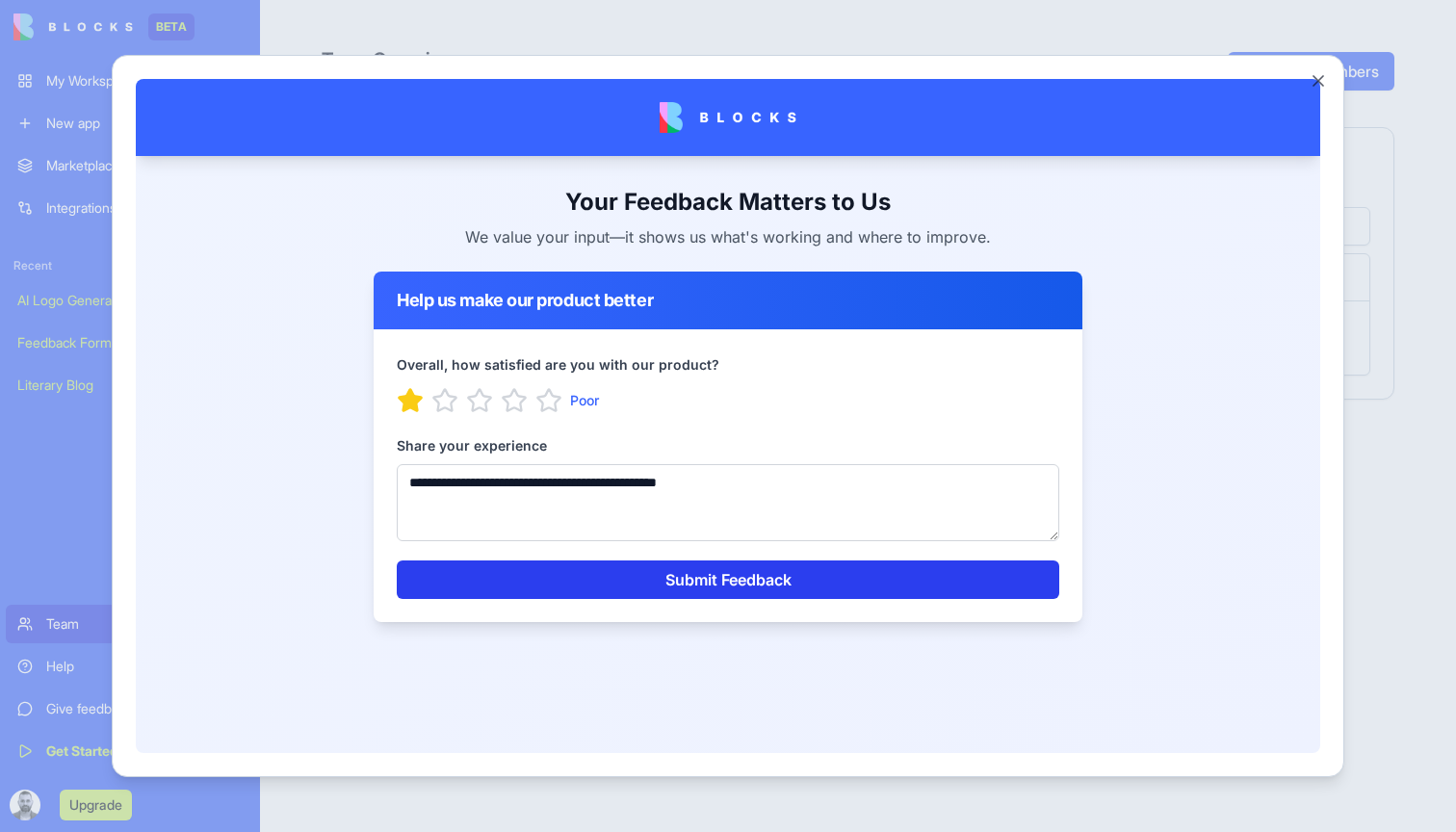
click at [696, 593] on button "Submit Feedback" at bounding box center [728, 580] width 662 height 38
